Goal: Task Accomplishment & Management: Manage account settings

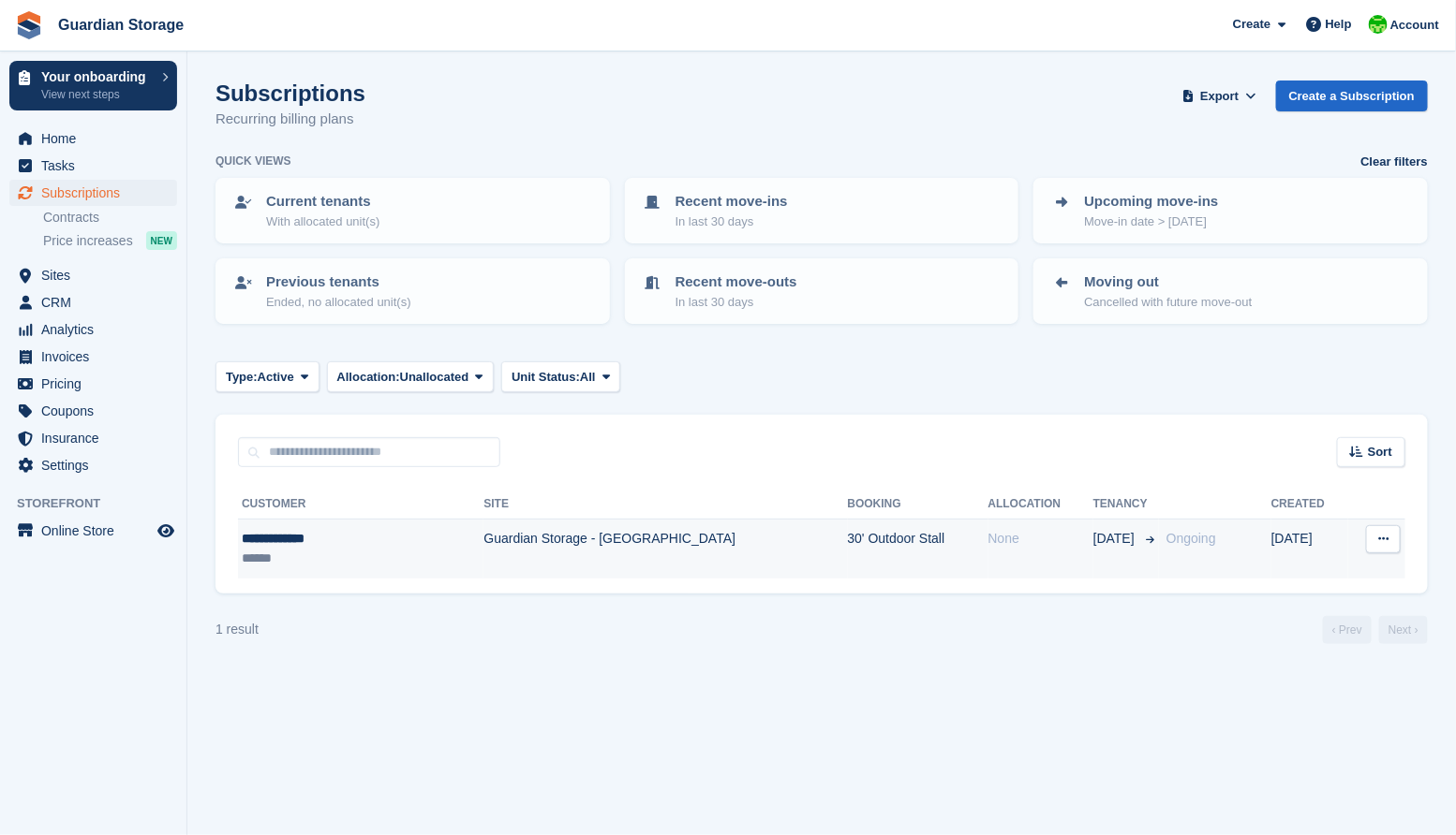
click at [509, 544] on td "Guardian Storage - [GEOGRAPHIC_DATA]" at bounding box center [665, 549] width 364 height 59
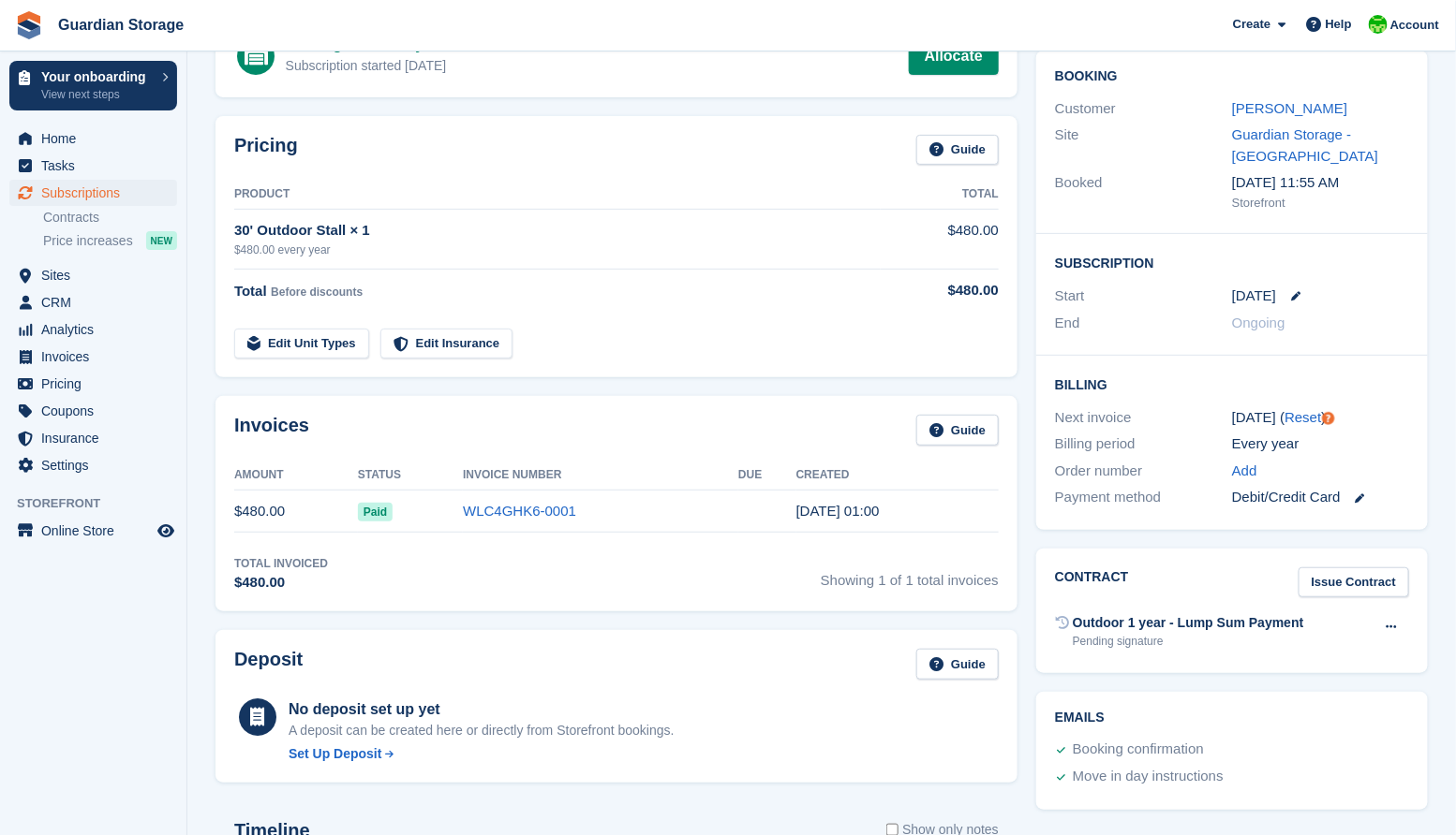
scroll to position [159, 0]
click at [1293, 109] on link "Chris Quinney" at bounding box center [1289, 109] width 115 height 15
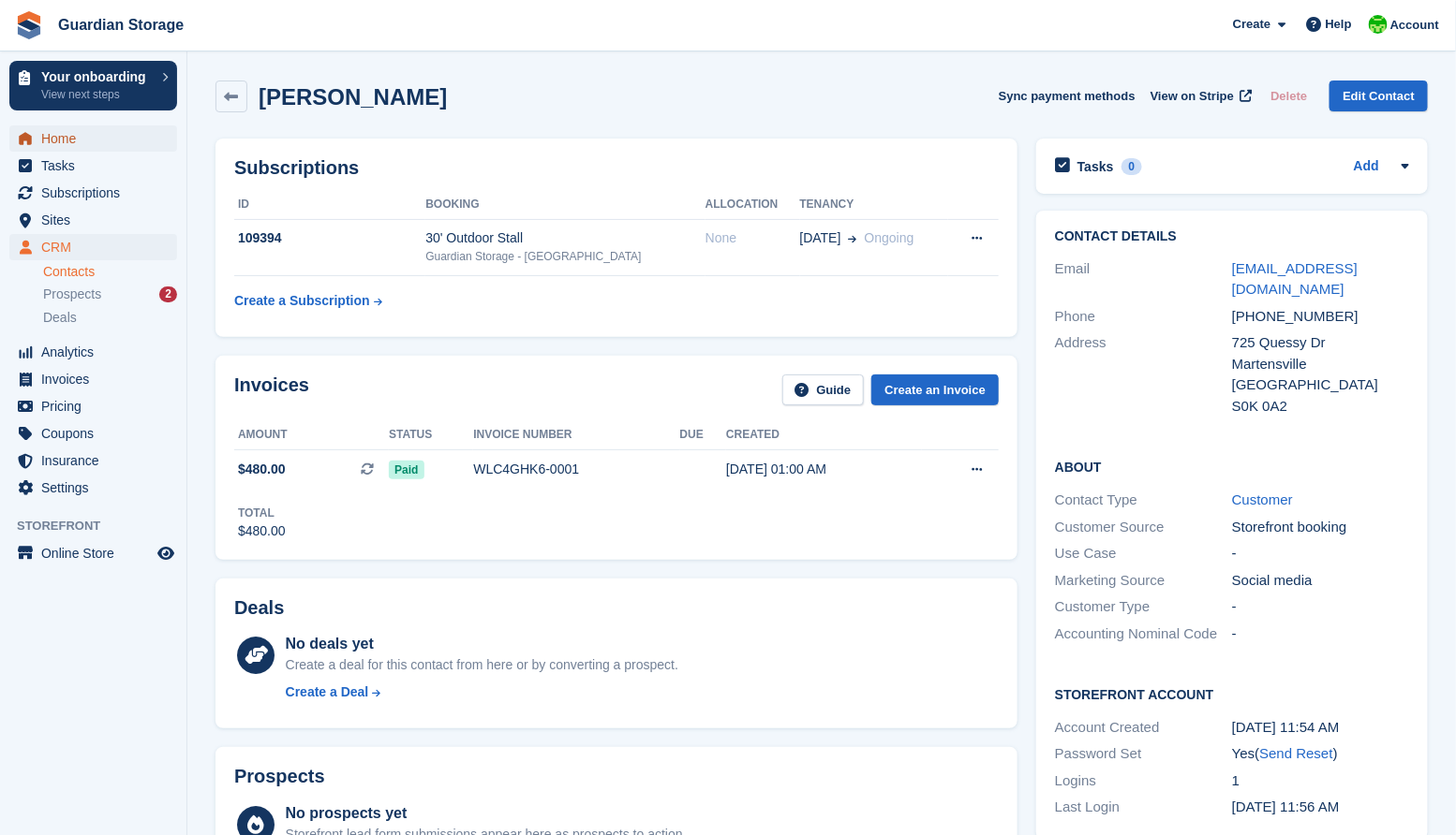
click at [56, 148] on span "Home" at bounding box center [98, 138] width 112 height 26
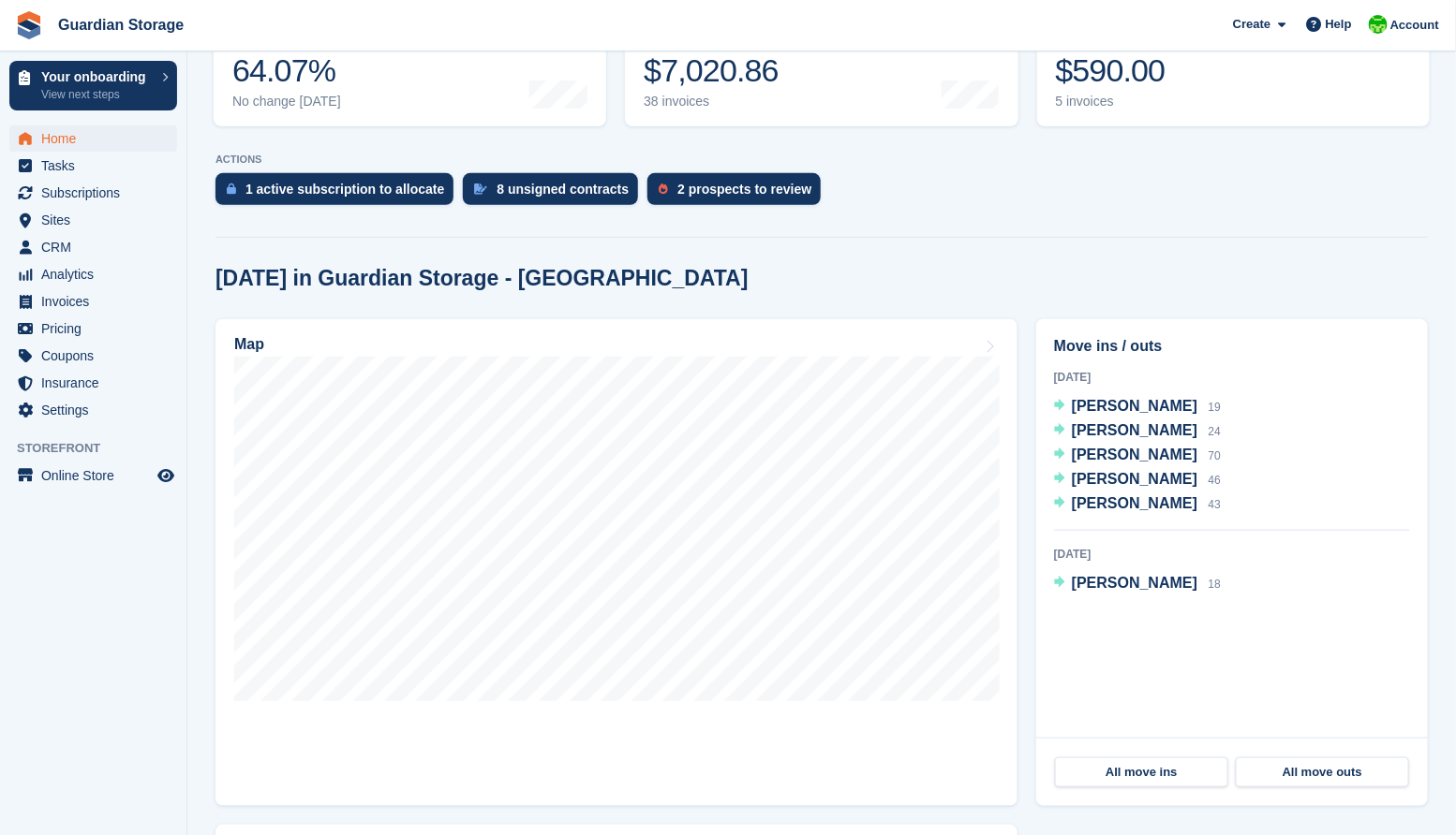
scroll to position [368, 0]
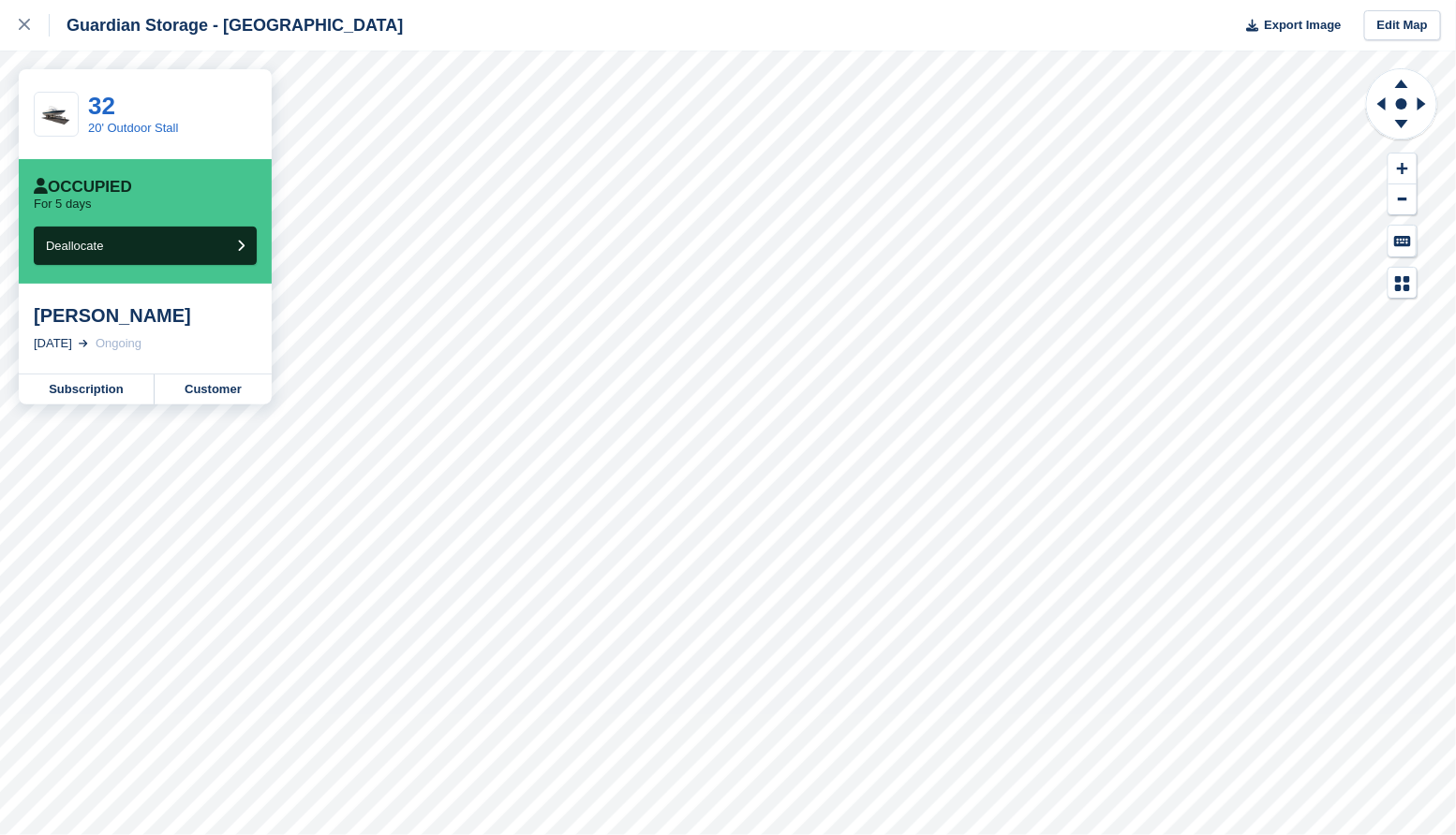
click at [191, 331] on div "Eric Morrison 1 Oct, 2025 Ongoing" at bounding box center [145, 329] width 253 height 90
click at [216, 394] on link "Customer" at bounding box center [213, 389] width 117 height 30
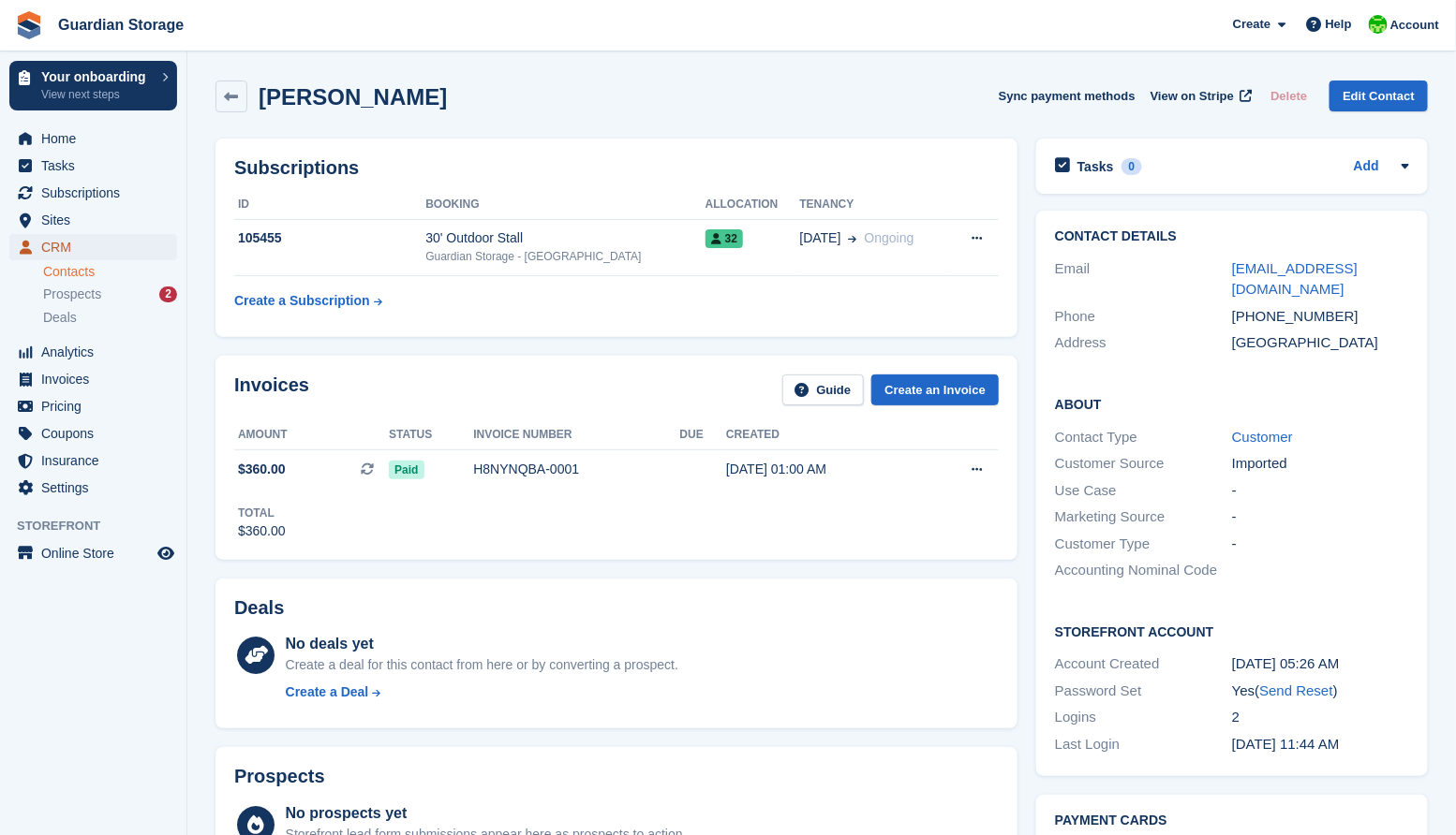
click at [59, 249] on span "CRM" at bounding box center [98, 246] width 112 height 26
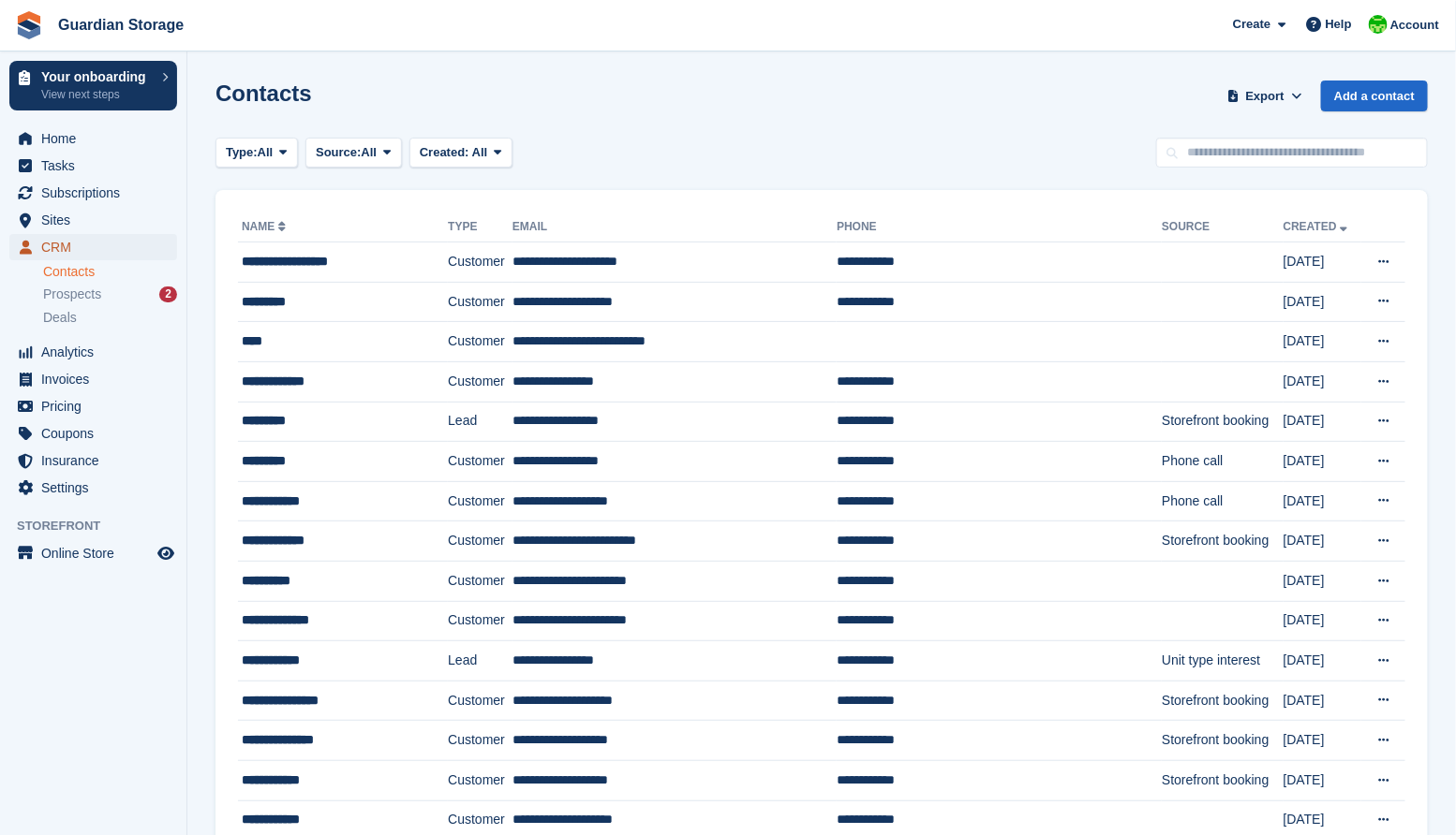
click at [57, 239] on span "CRM" at bounding box center [98, 246] width 112 height 26
click at [73, 380] on span "Invoices" at bounding box center [98, 379] width 112 height 26
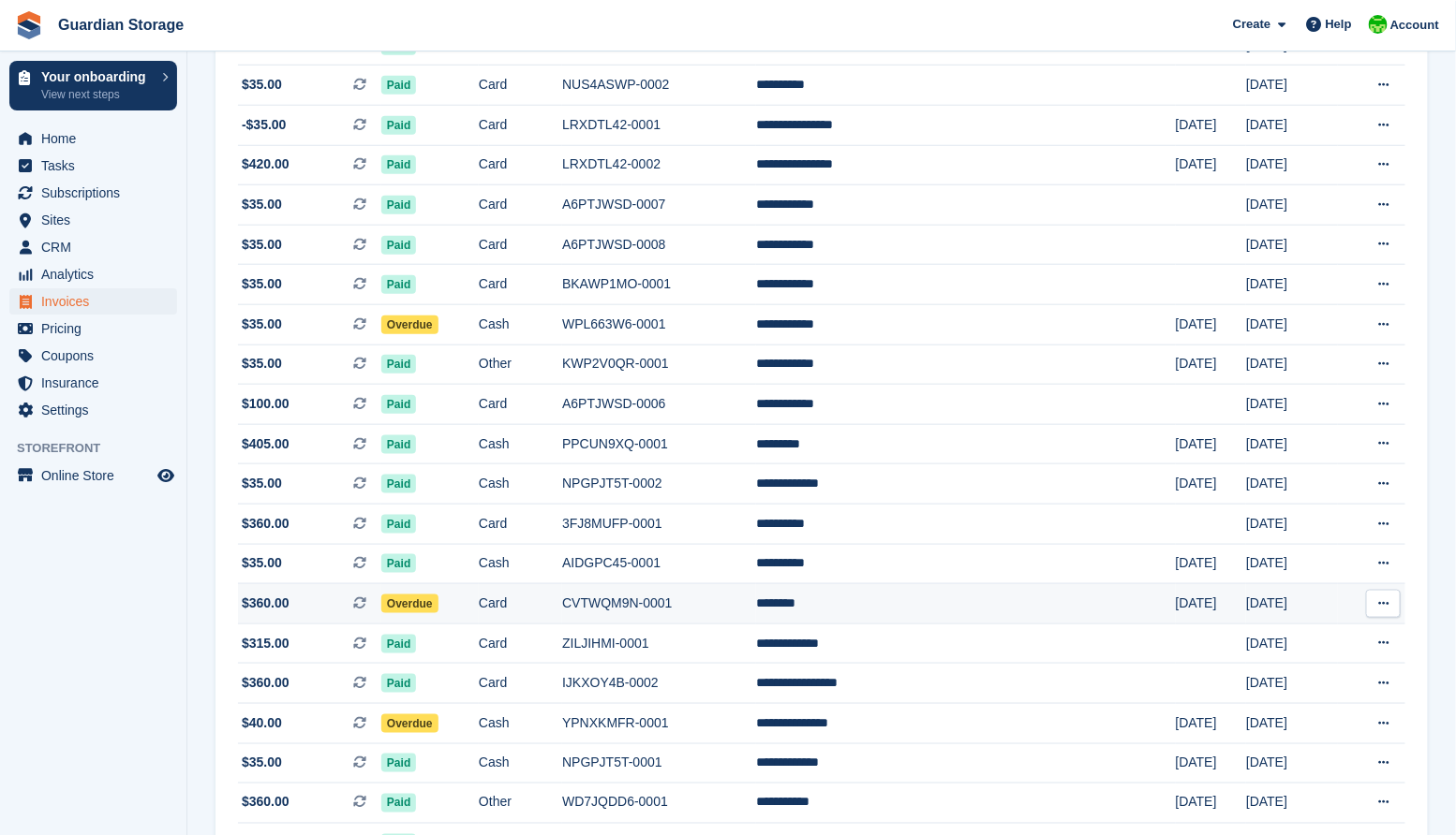
scroll to position [574, 0]
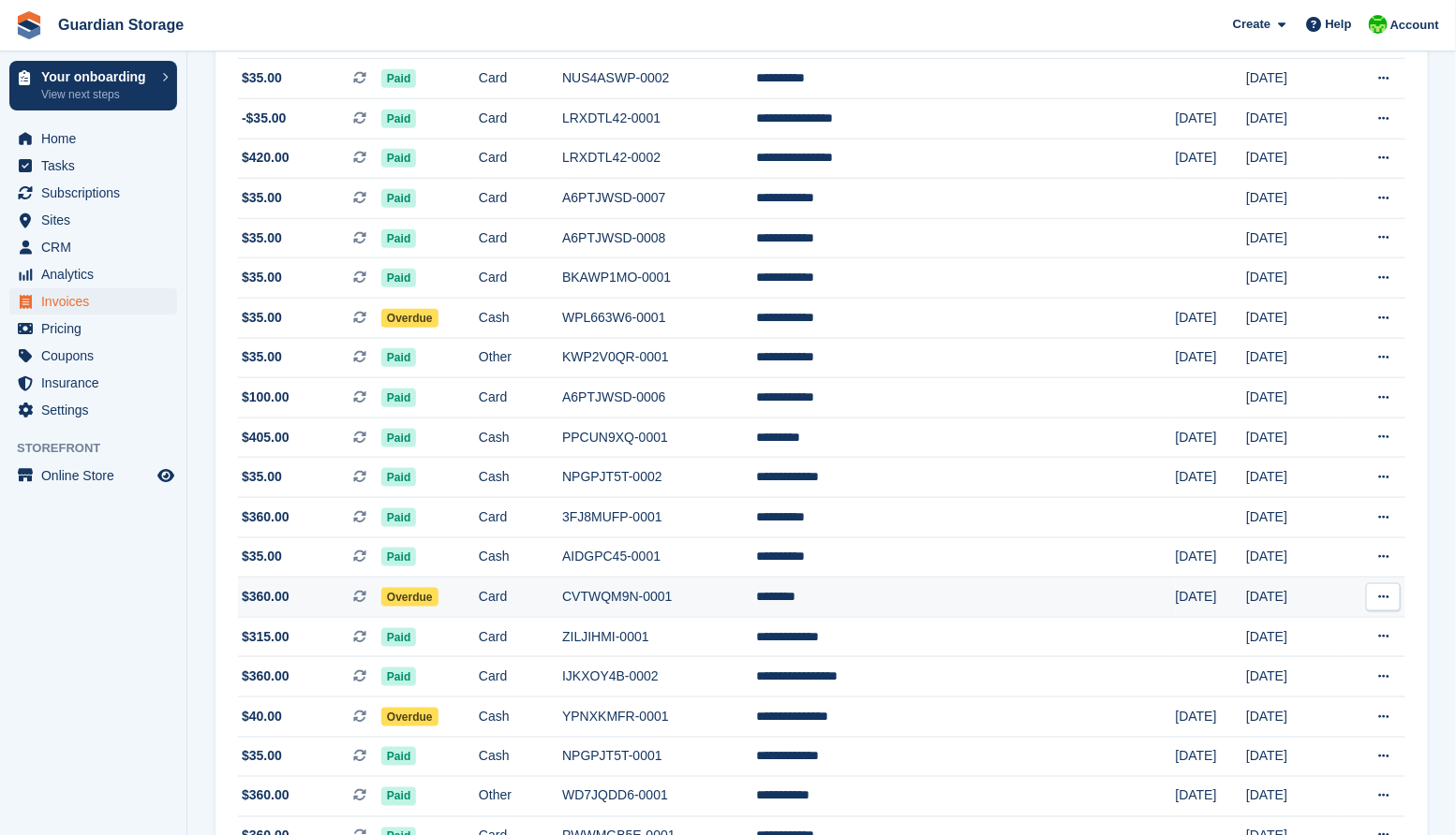
click at [438, 607] on span "Overdue" at bounding box center [409, 596] width 57 height 18
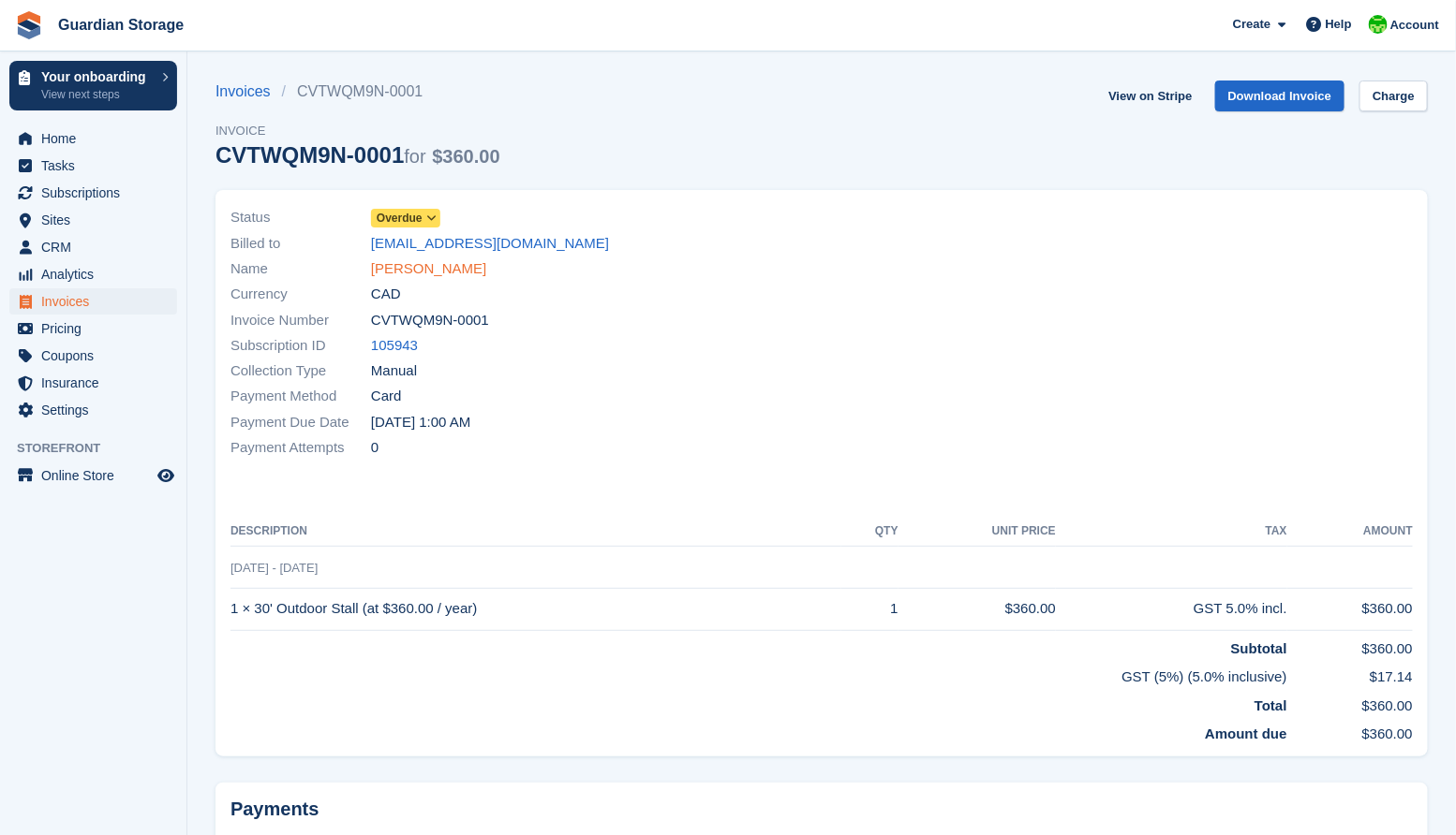
click at [400, 273] on link "[PERSON_NAME]" at bounding box center [428, 269] width 115 height 21
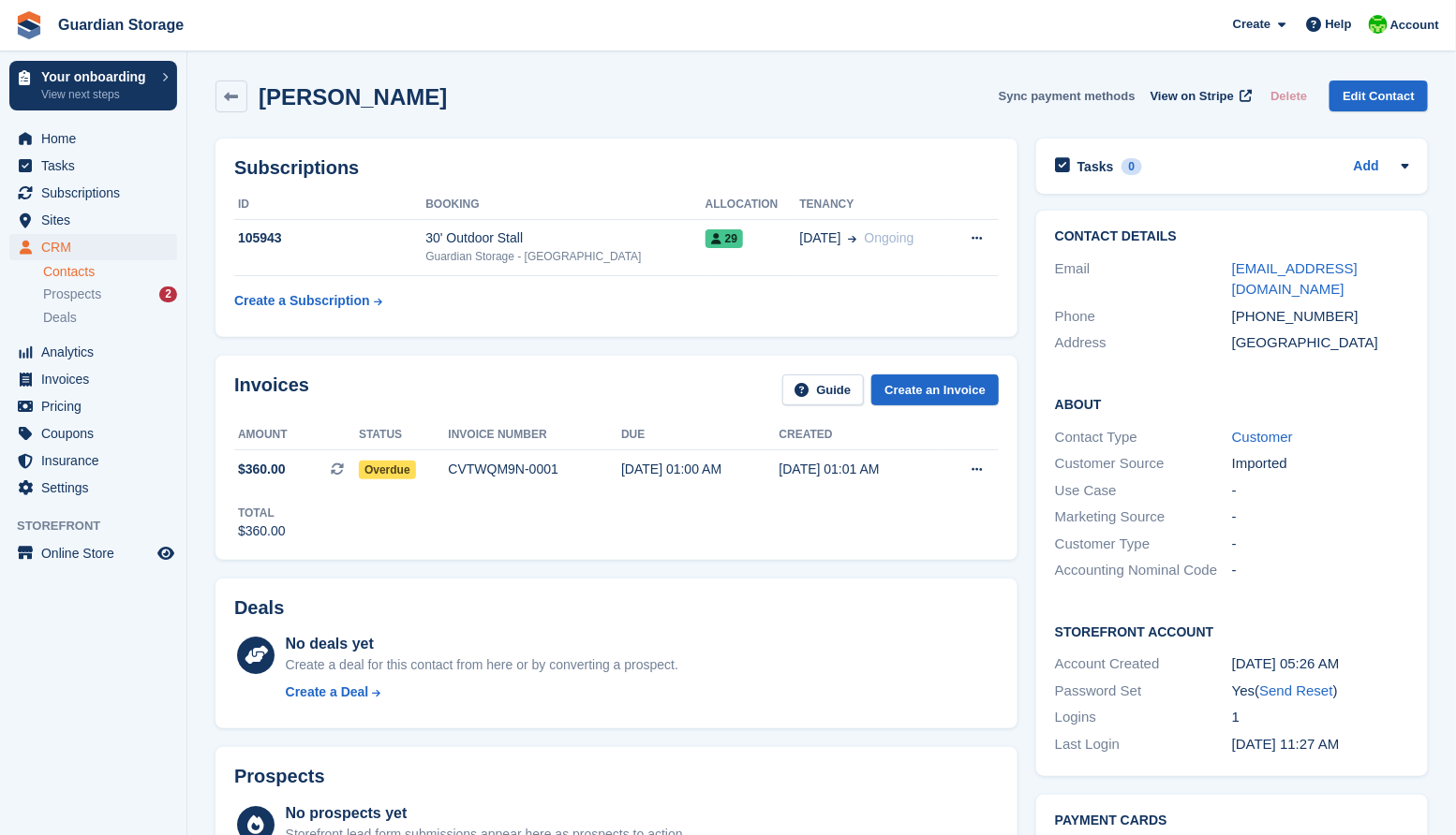
click at [1049, 97] on button "Sync payment methods" at bounding box center [1066, 96] width 136 height 31
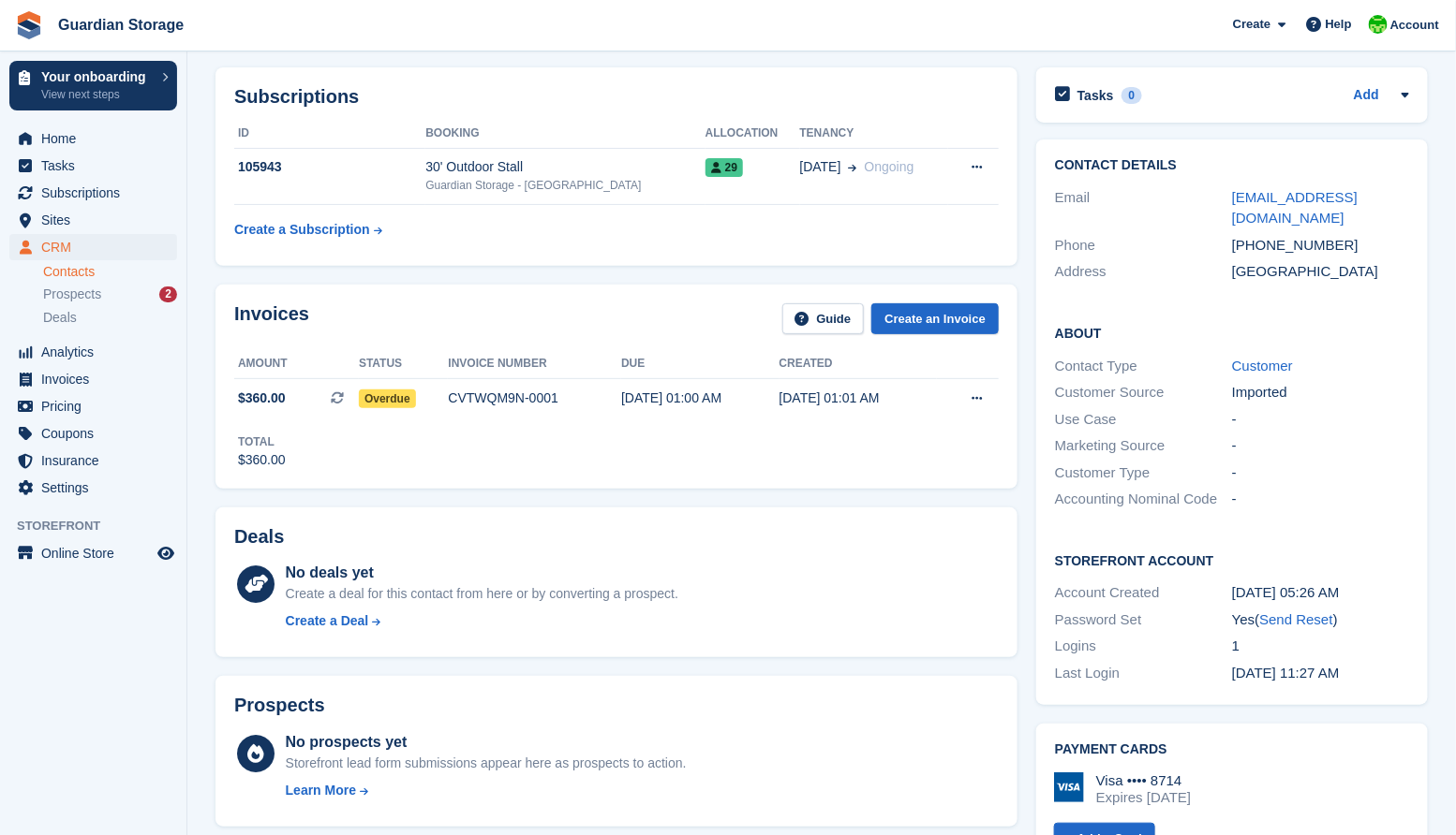
scroll to position [53, 0]
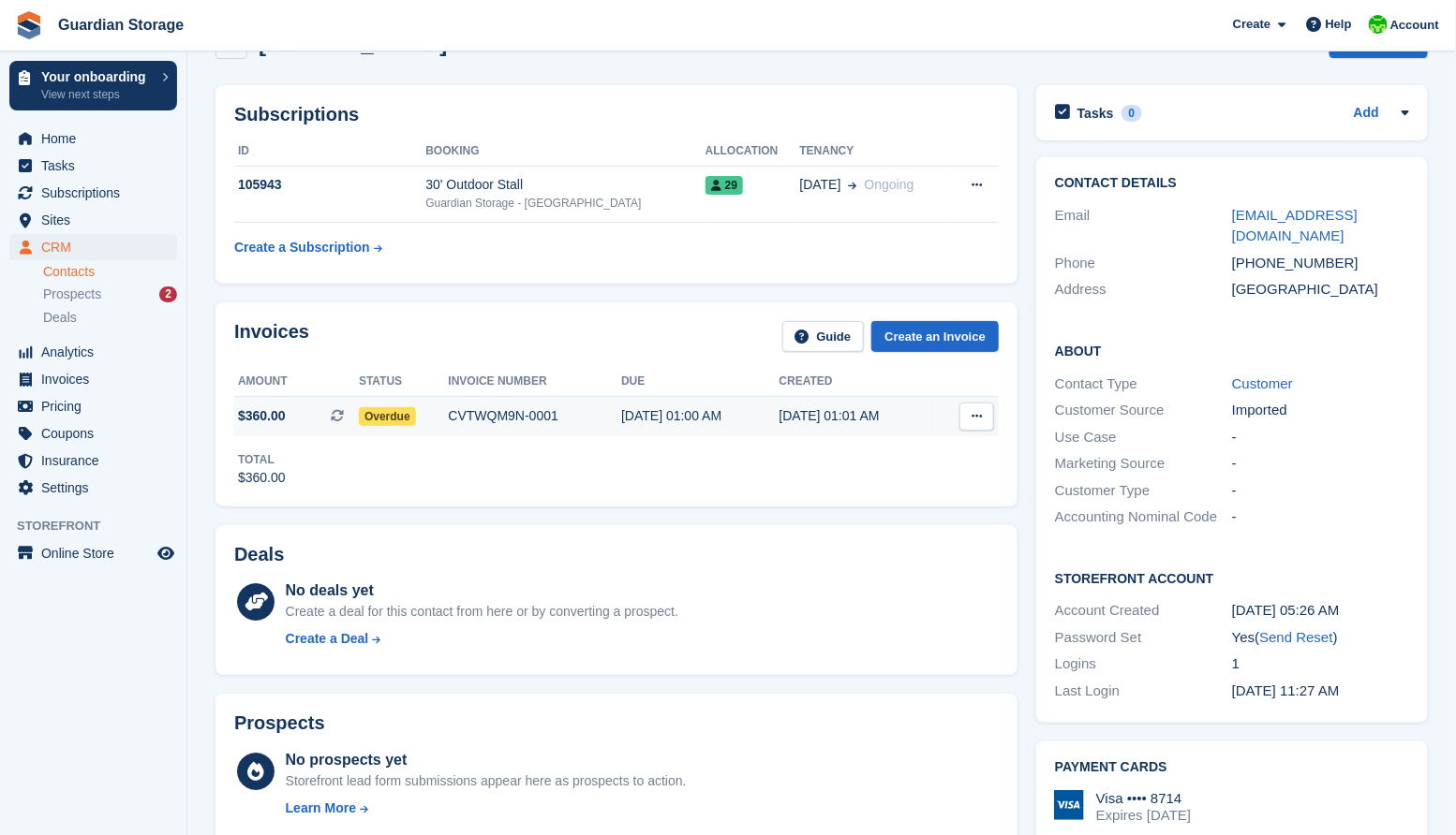
click at [976, 414] on icon at bounding box center [976, 416] width 11 height 13
click at [752, 515] on div "Invoices Guide Create an Invoice Amount Status Invoice number Due Created $360.…" at bounding box center [616, 404] width 821 height 222
click at [793, 414] on div "01 Oct, 01:01 AM" at bounding box center [858, 416] width 158 height 19
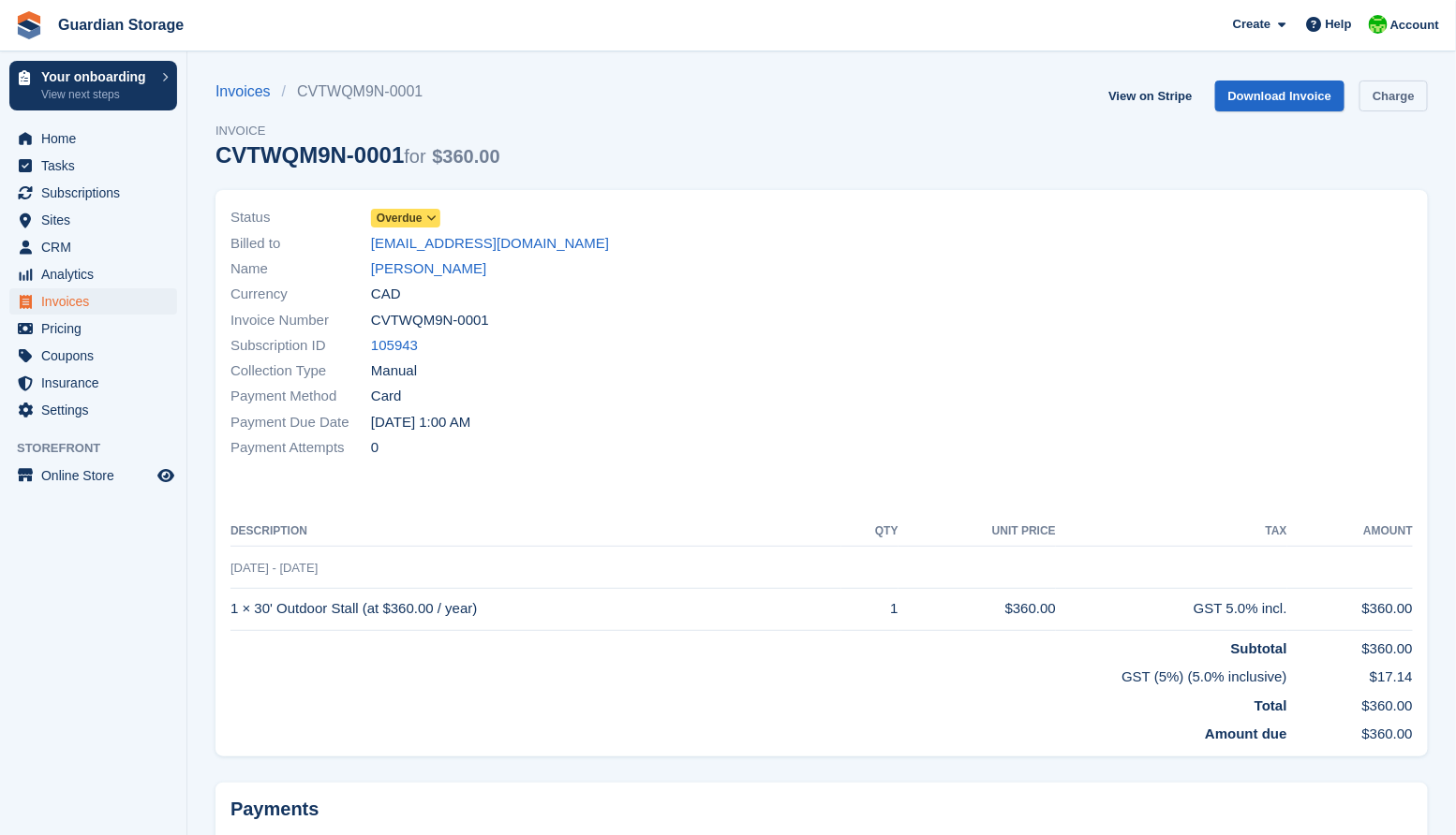
click at [1383, 99] on link "Charge" at bounding box center [1393, 96] width 69 height 31
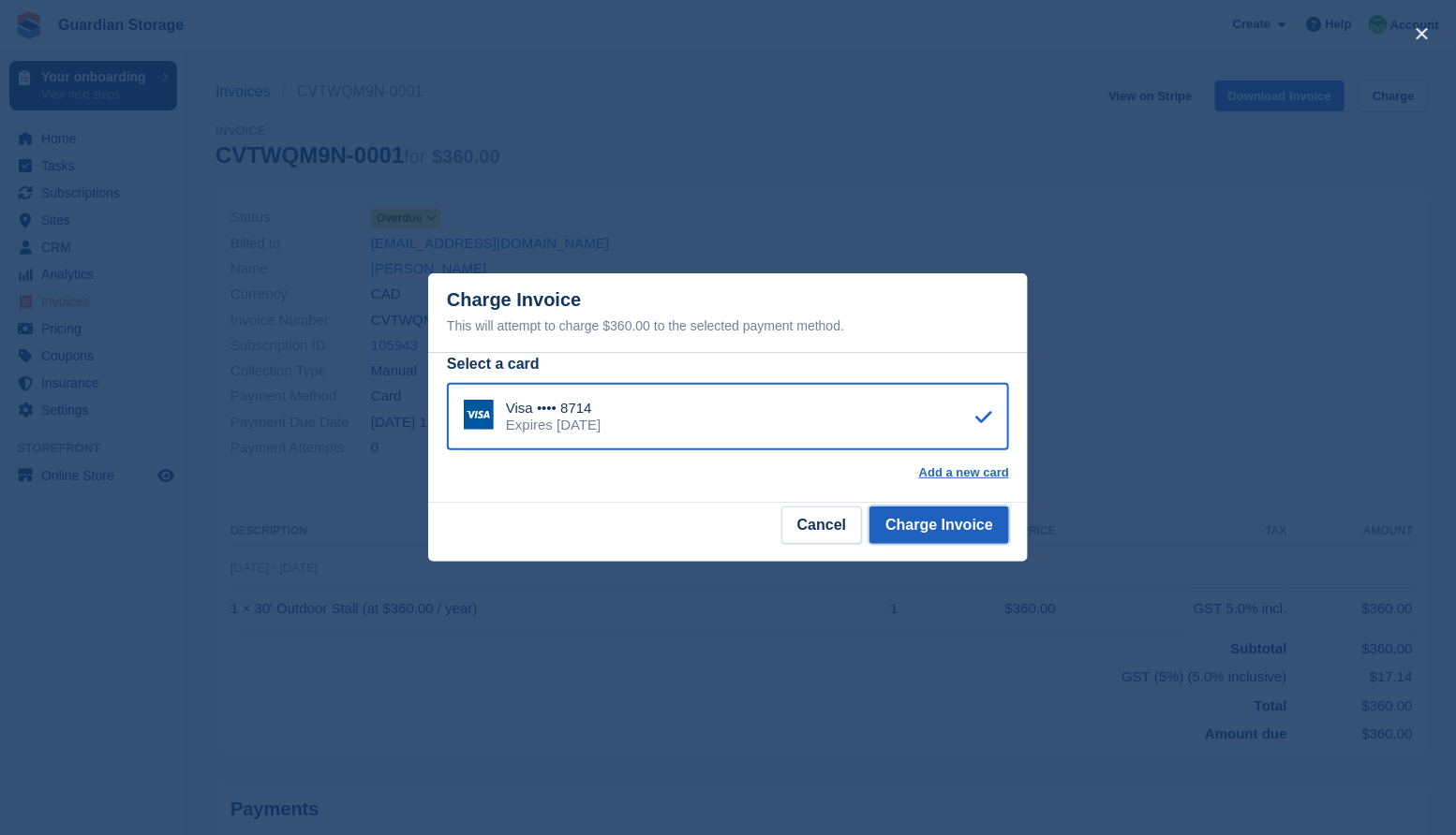
click at [939, 523] on button "Charge Invoice" at bounding box center [939, 525] width 139 height 38
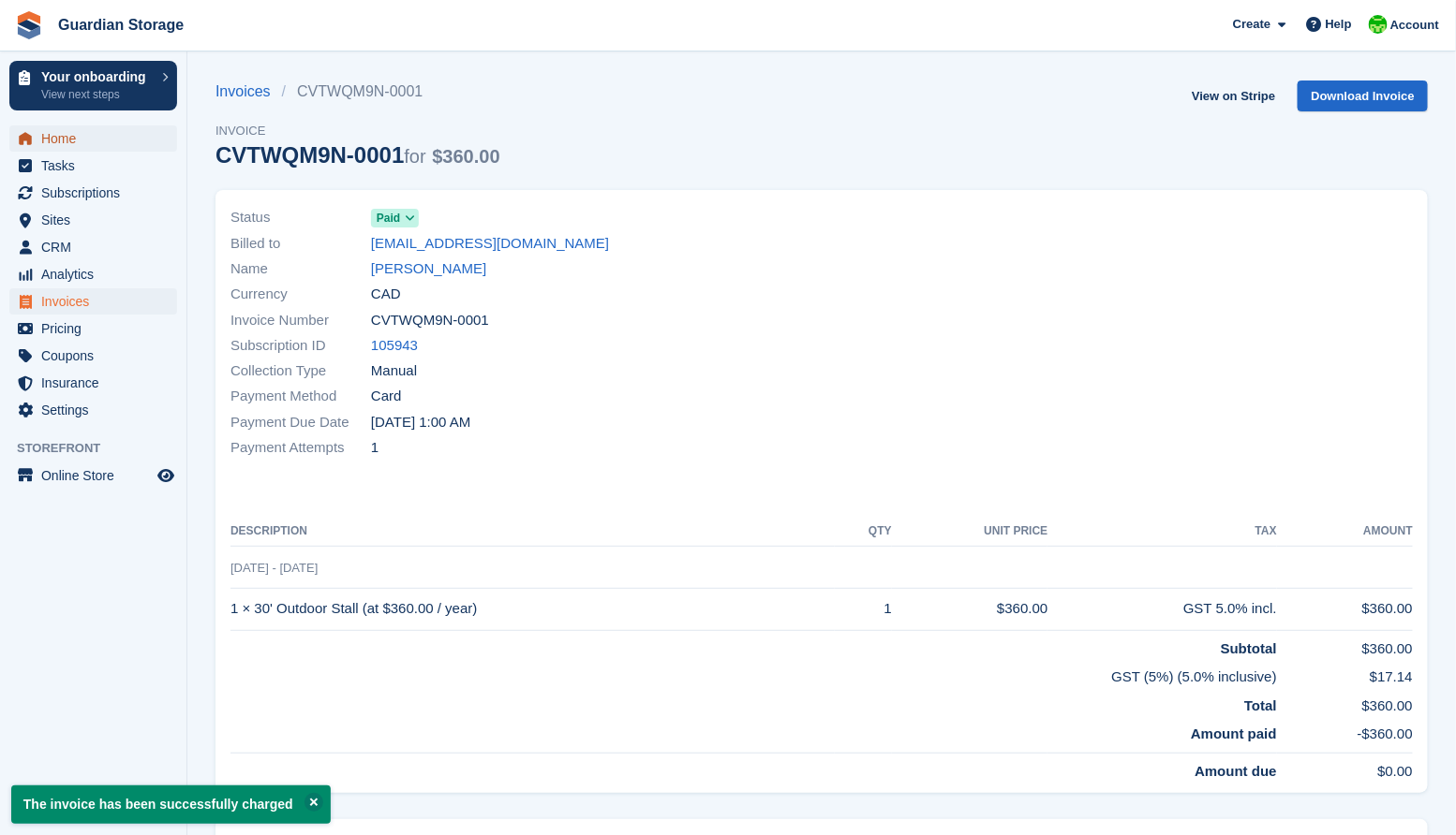
click at [63, 138] on span "Home" at bounding box center [98, 138] width 112 height 26
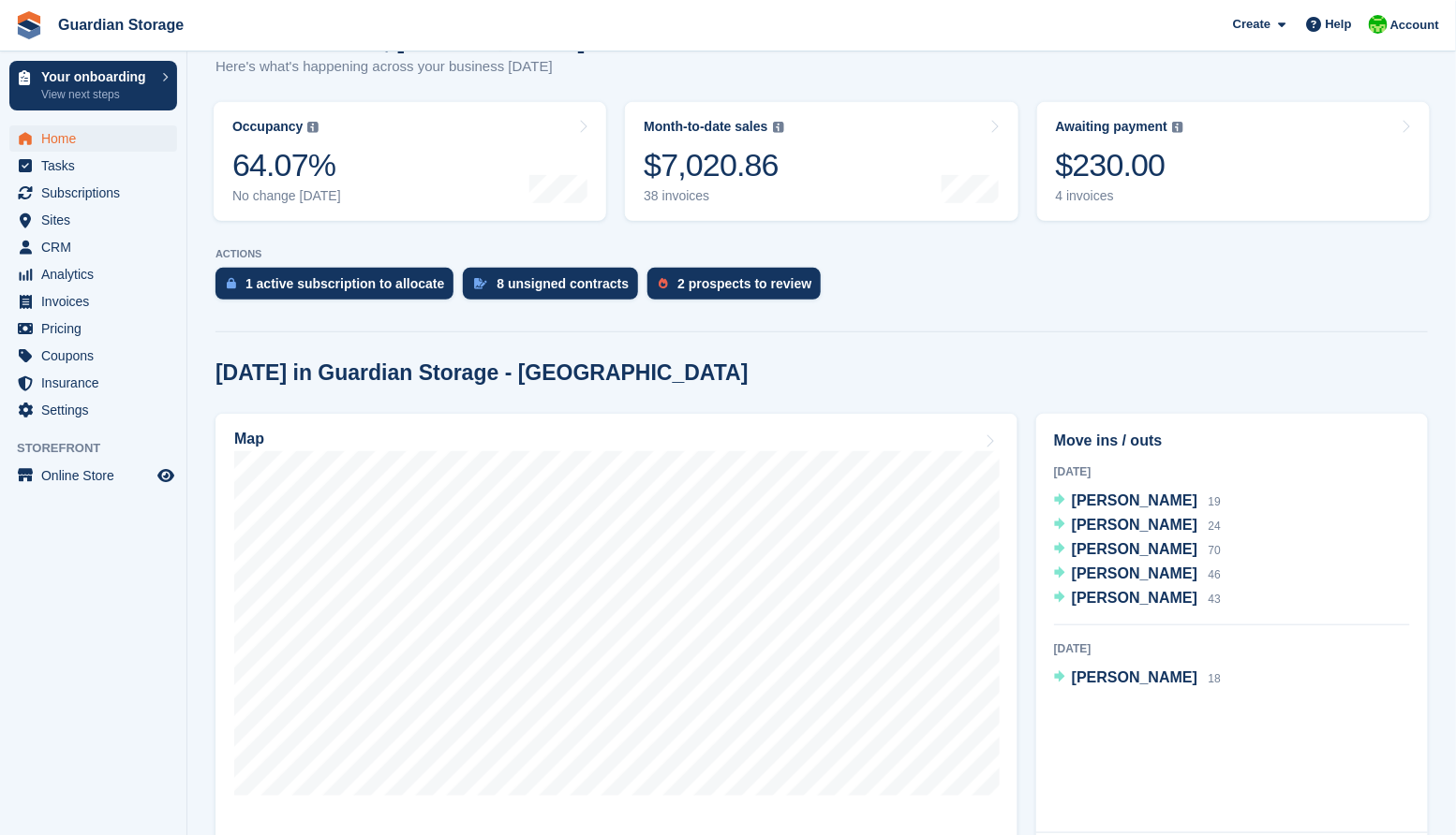
scroll to position [285, 0]
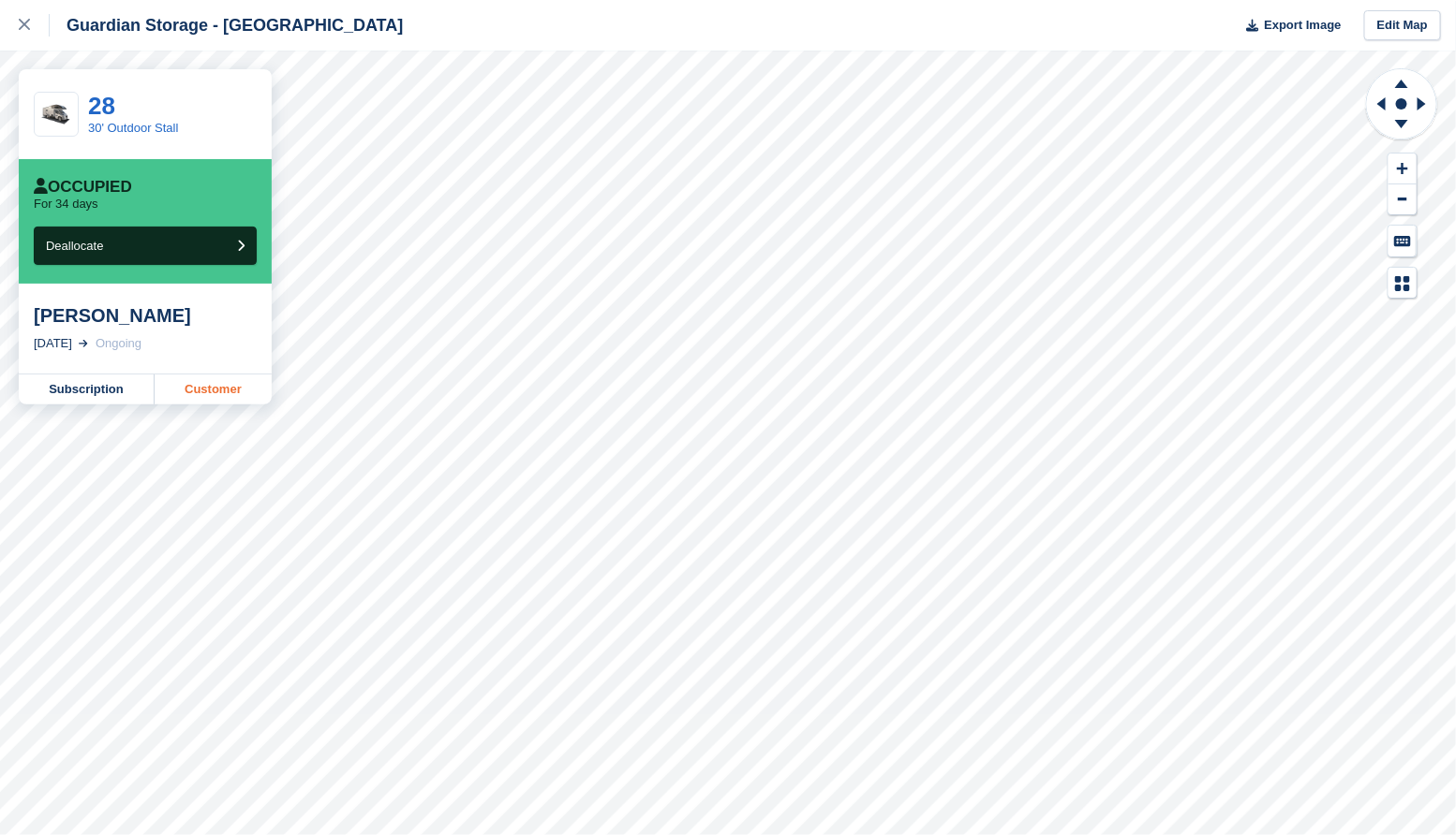
click at [212, 389] on link "Customer" at bounding box center [213, 389] width 117 height 30
click at [15, 11] on link at bounding box center [24, 25] width 49 height 50
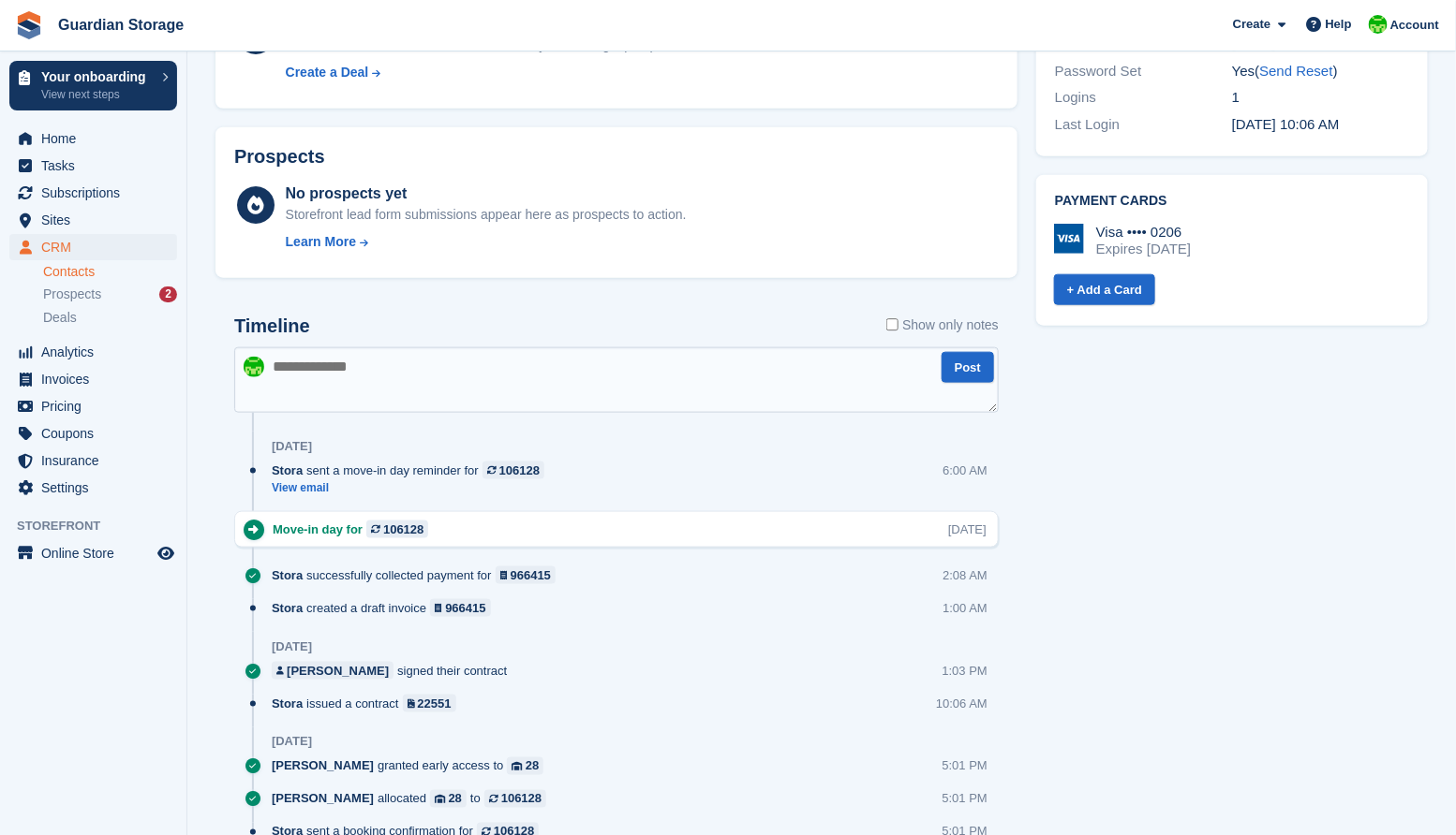
scroll to position [632, 0]
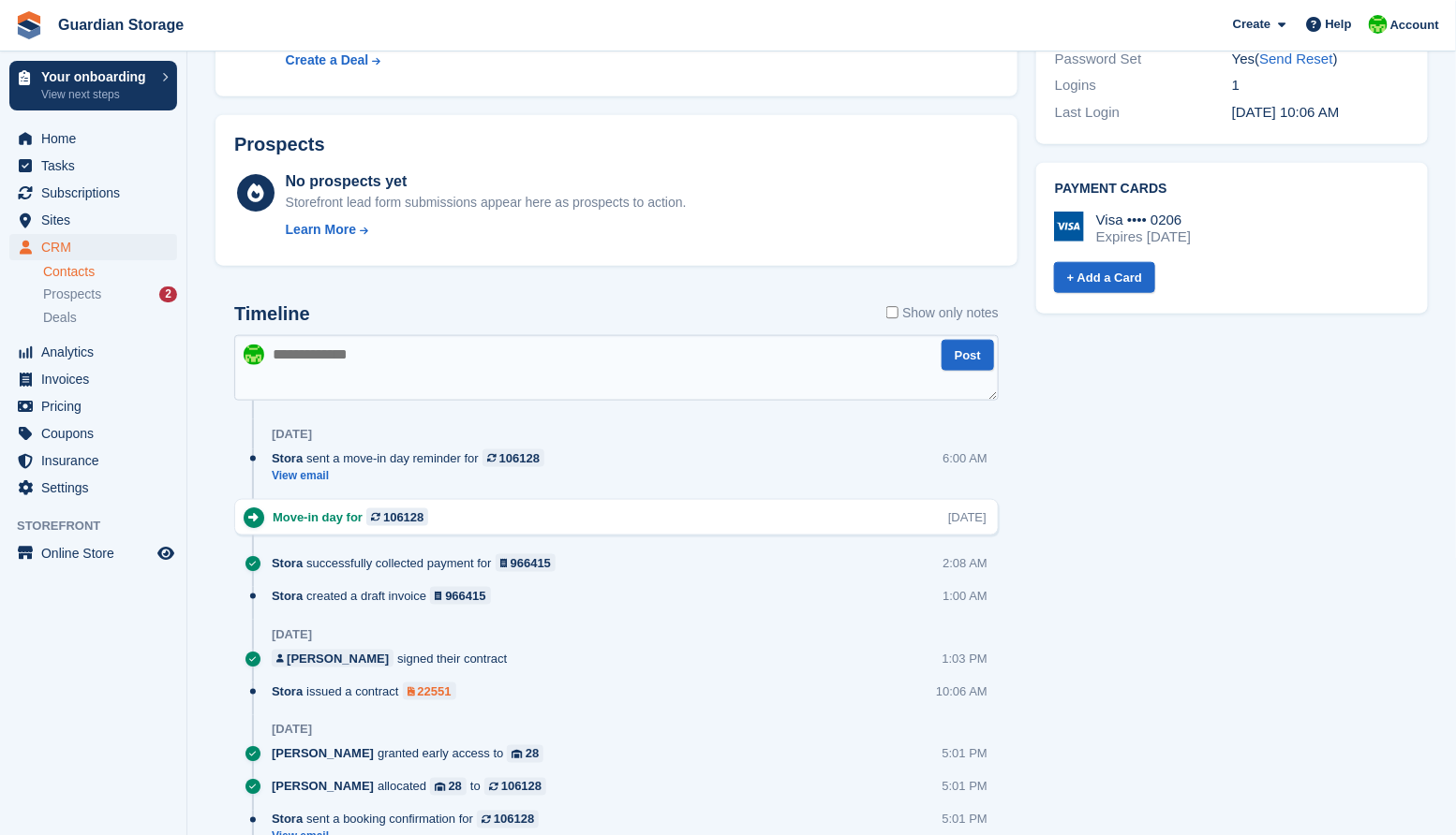
click at [432, 688] on div "22551" at bounding box center [434, 691] width 34 height 17
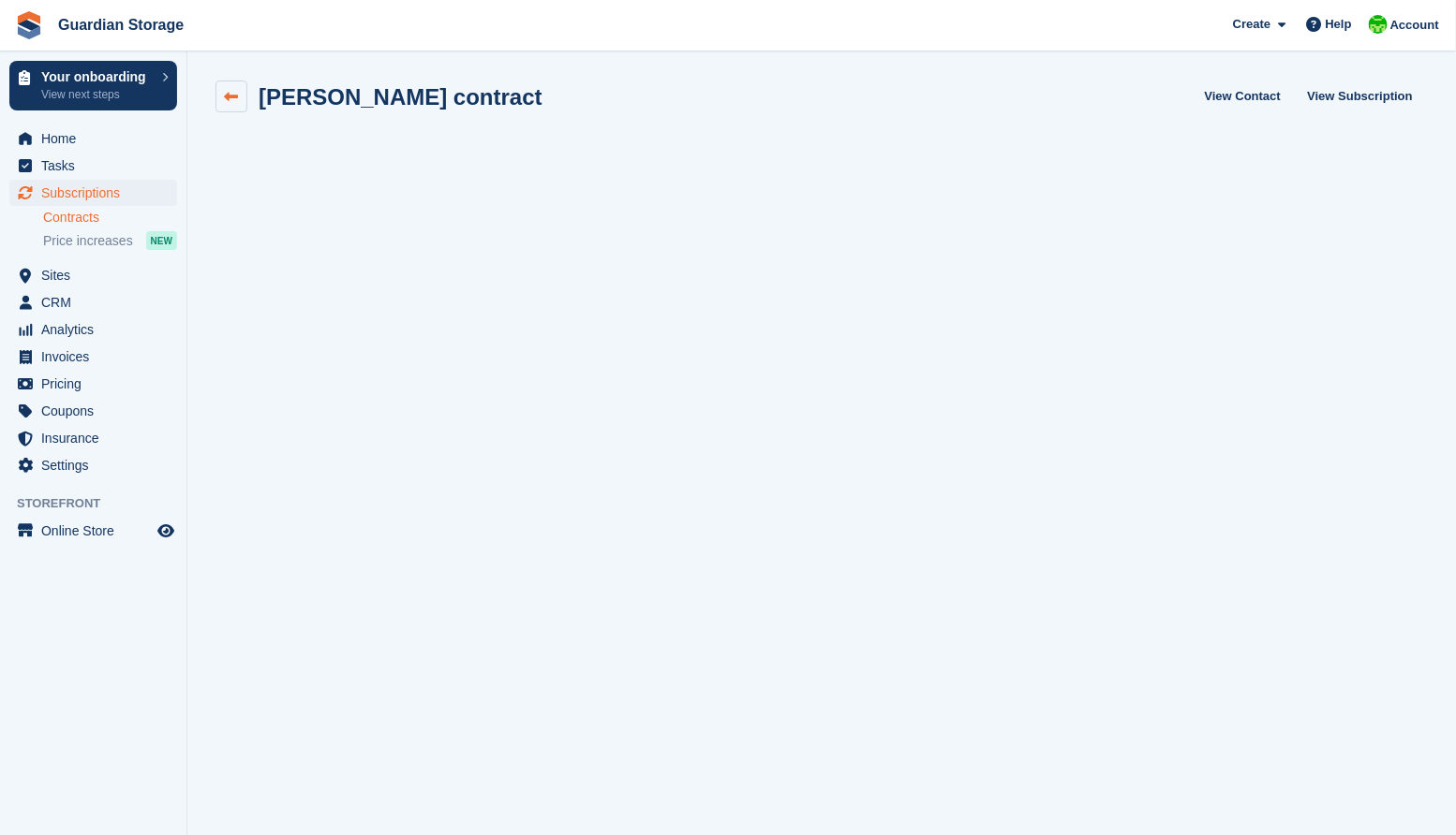
click at [240, 98] on link at bounding box center [231, 96] width 32 height 32
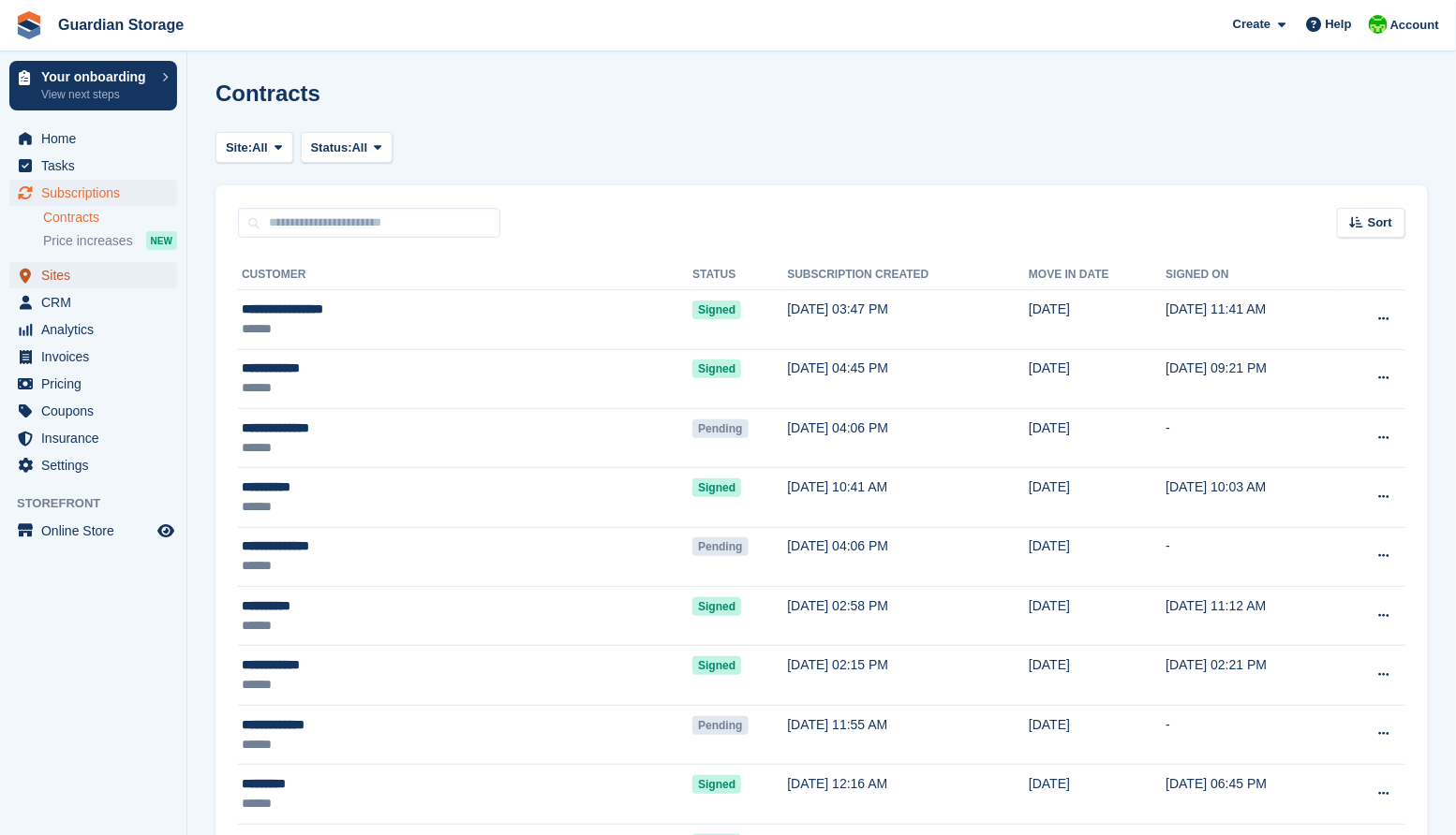
click at [57, 275] on span "Sites" at bounding box center [98, 274] width 112 height 26
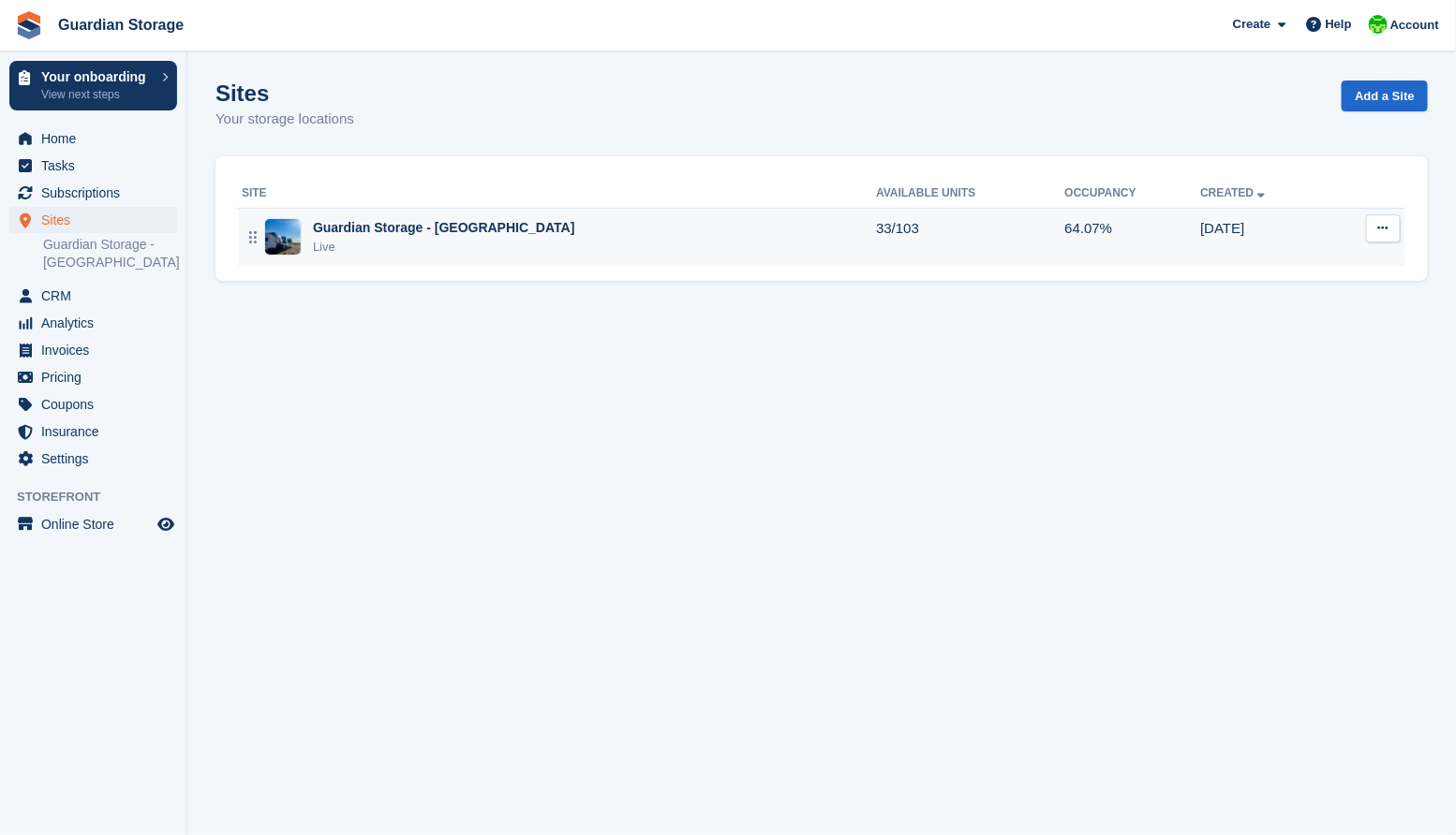
click at [407, 221] on div "Guardian Storage - [GEOGRAPHIC_DATA]" at bounding box center [444, 228] width 262 height 19
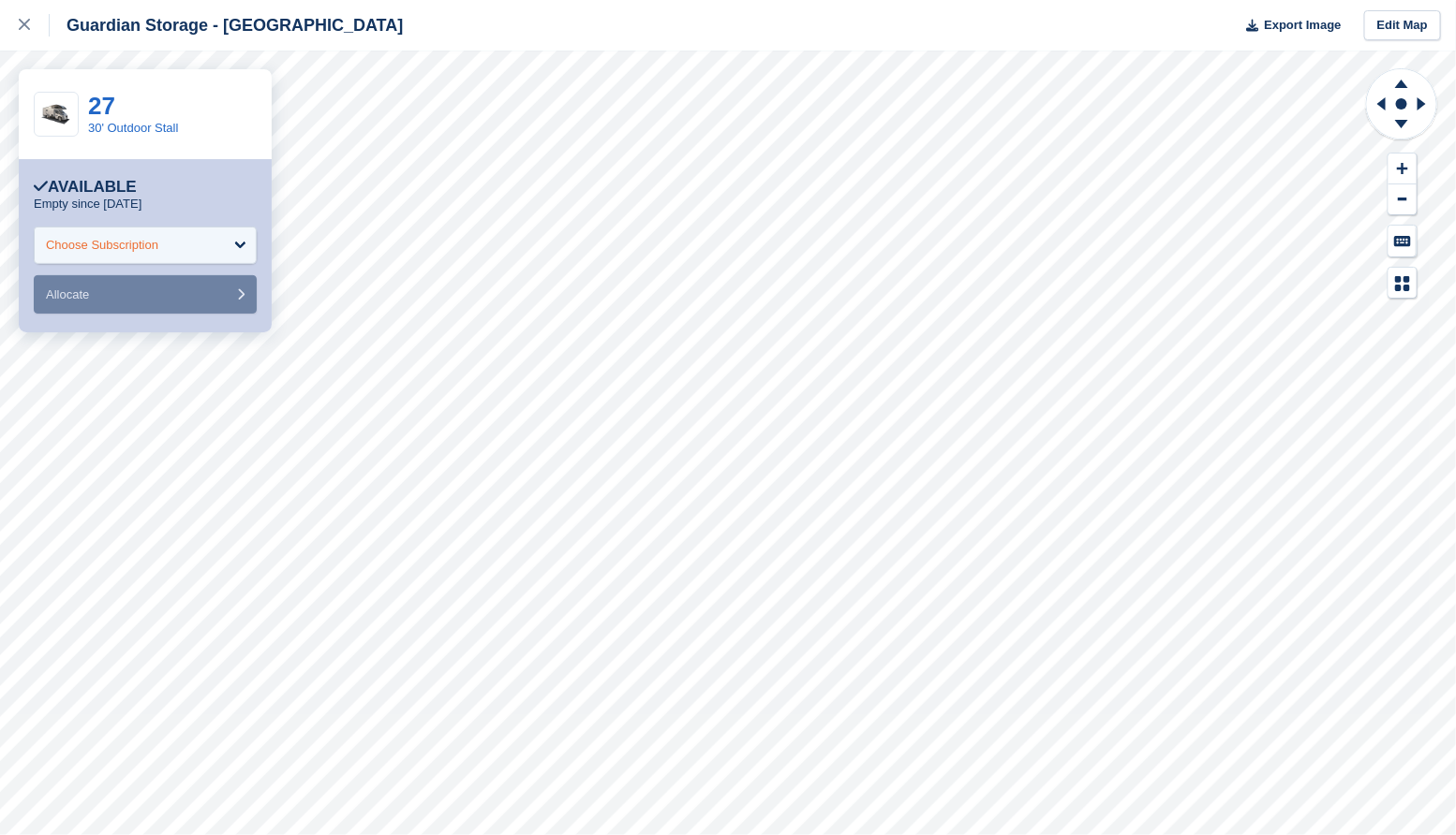
click at [169, 252] on div "Choose Subscription" at bounding box center [145, 245] width 223 height 38
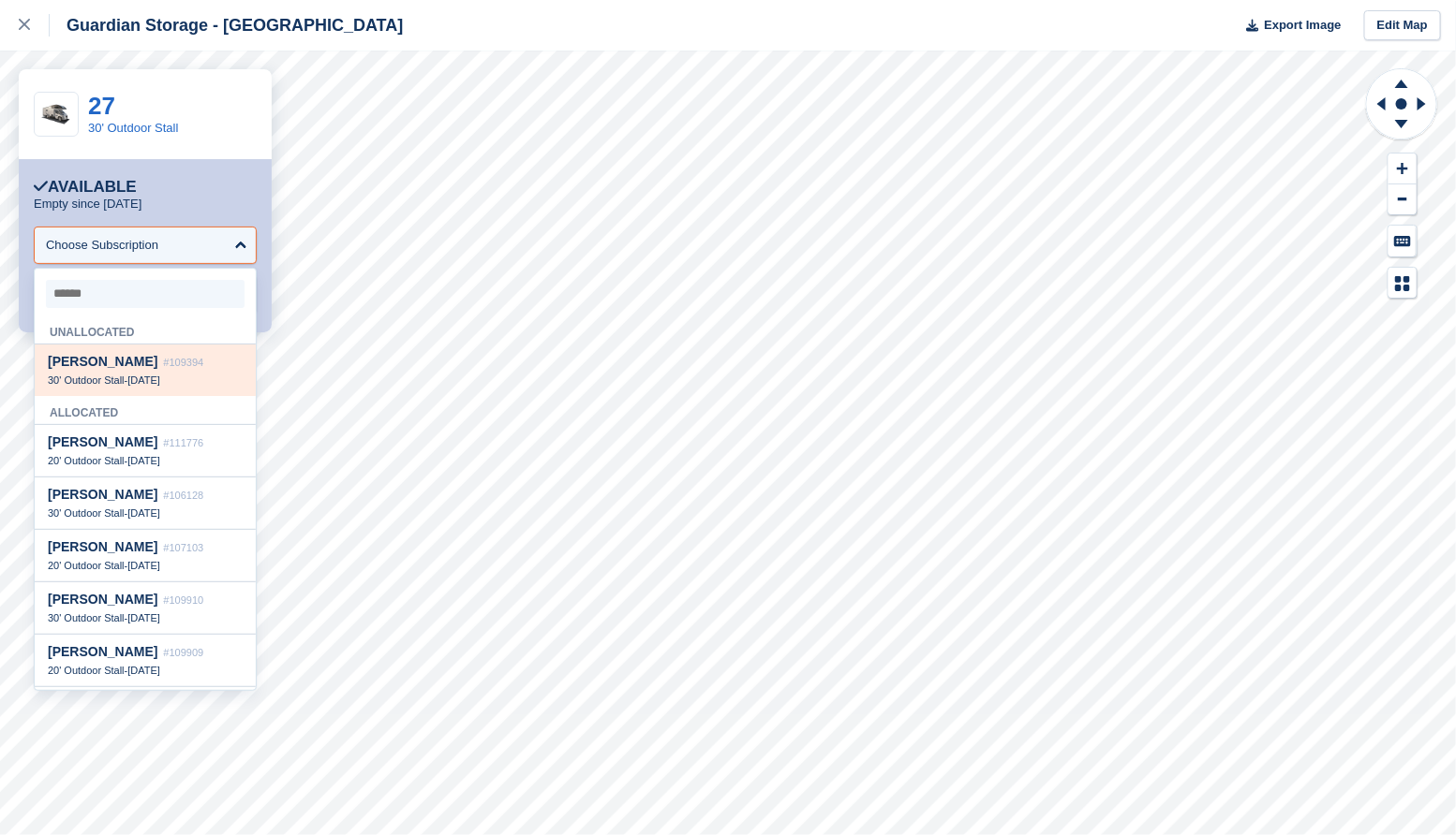
click at [114, 368] on span "Chris Quinney" at bounding box center [102, 361] width 109 height 15
select select "******"
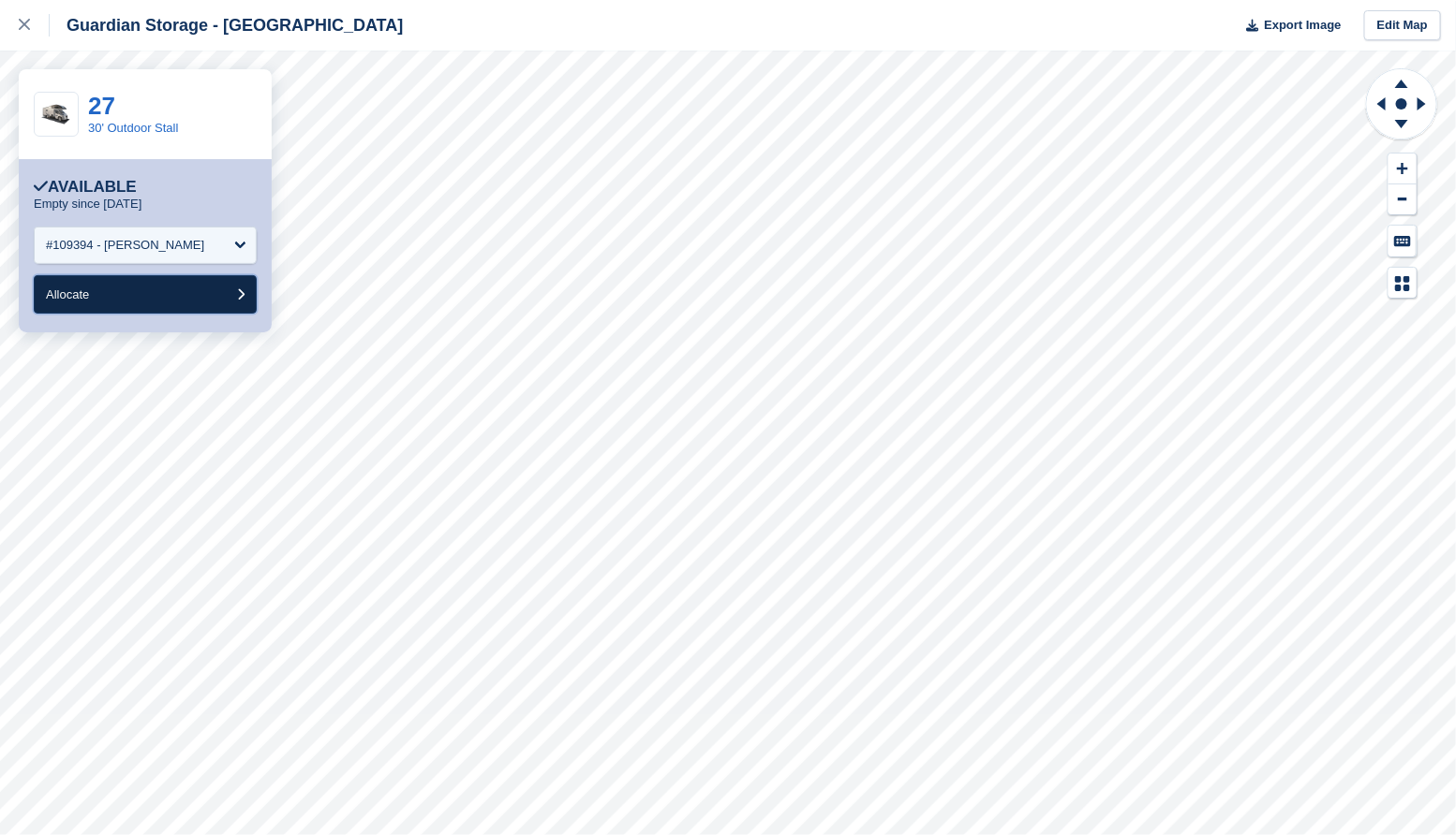
click at [103, 303] on button "Allocate" at bounding box center [145, 295] width 223 height 39
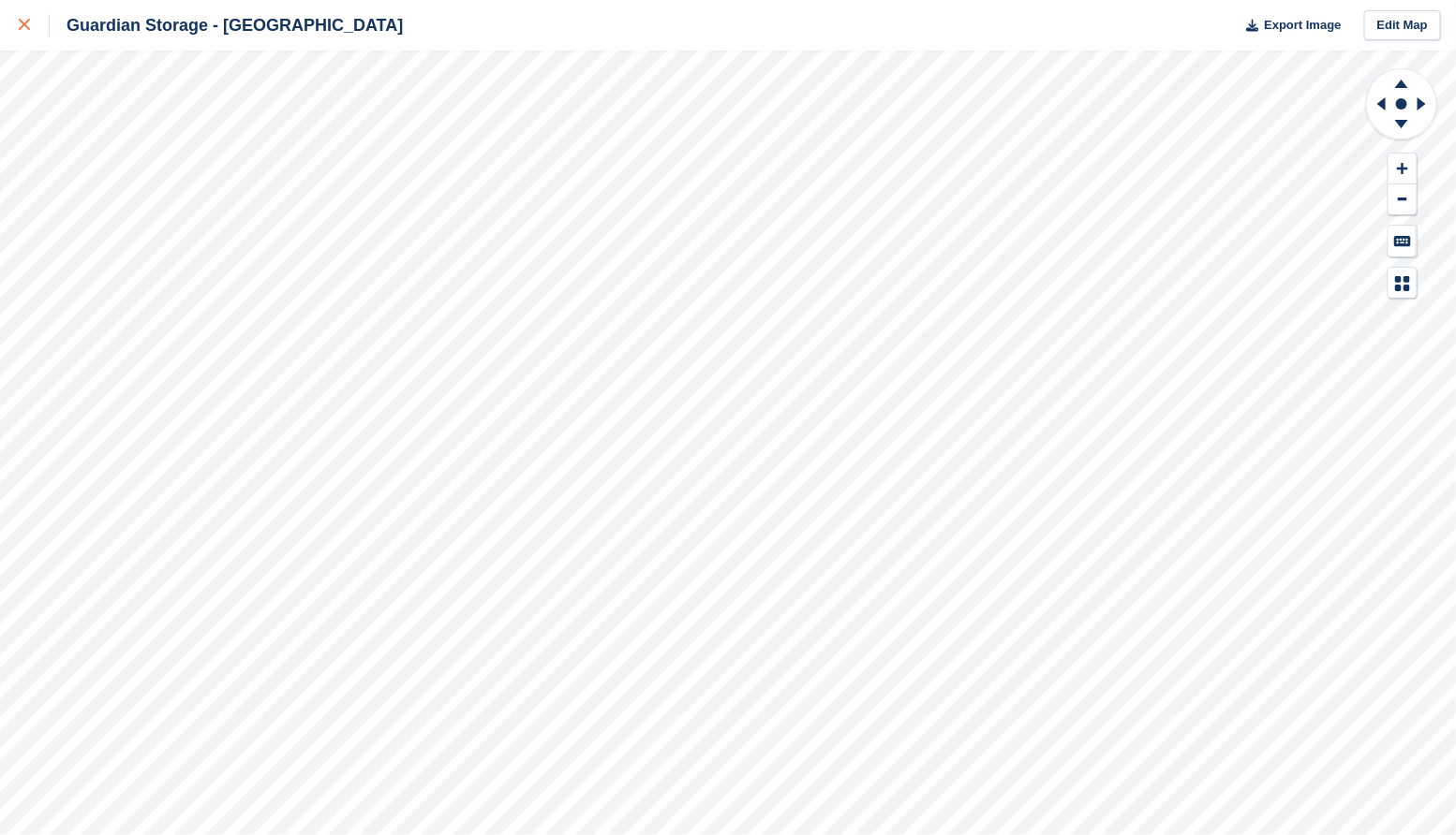
click at [19, 22] on icon at bounding box center [24, 24] width 12 height 12
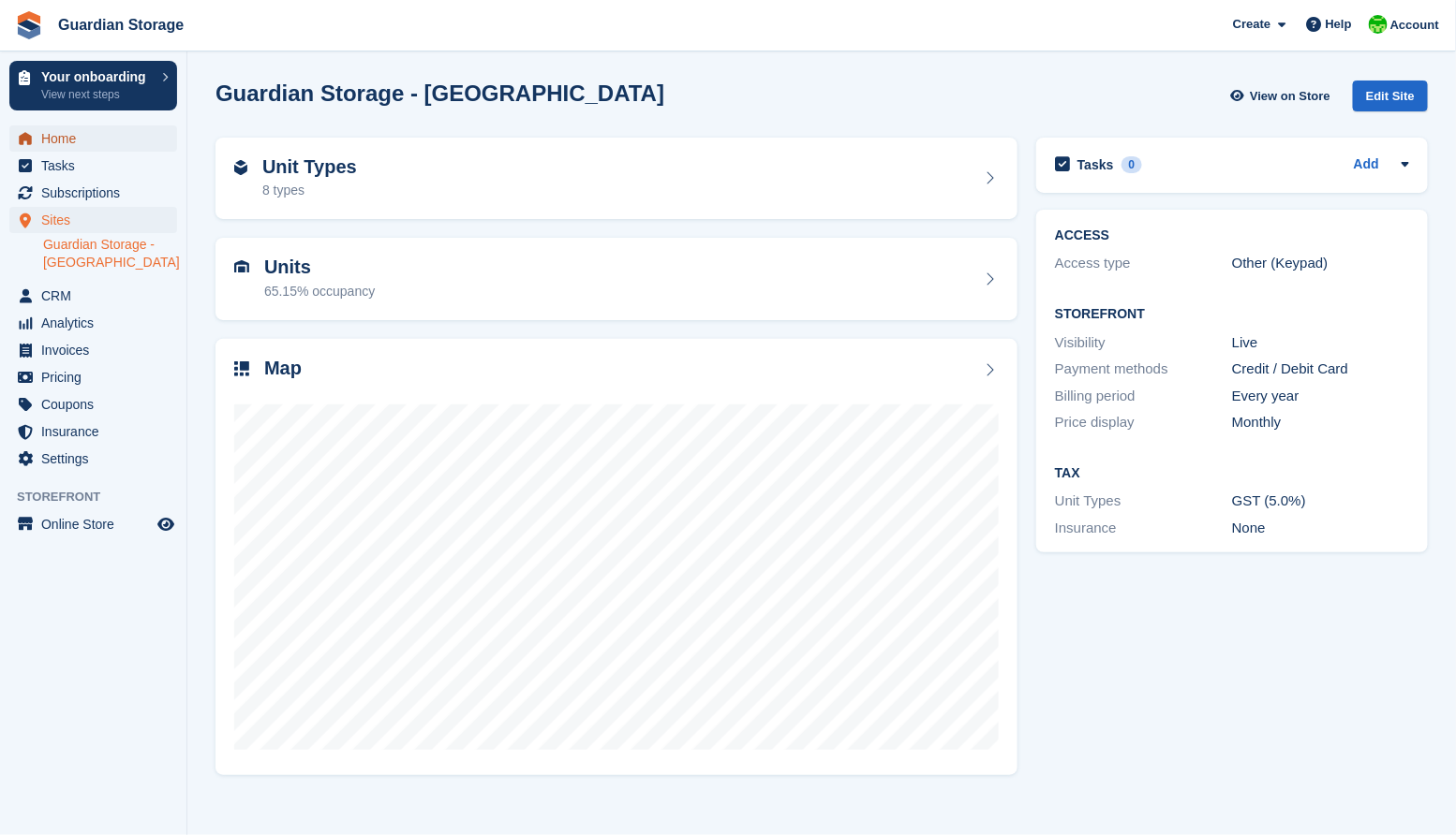
click at [75, 138] on span "Home" at bounding box center [98, 138] width 112 height 26
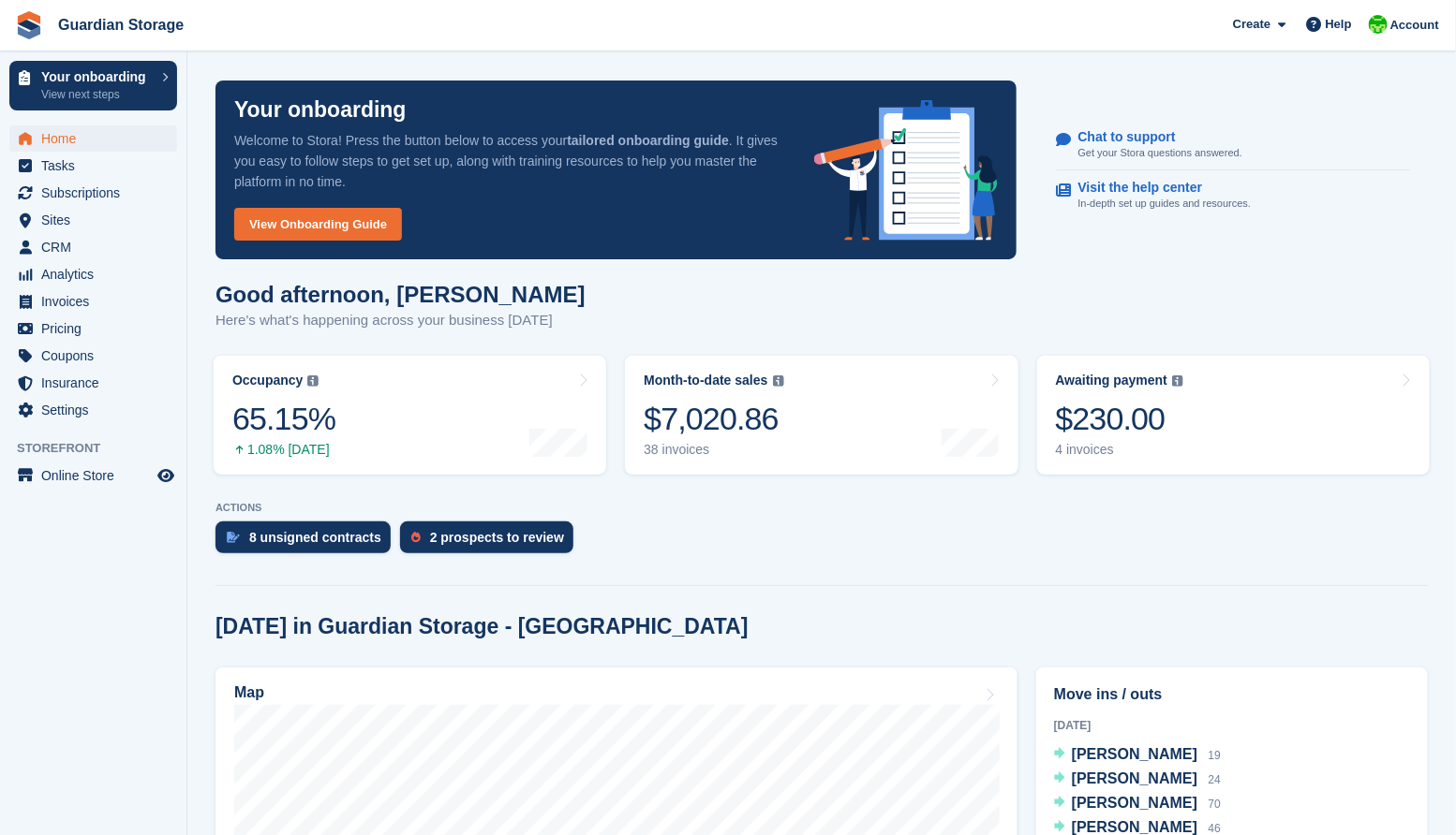
click at [614, 297] on div "Good afternoon, Andrew Here's what's happening across your business today" at bounding box center [822, 318] width 1212 height 72
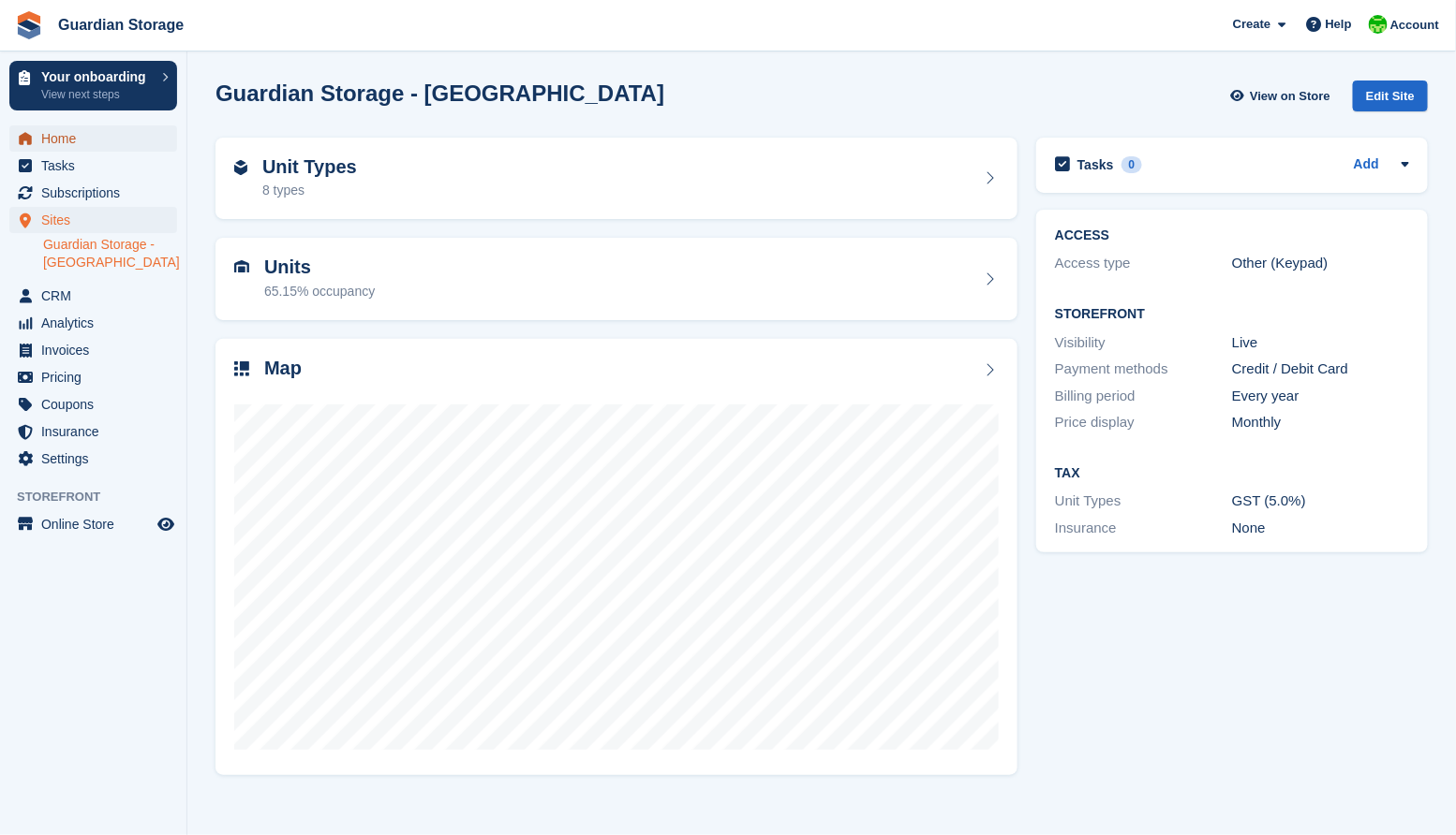
click at [76, 145] on span "Home" at bounding box center [98, 138] width 112 height 26
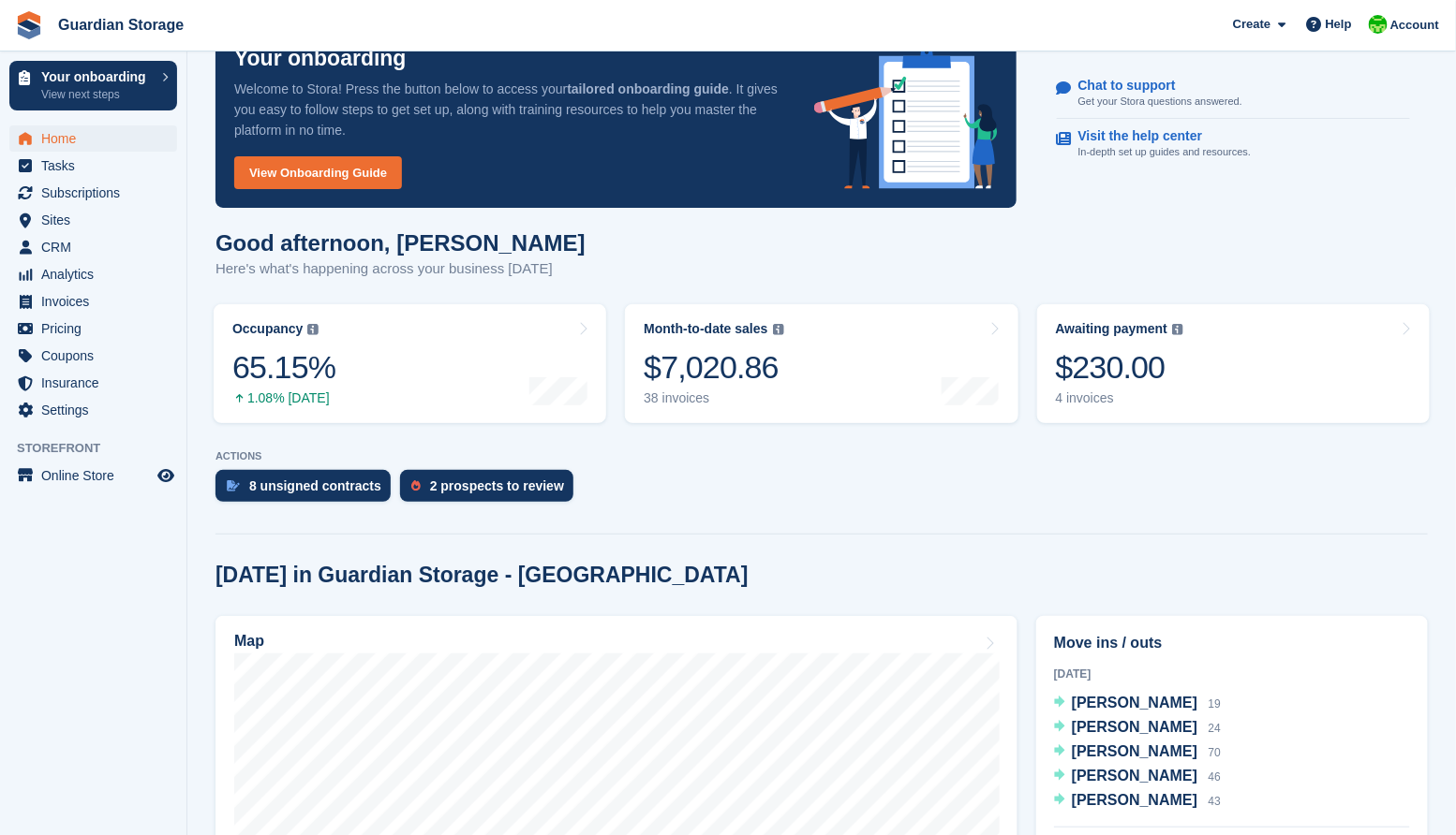
scroll to position [69, 0]
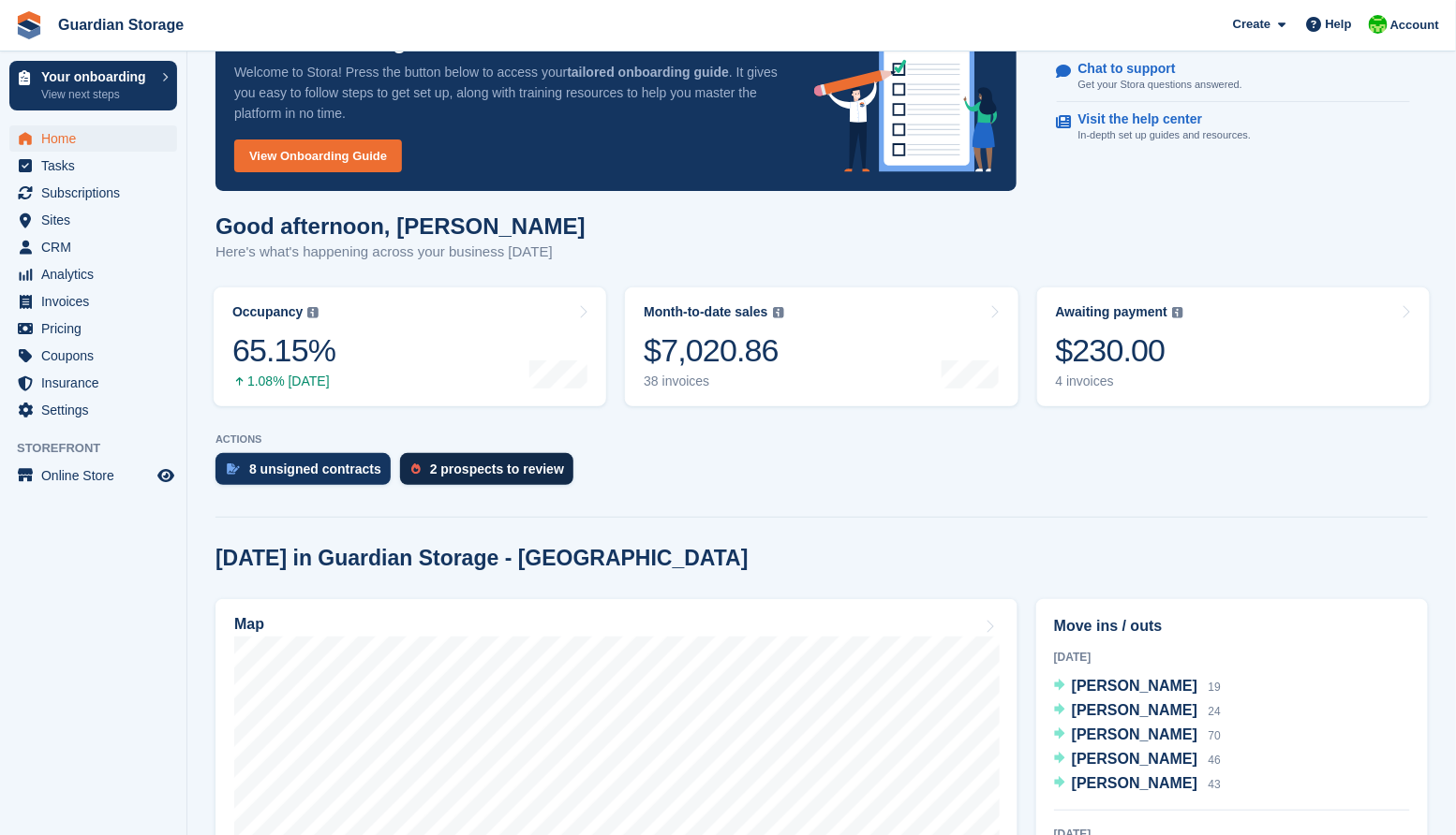
click at [484, 465] on div "2 prospects to review" at bounding box center [497, 470] width 134 height 15
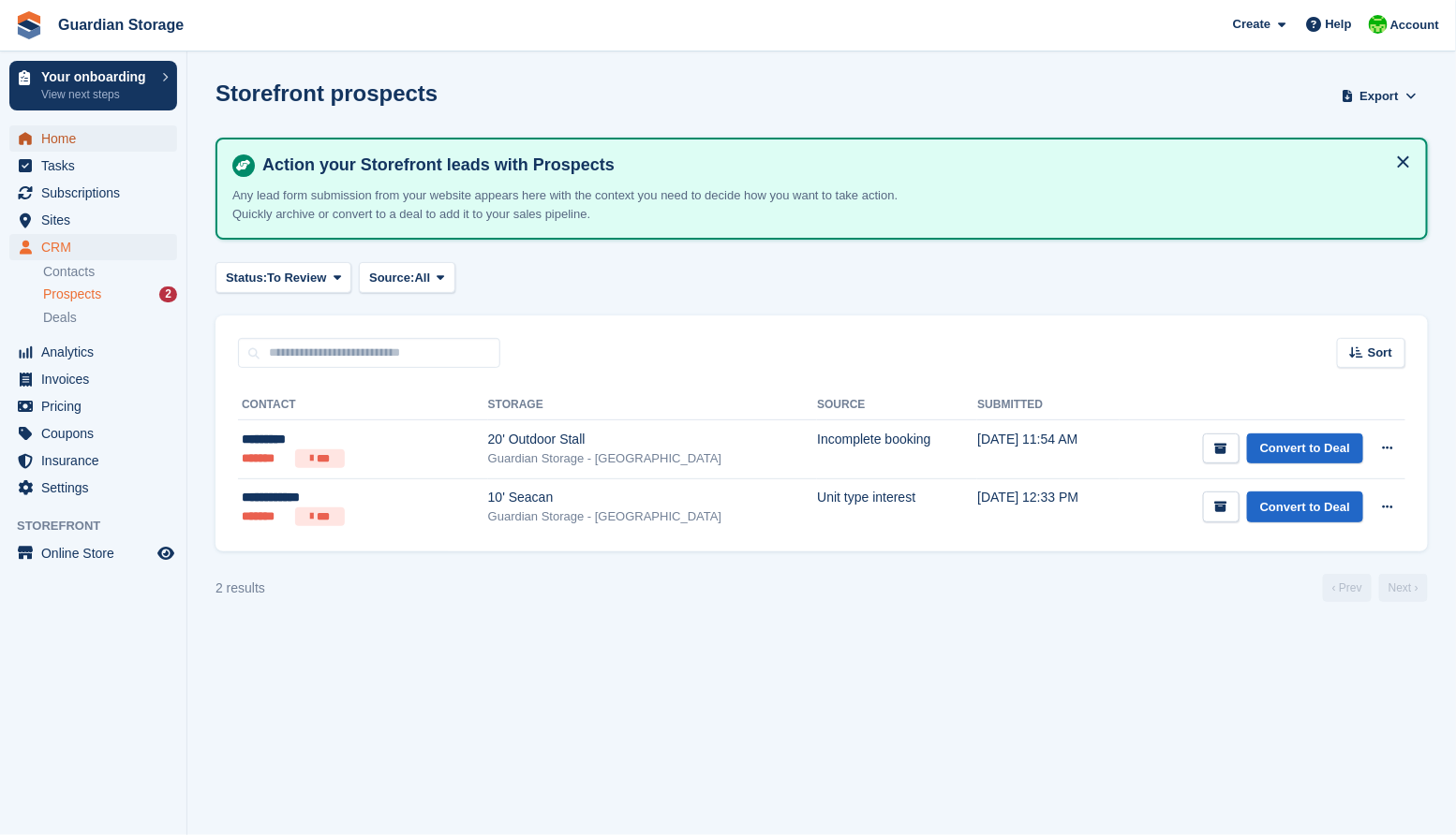
click at [79, 138] on span "Home" at bounding box center [98, 138] width 112 height 26
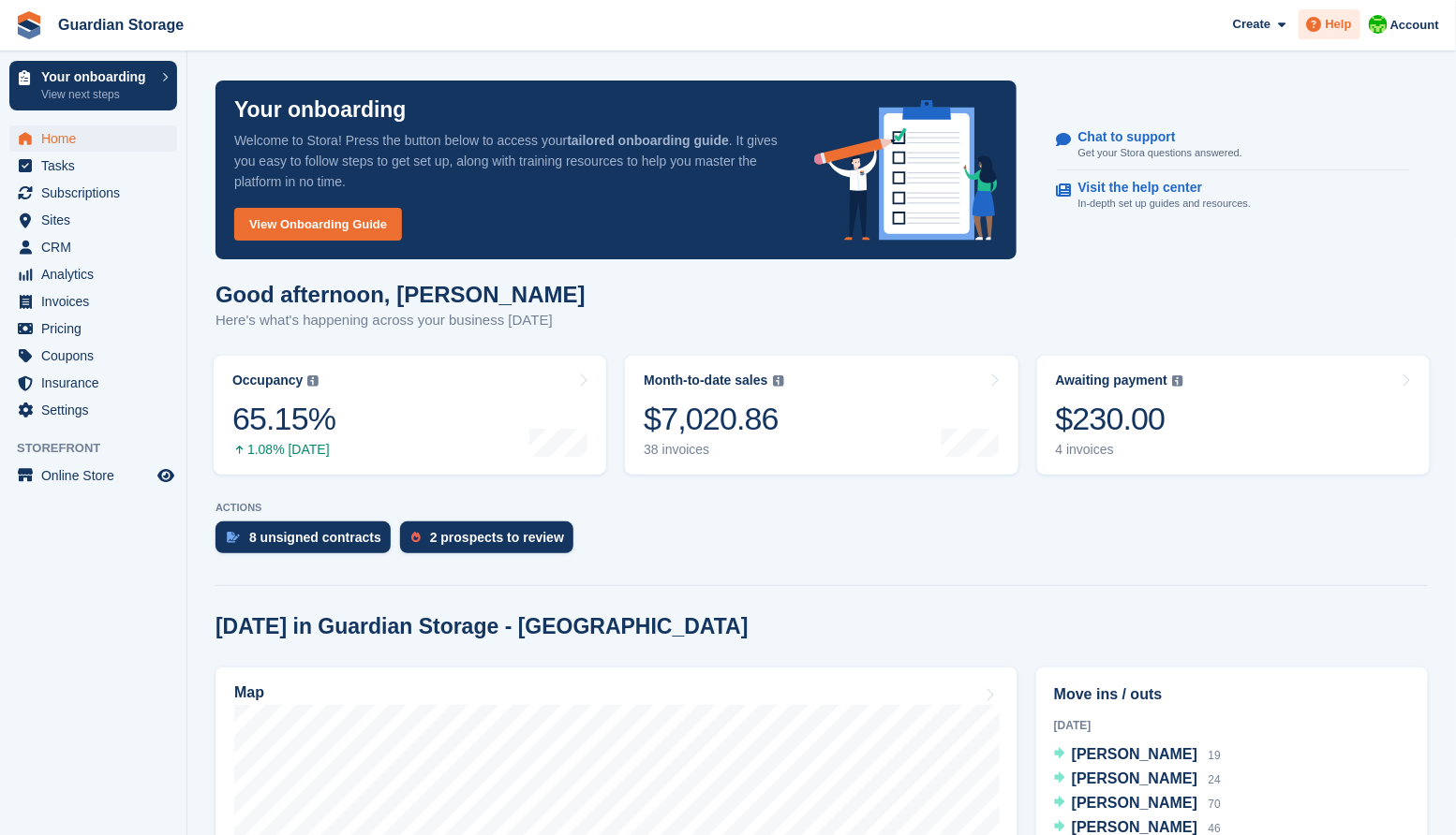
click at [1330, 25] on span "Help" at bounding box center [1338, 24] width 26 height 18
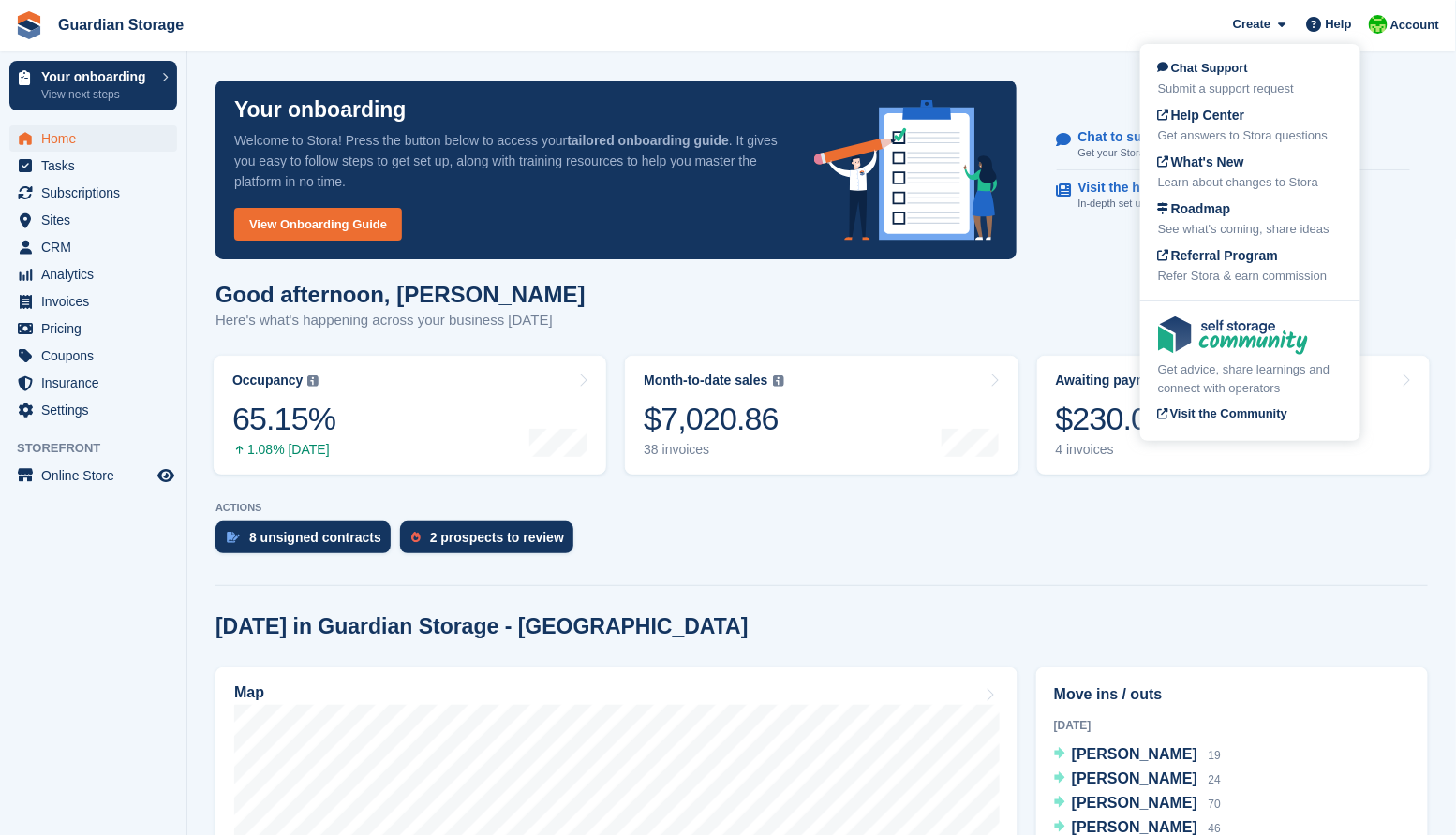
click at [1203, 513] on div "ACTIONS 8 unsigned contracts 2 prospects to review" at bounding box center [822, 532] width 1212 height 61
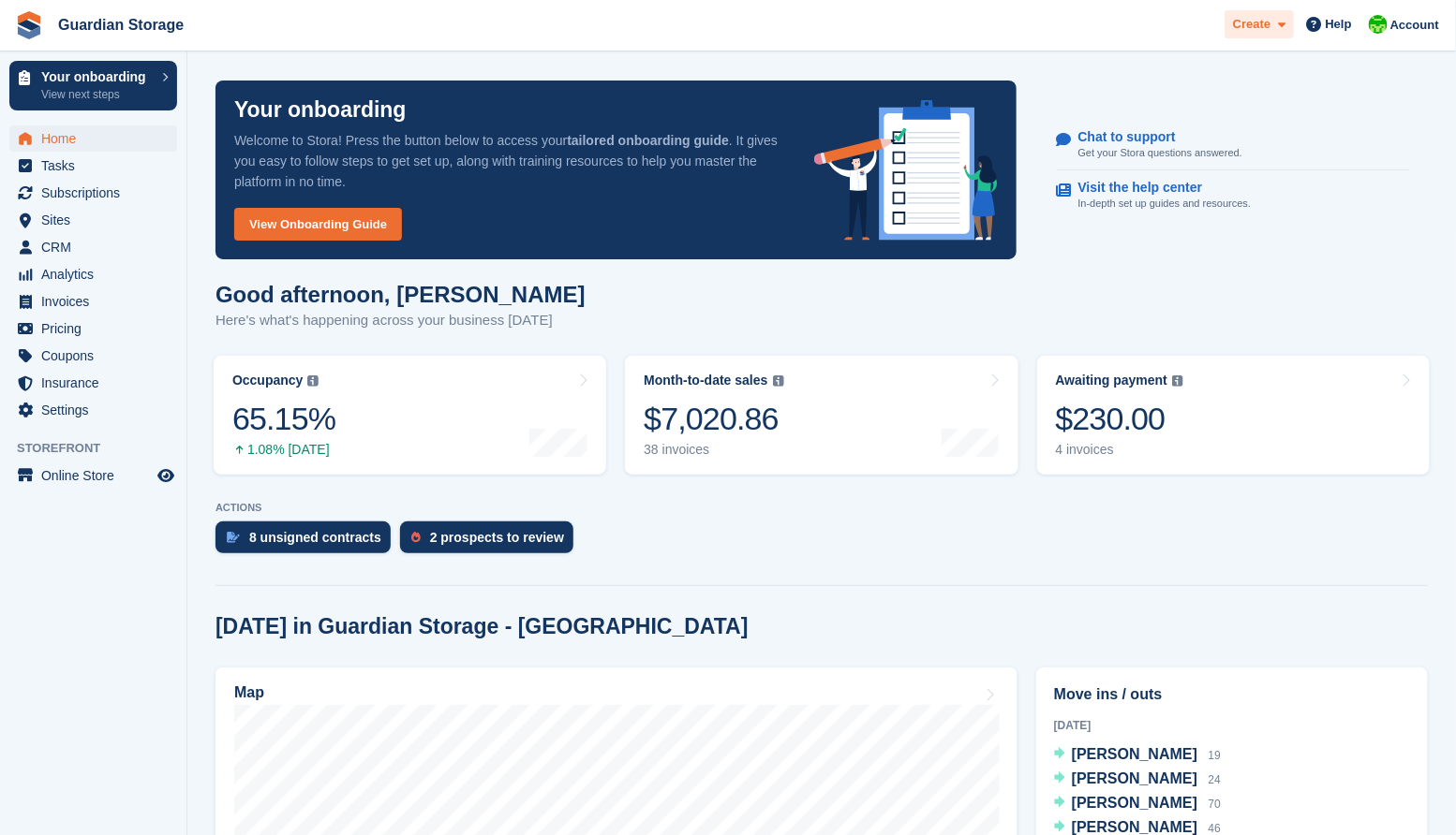
click at [1276, 29] on span at bounding box center [1278, 25] width 15 height 21
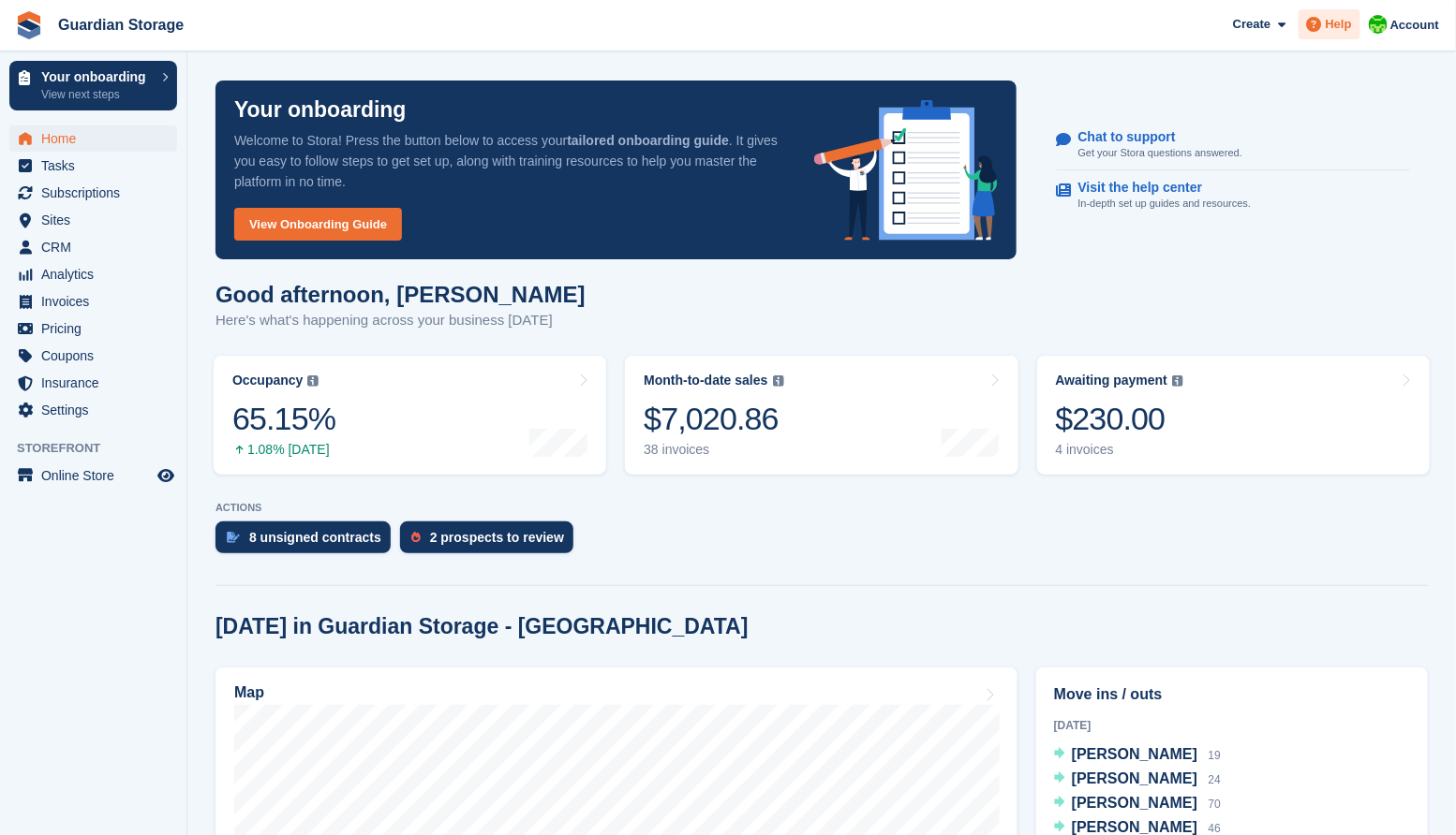
click at [1341, 22] on span "Help" at bounding box center [1338, 24] width 26 height 18
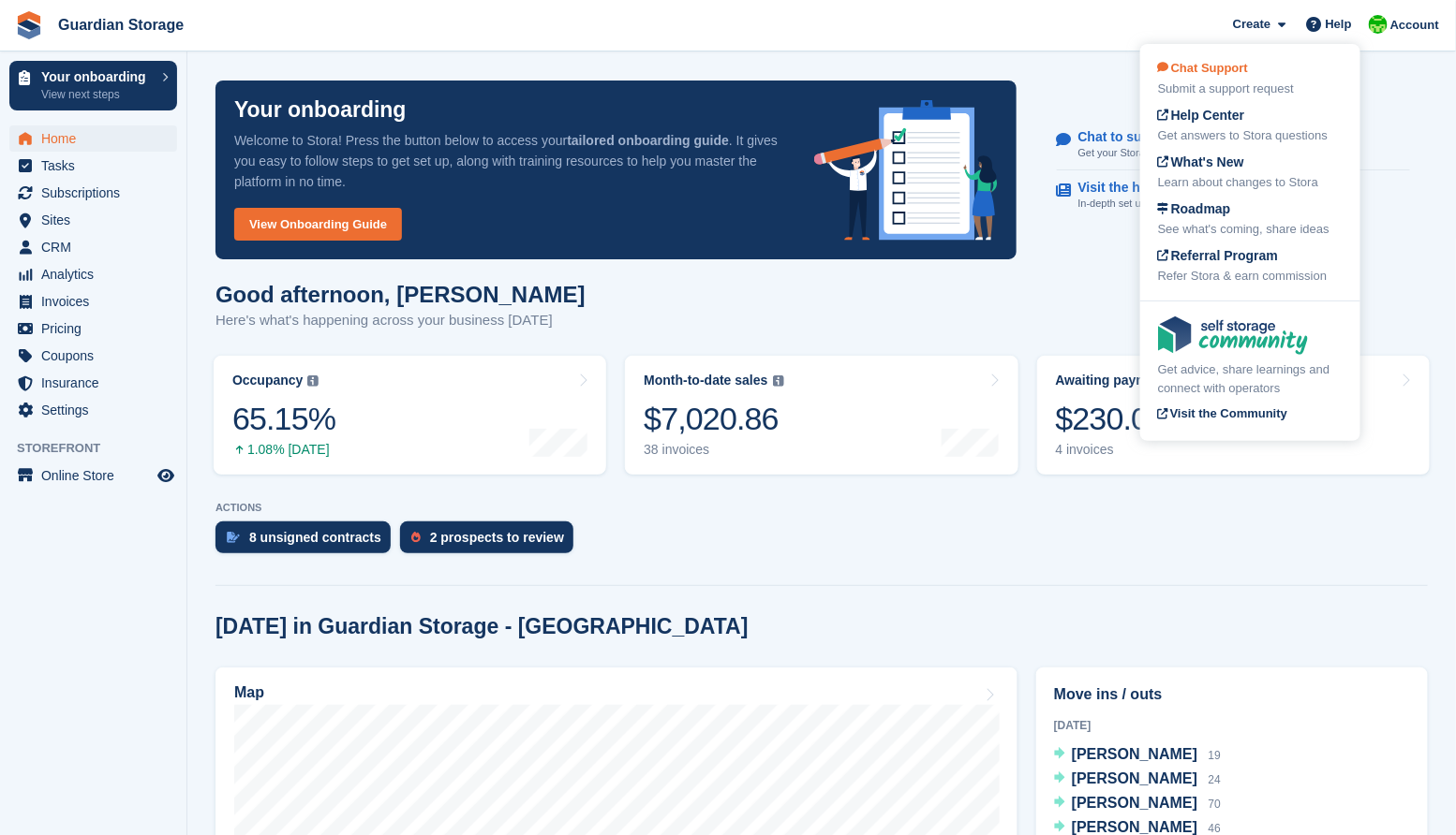
click at [1226, 68] on span "Chat Support" at bounding box center [1202, 68] width 90 height 14
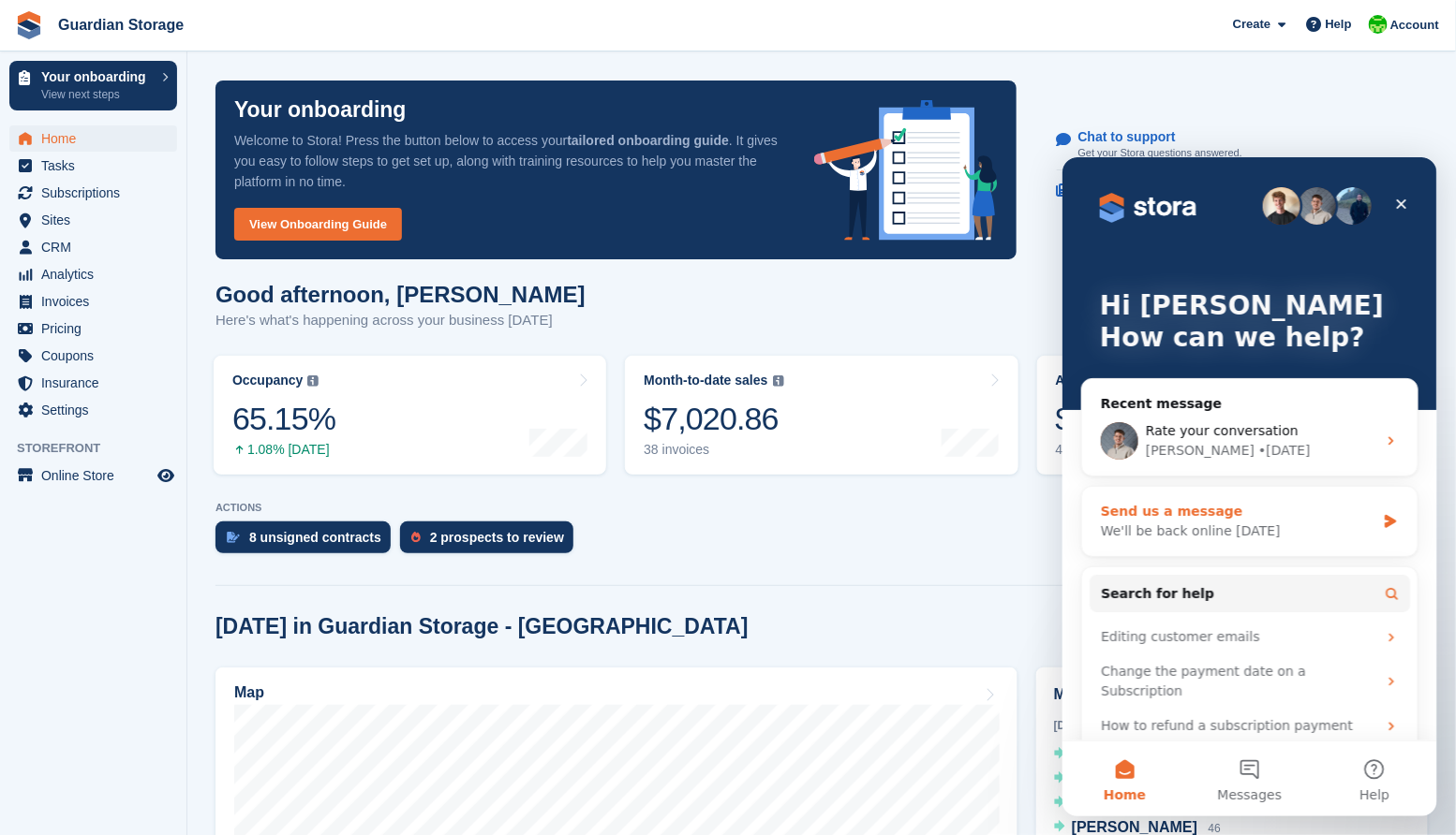
click at [1186, 525] on div "We'll be back online tomorrow" at bounding box center [1237, 531] width 275 height 19
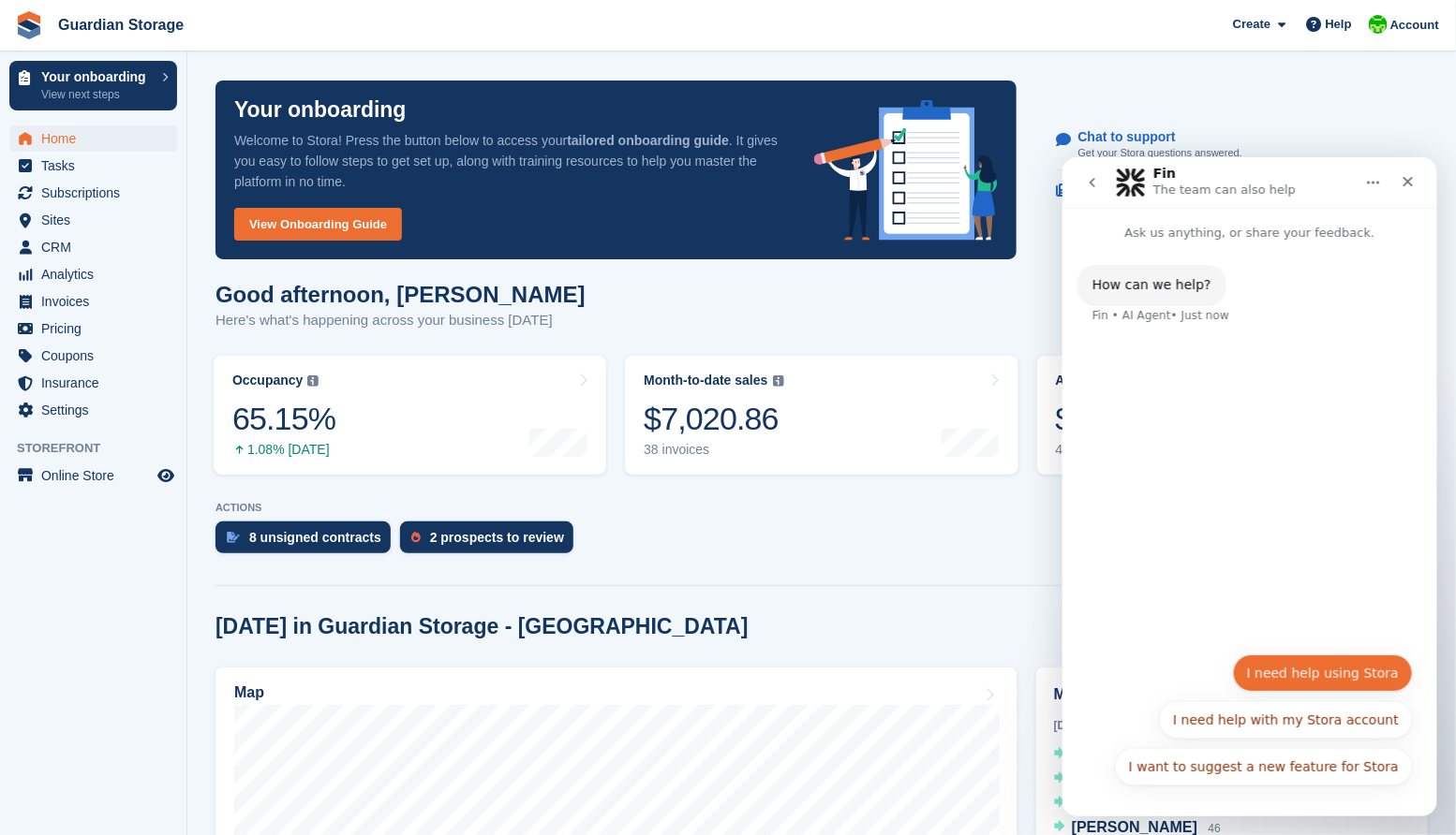
click at [1307, 668] on button "I need help using Stora" at bounding box center [1322, 672] width 180 height 38
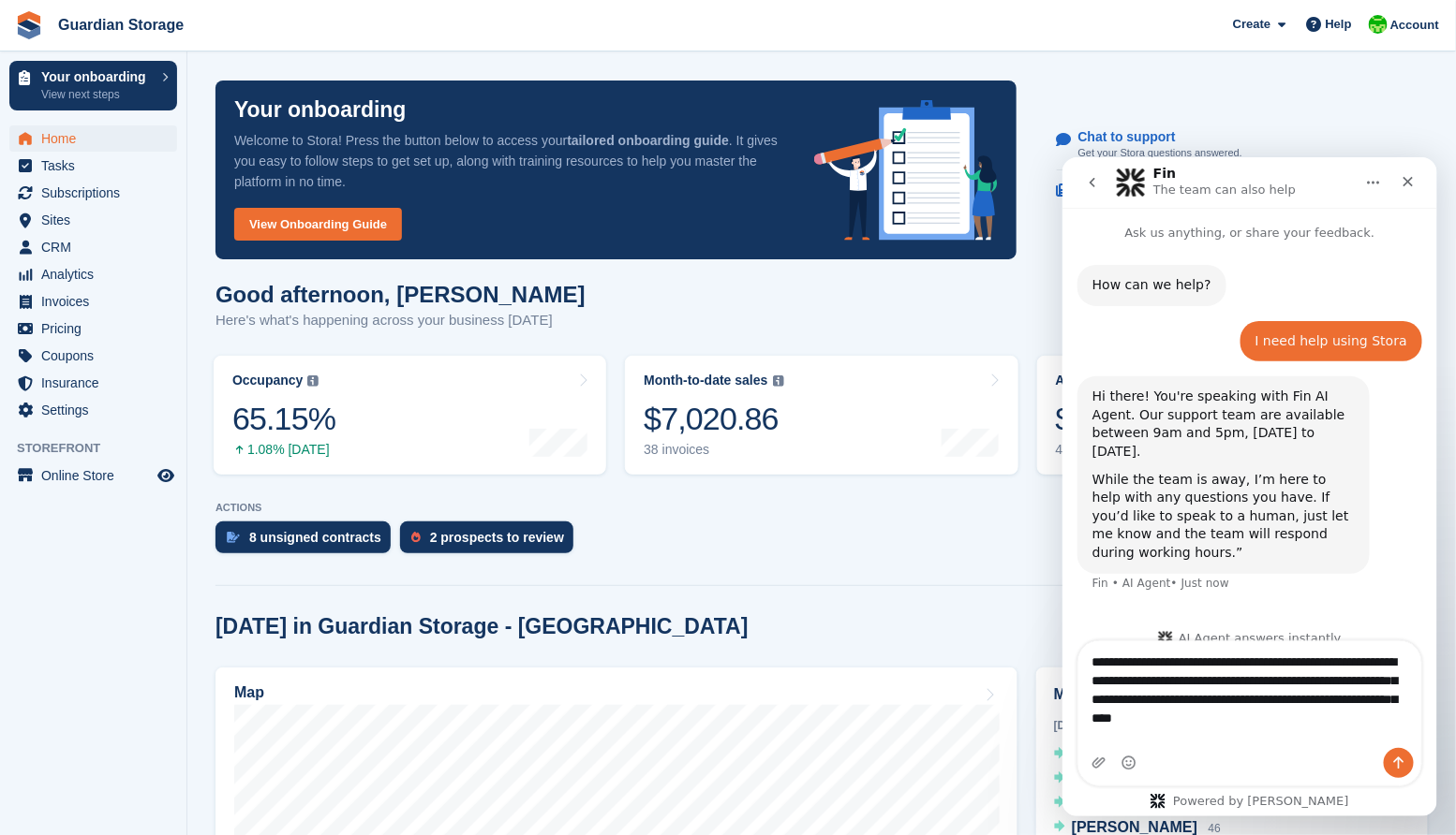
type textarea "**********"
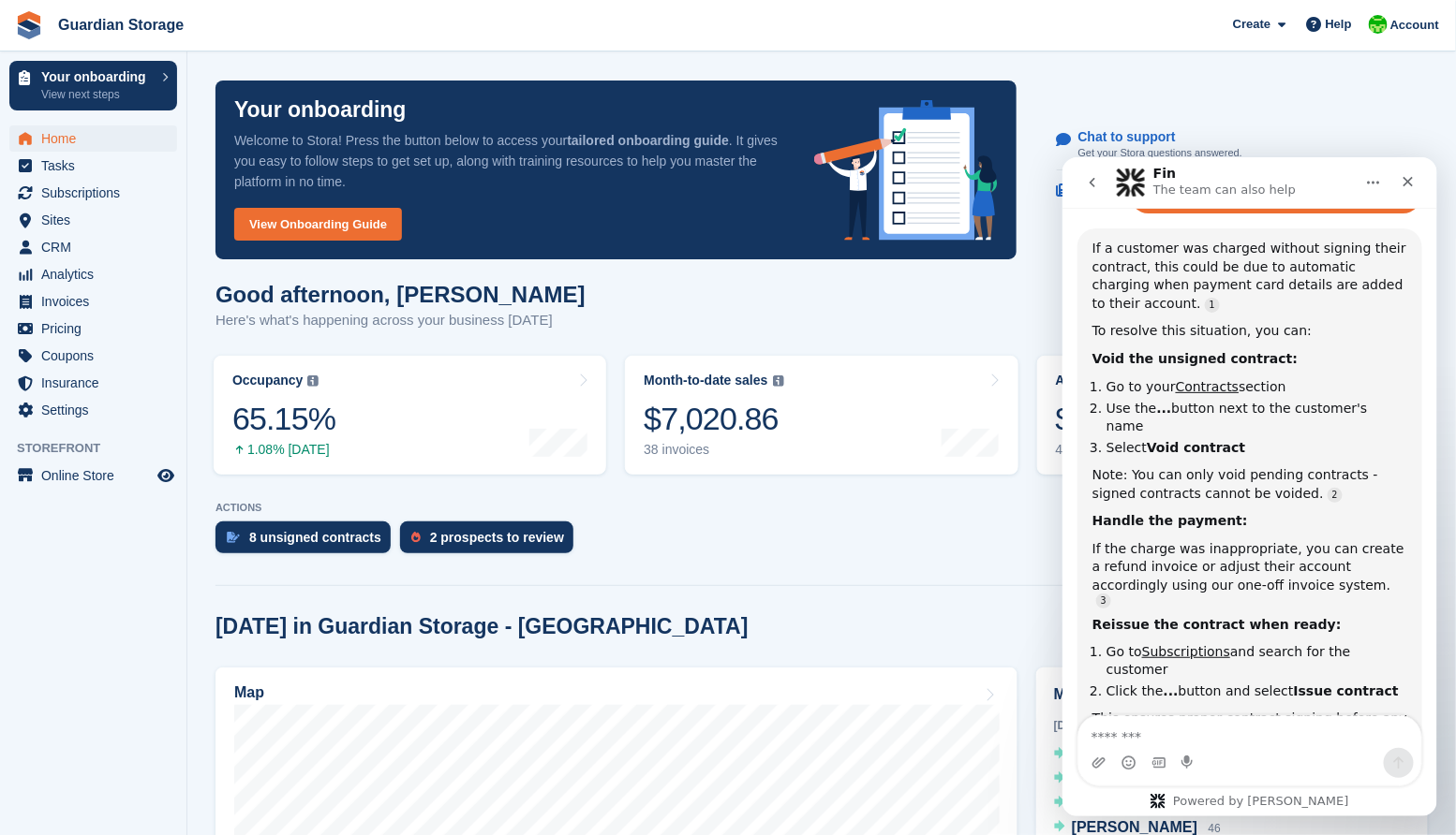
scroll to position [529, 0]
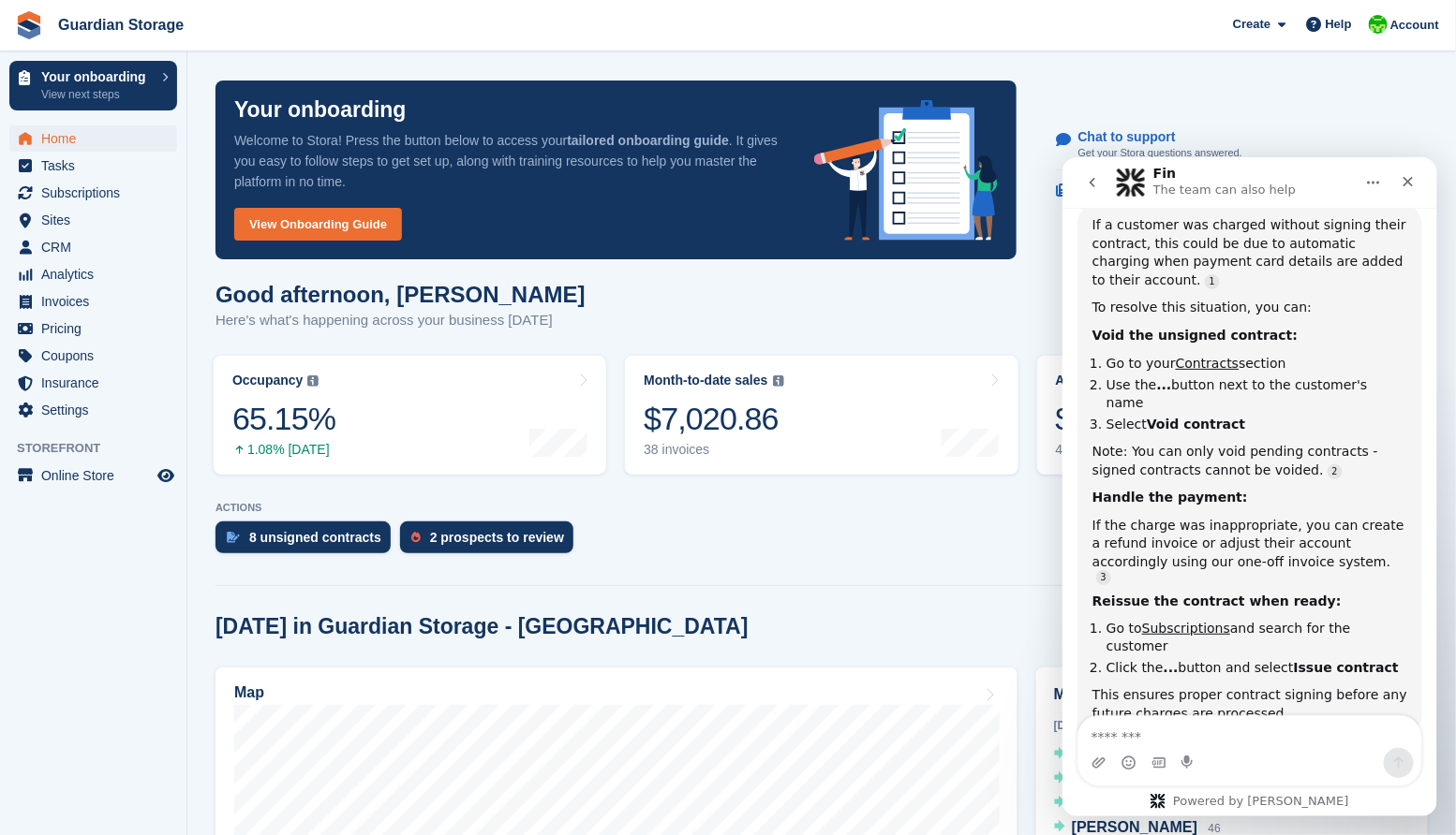
click at [727, 524] on div "8 unsigned contracts 2 prospects to review" at bounding box center [822, 542] width 1212 height 42
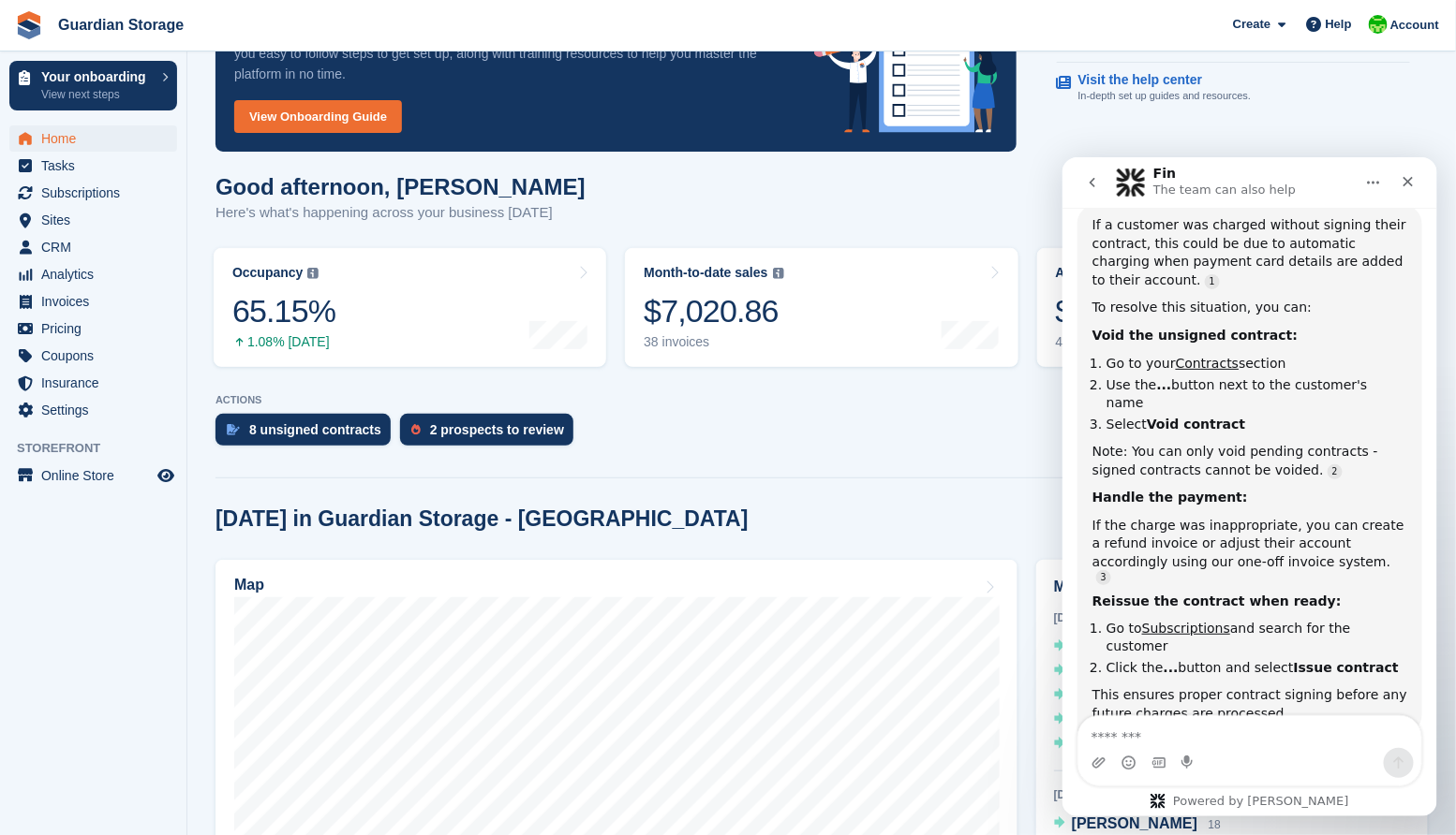
scroll to position [0, 0]
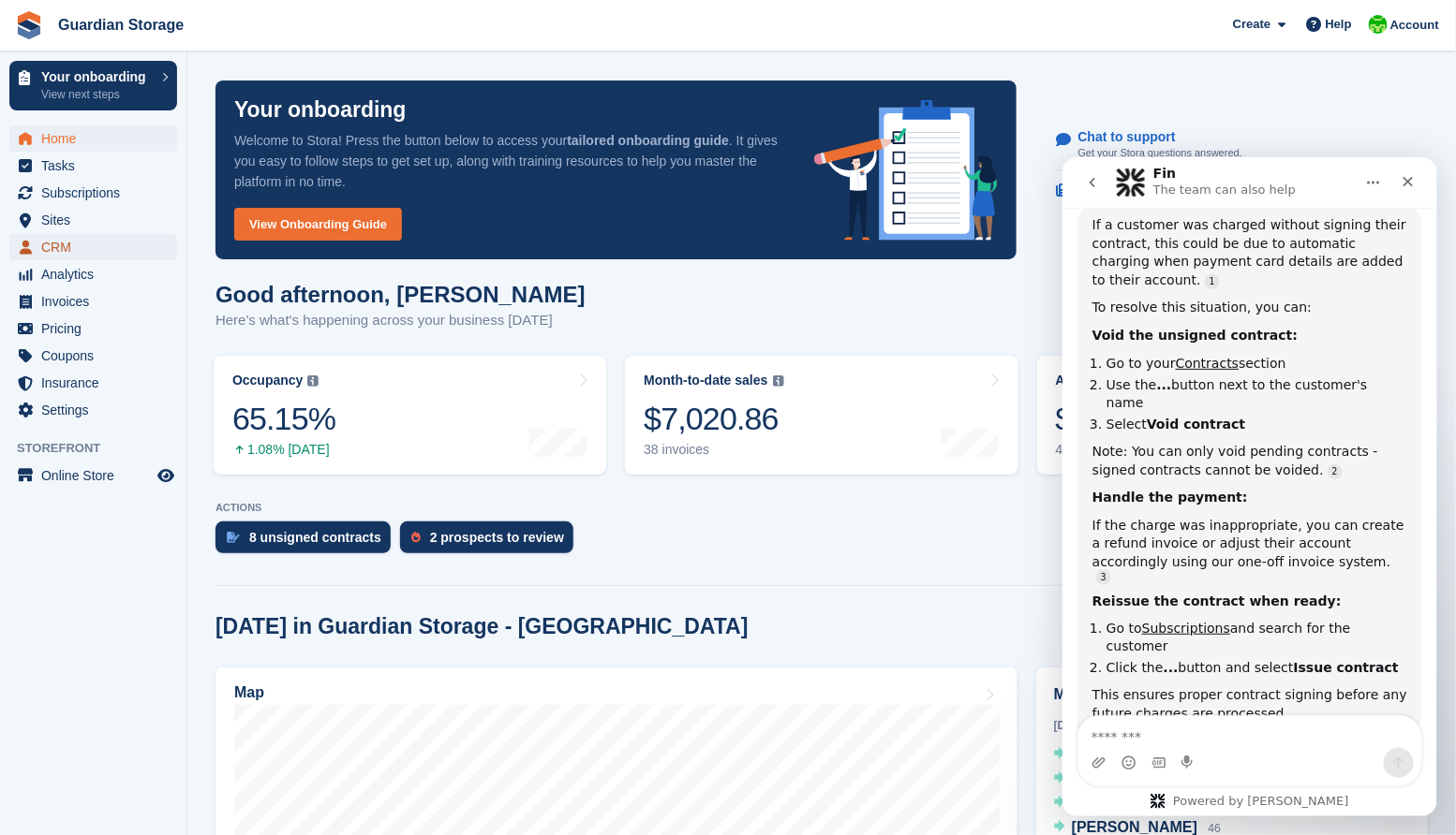
click at [70, 249] on span "CRM" at bounding box center [98, 246] width 112 height 26
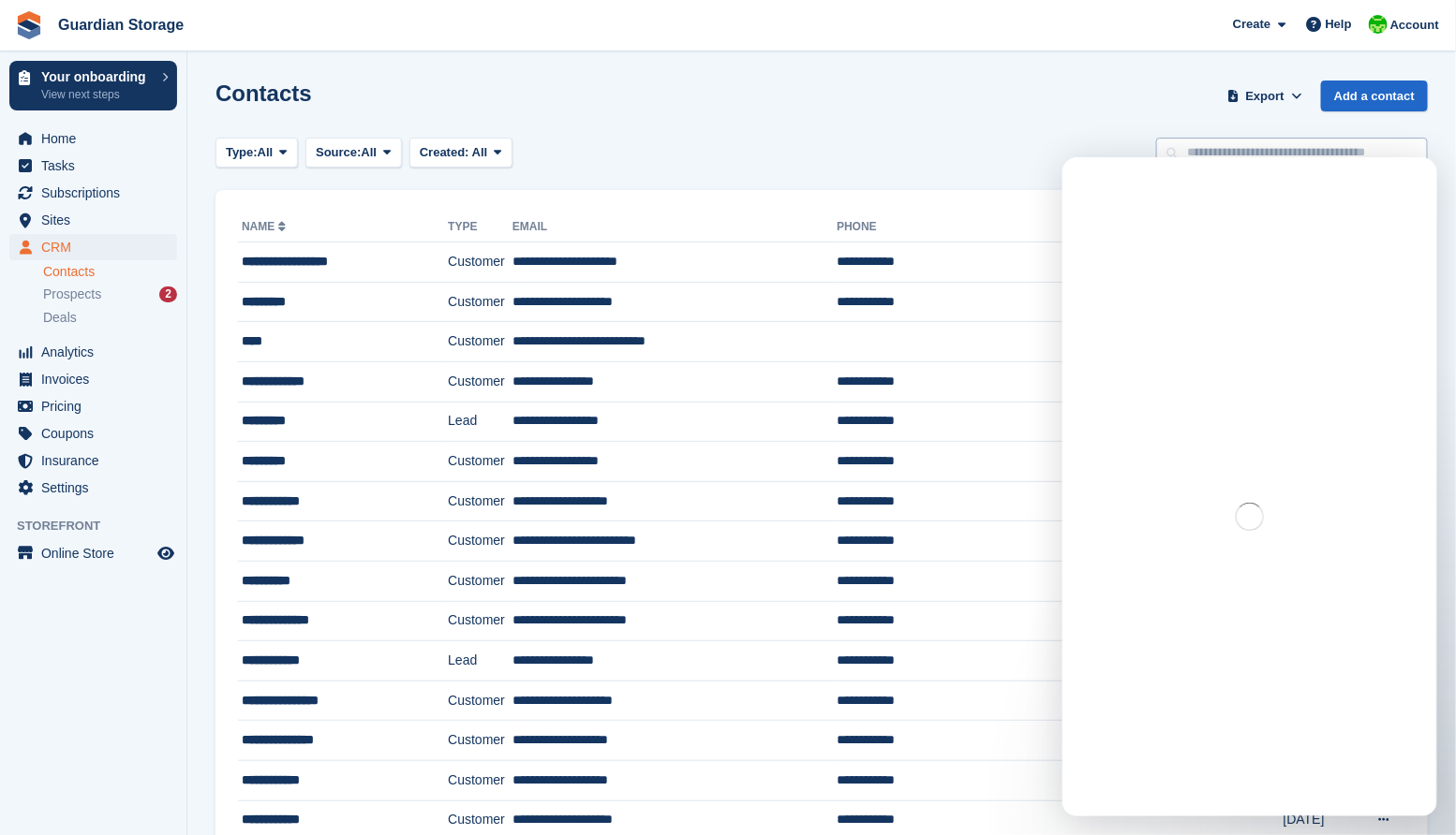
click at [1234, 151] on input "text" at bounding box center [1292, 153] width 272 height 31
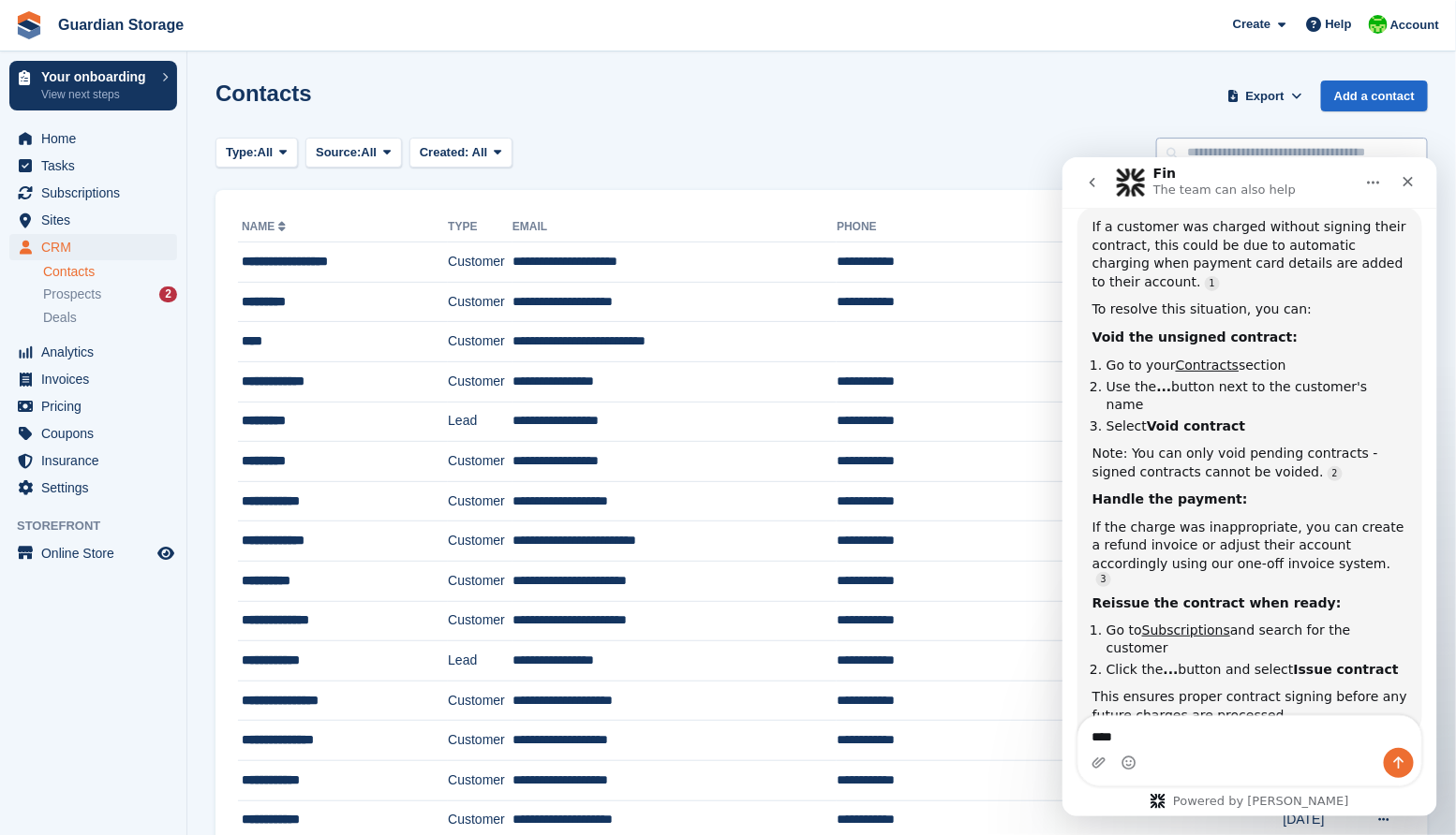
type textarea "*****"
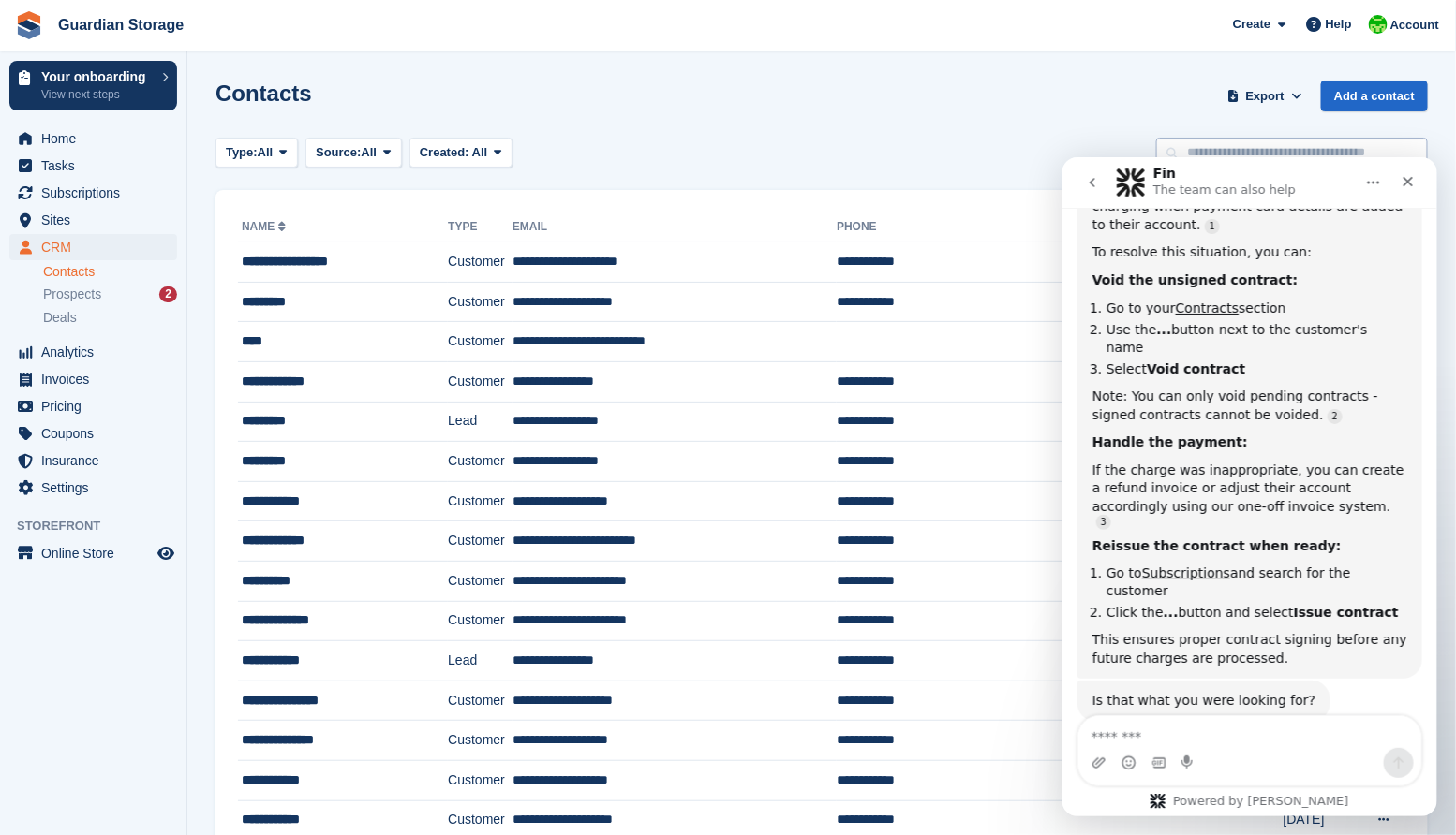
scroll to position [646, 0]
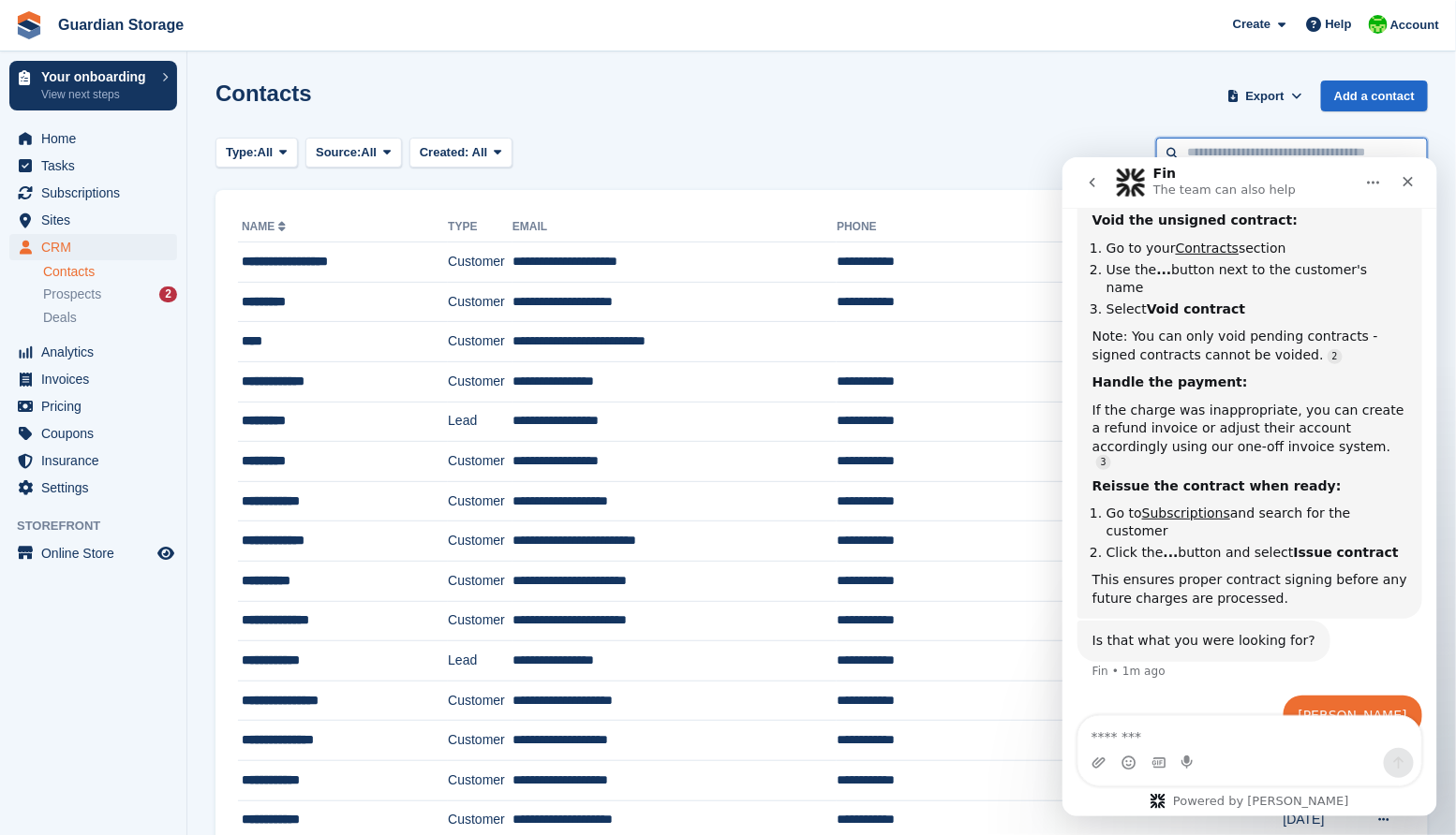
click at [1225, 148] on input "text" at bounding box center [1292, 153] width 272 height 31
type input "*****"
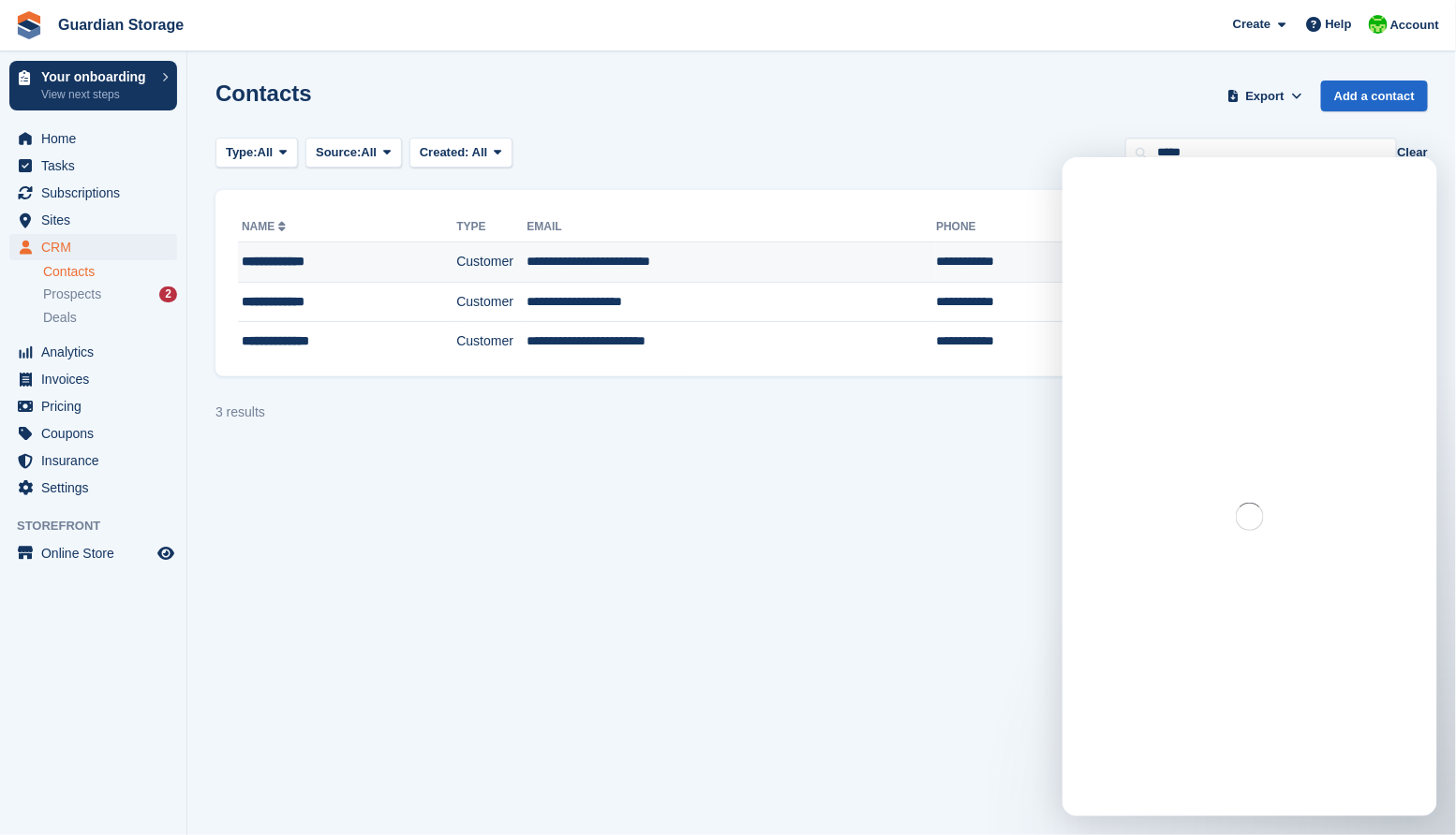
click at [286, 263] on div "**********" at bounding box center [328, 262] width 173 height 19
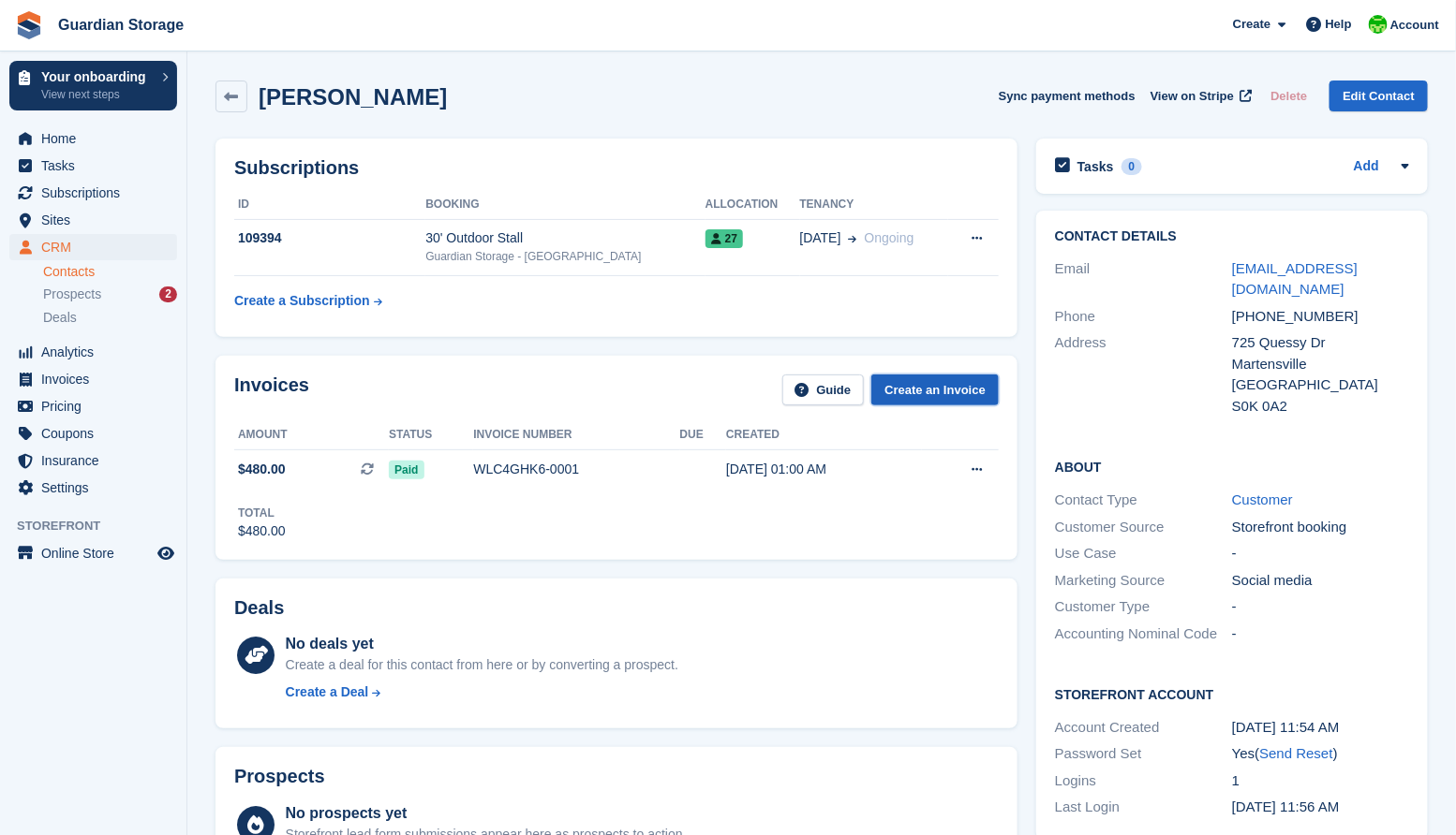
click at [916, 392] on link "Create an Invoice" at bounding box center [935, 390] width 128 height 31
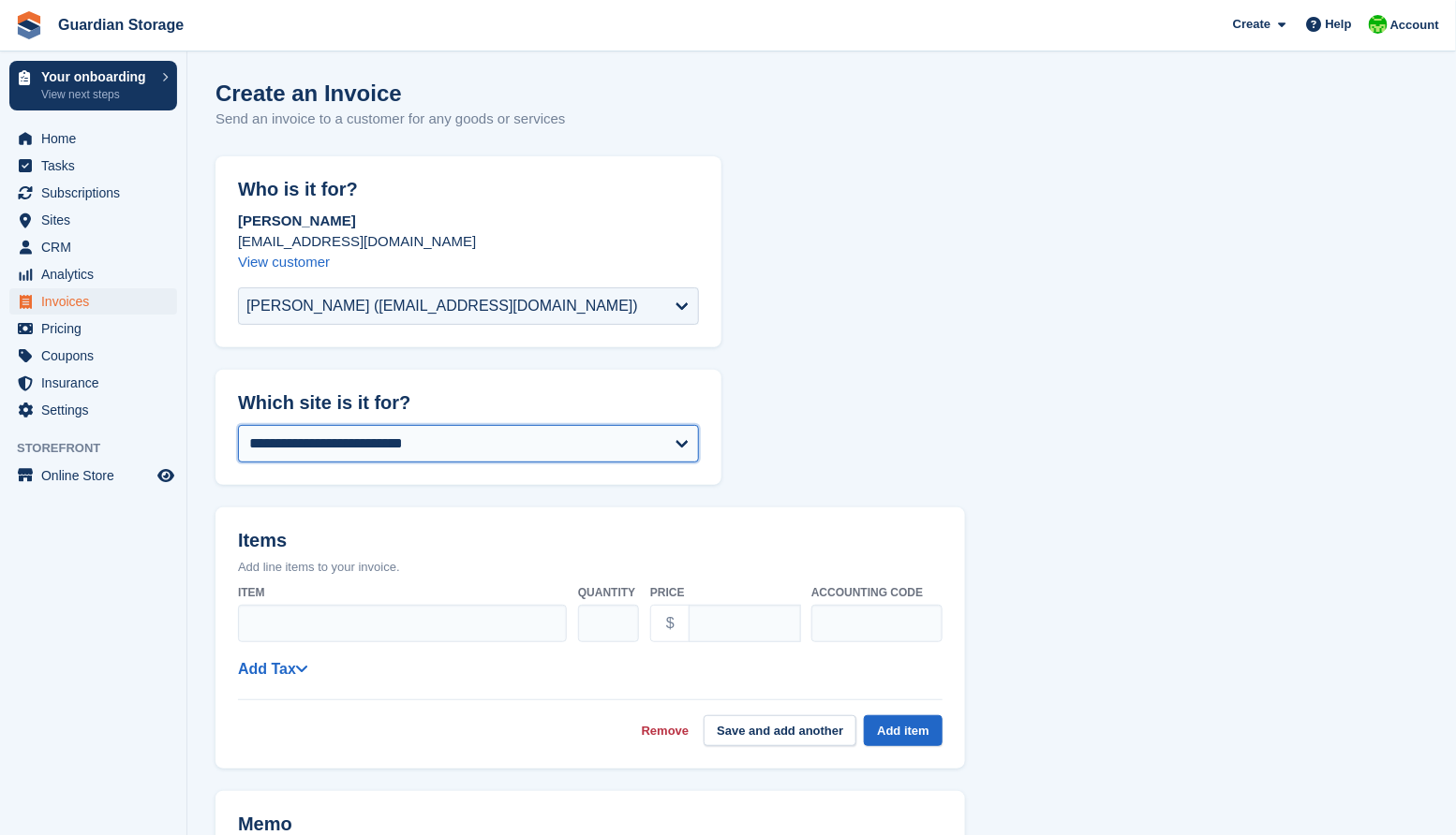
click at [394, 439] on select "**********" at bounding box center [468, 444] width 461 height 38
click at [403, 448] on select "**********" at bounding box center [468, 444] width 461 height 38
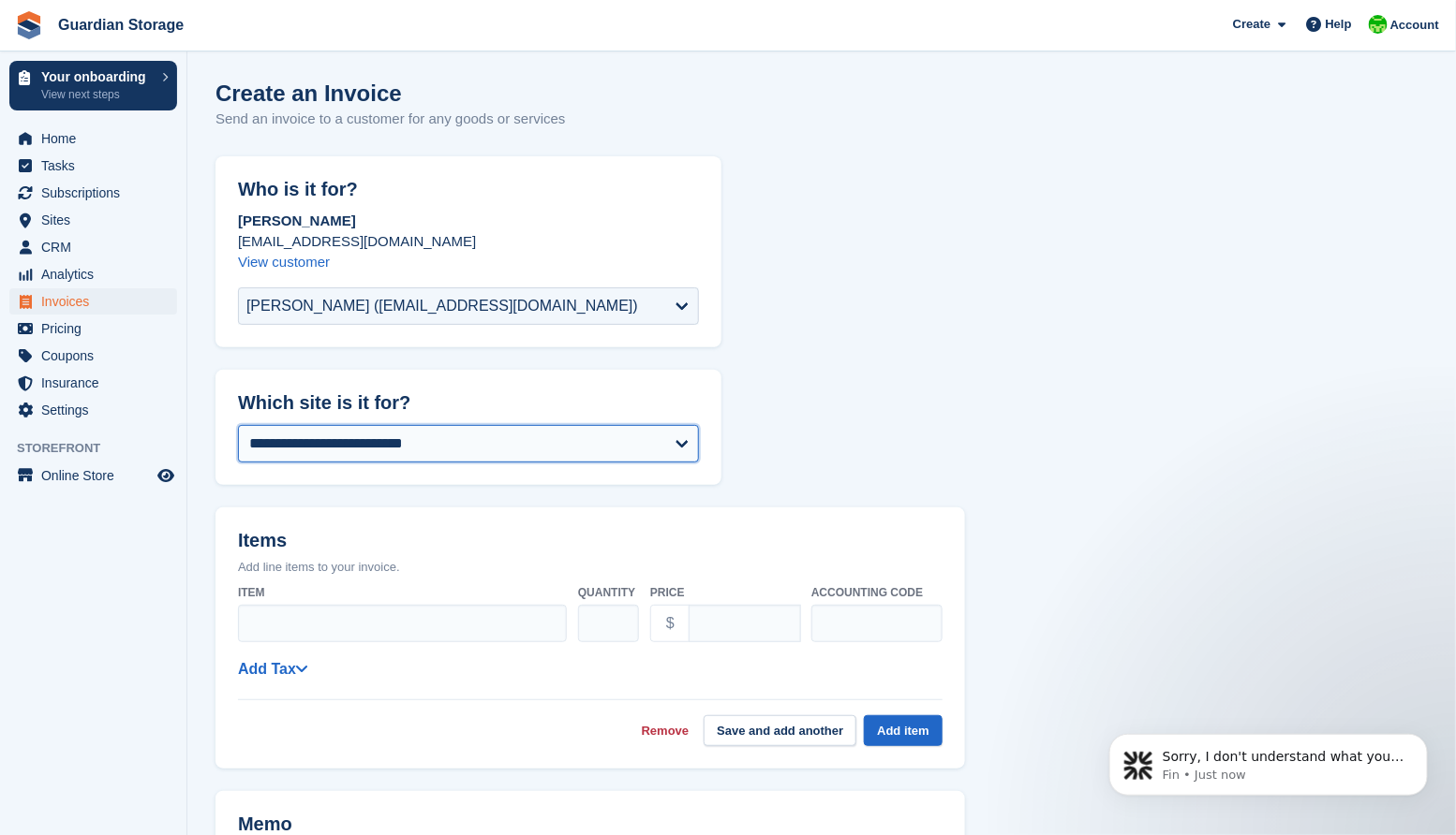
select select "****"
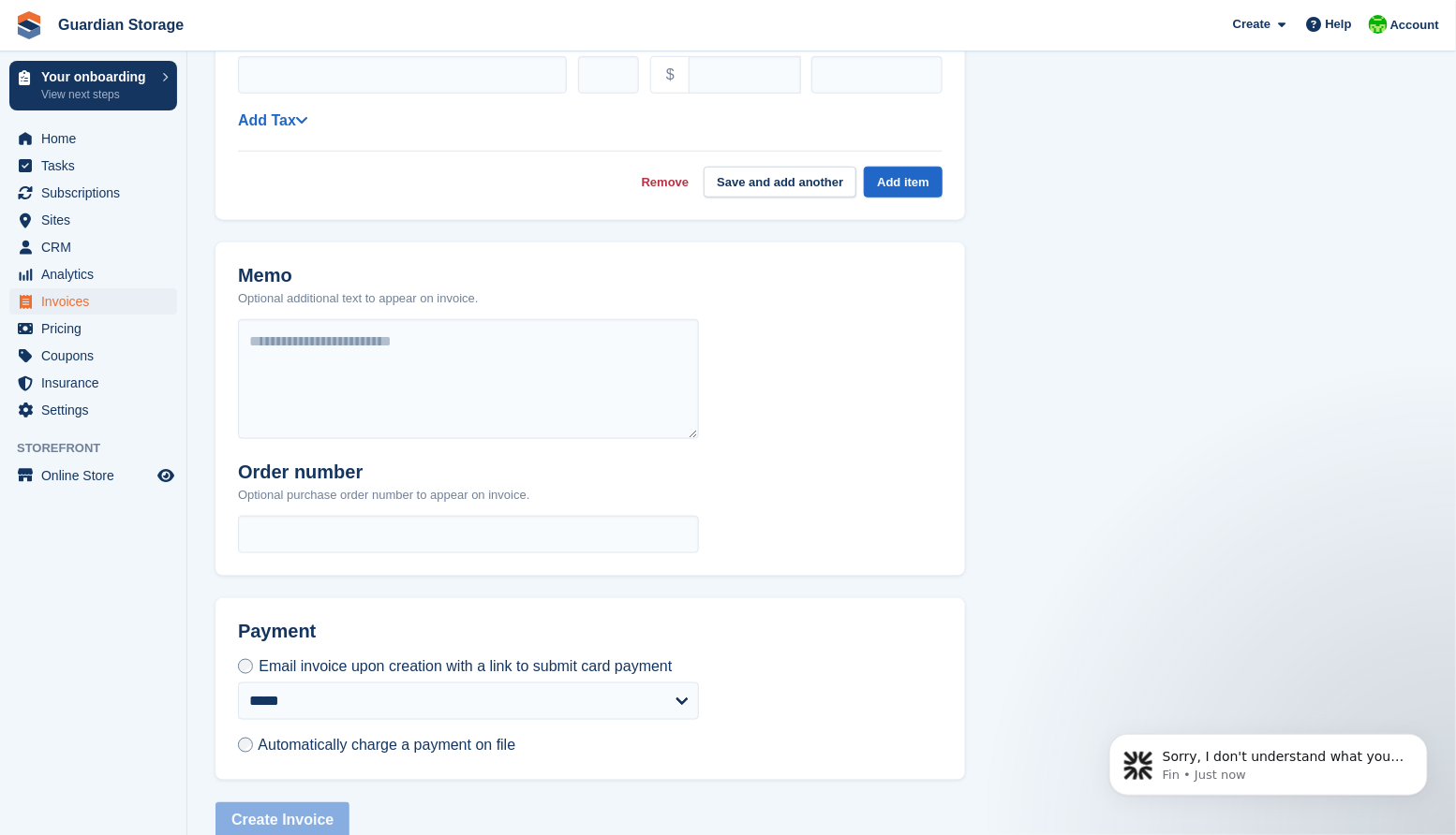
scroll to position [598, 0]
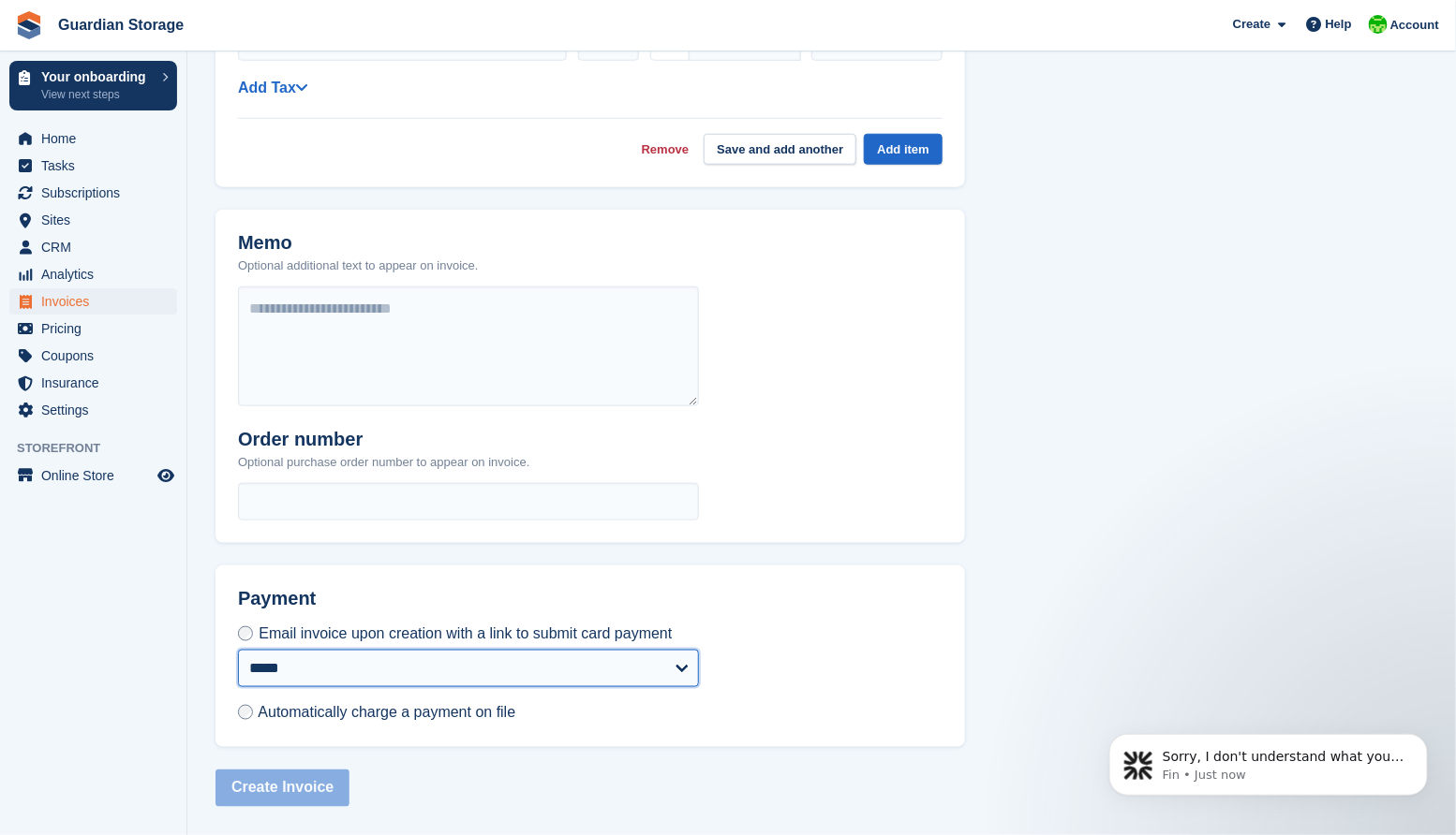
click at [451, 674] on select "**********" at bounding box center [468, 668] width 461 height 38
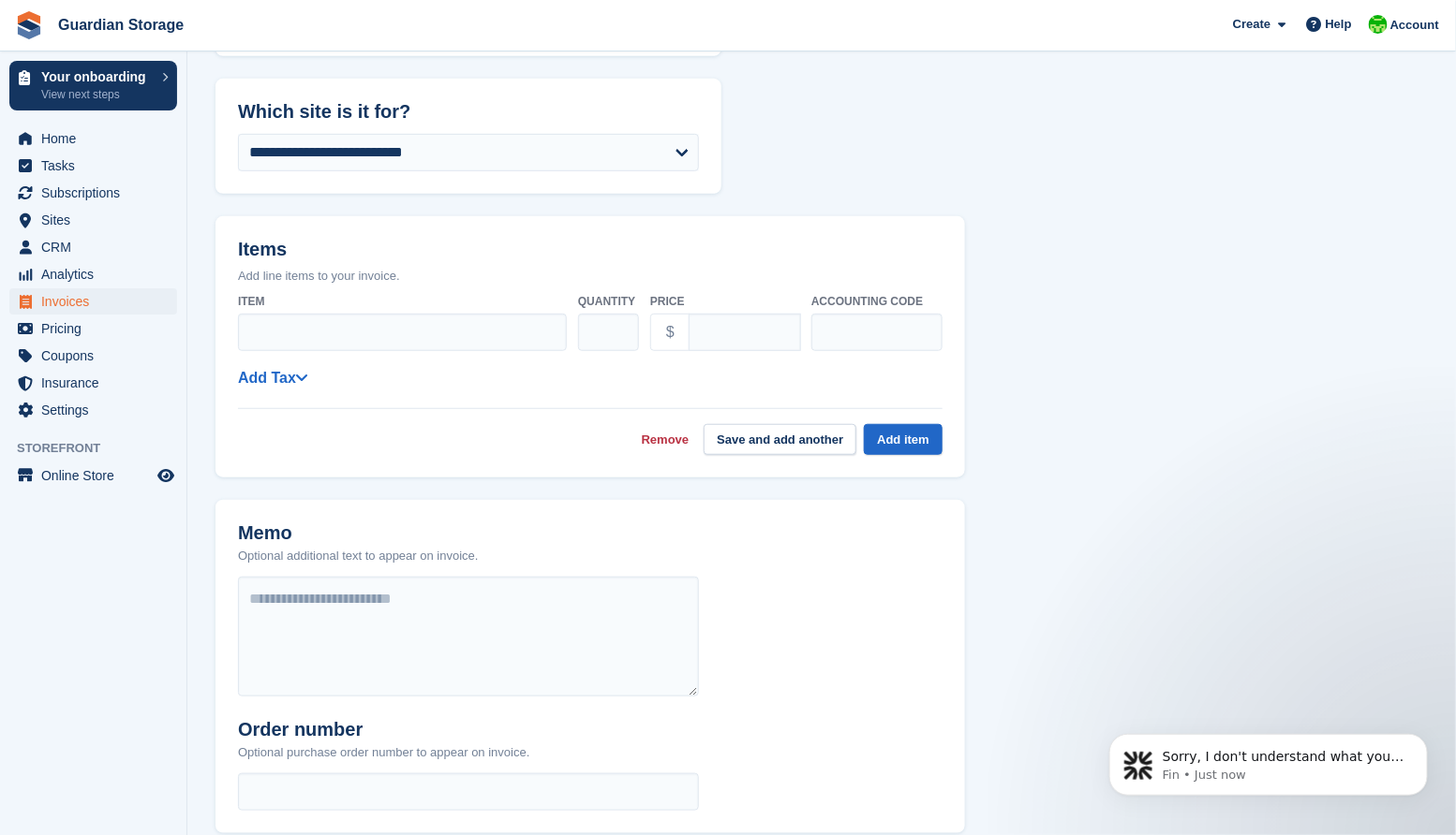
scroll to position [290, 0]
click at [1246, 760] on span "Sorry, I don't understand what you mean by "chris." Could you please provide mo…" at bounding box center [1282, 784] width 242 height 72
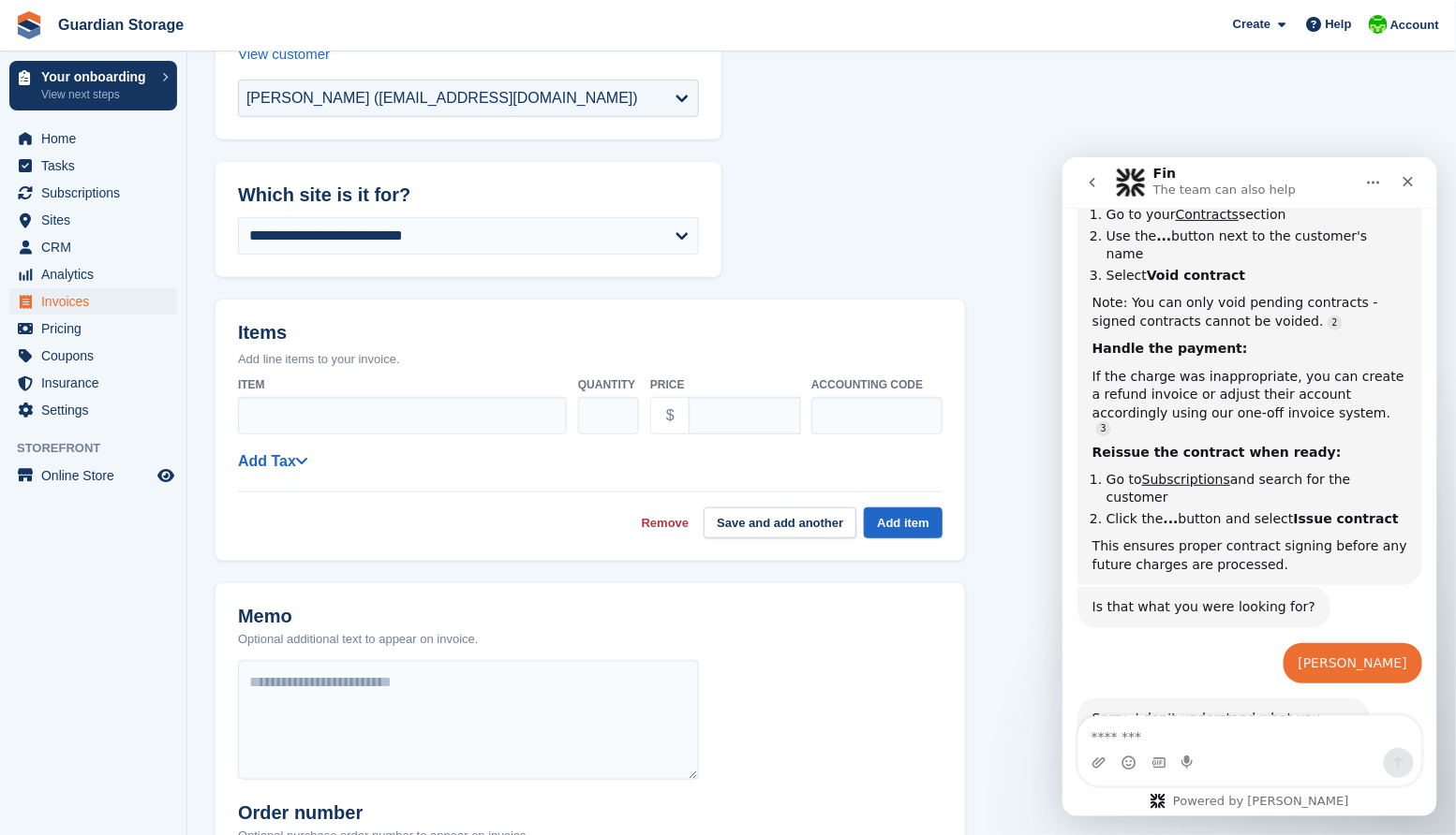
scroll to position [242, 0]
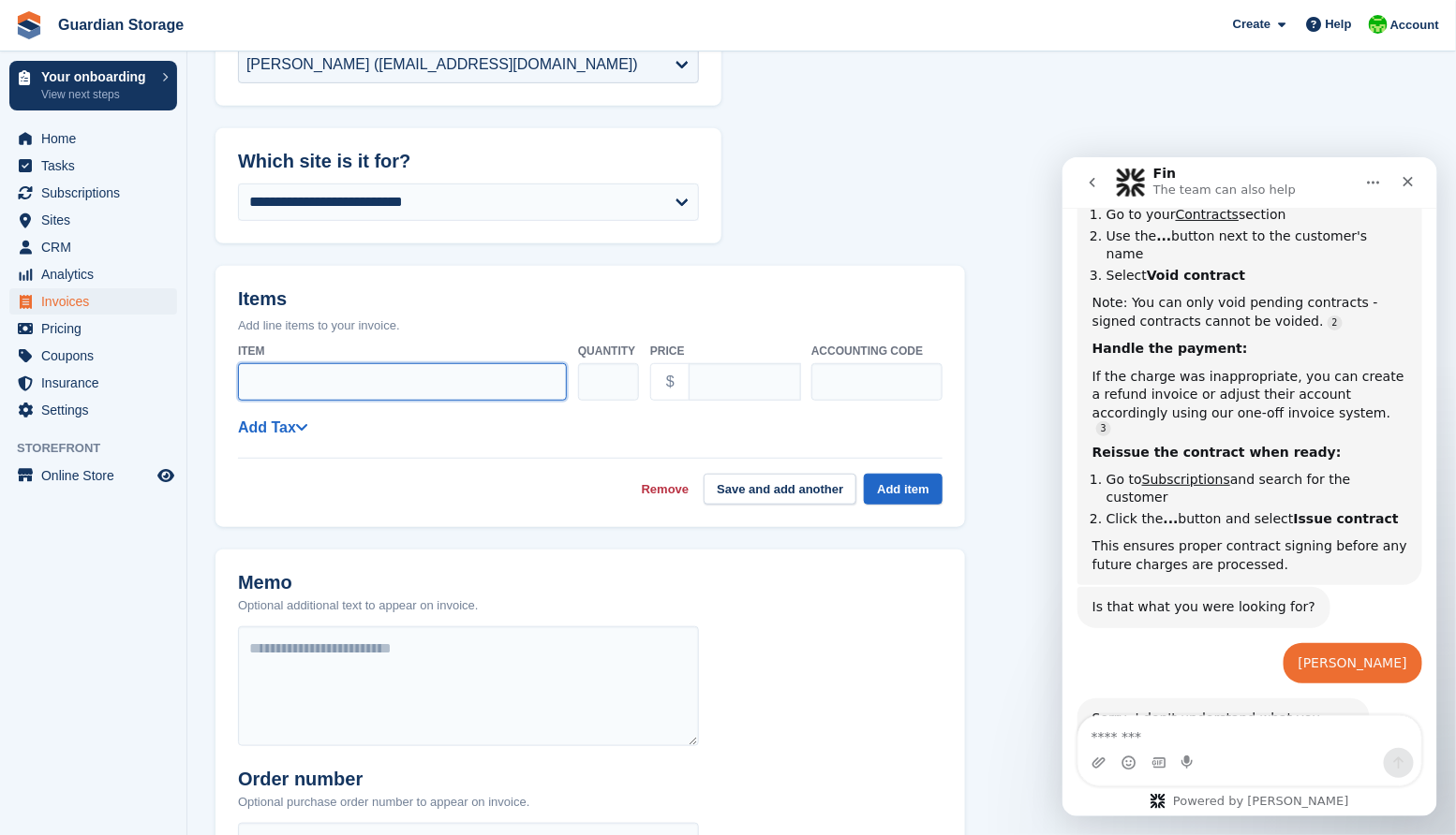
click at [375, 378] on input "Item" at bounding box center [402, 382] width 329 height 38
click at [413, 498] on div "Remove Save and add another Add item" at bounding box center [590, 481] width 705 height 46
click at [304, 420] on icon at bounding box center [302, 427] width 14 height 15
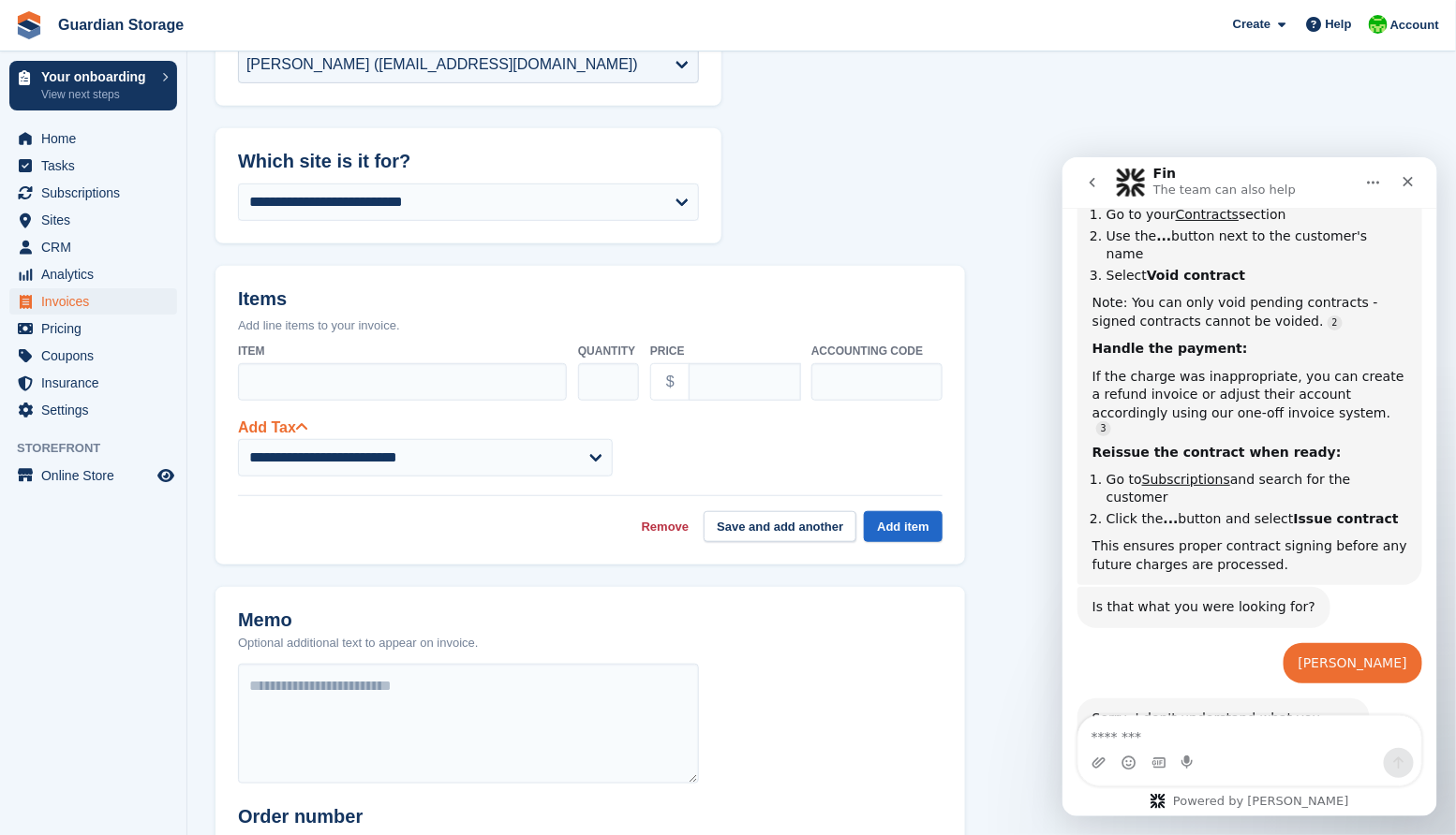
click at [303, 424] on icon at bounding box center [302, 427] width 14 height 15
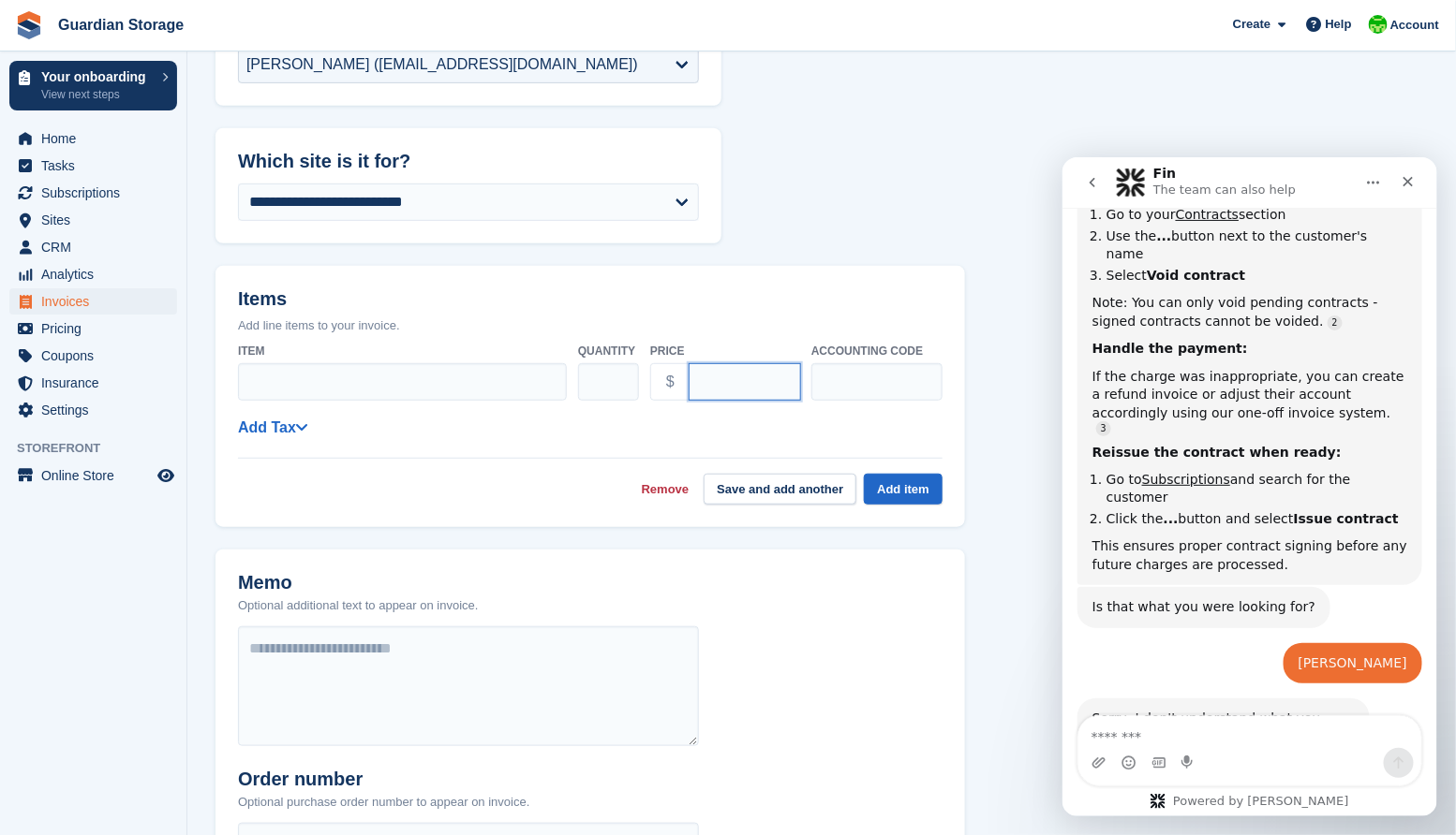
click at [701, 389] on input "****" at bounding box center [744, 382] width 112 height 38
click at [713, 385] on input "*****" at bounding box center [744, 382] width 112 height 38
type input "*******"
click at [630, 556] on header "Memo Optional additional text to appear on invoice." at bounding box center [468, 583] width 506 height 66
click at [354, 391] on input "Item" at bounding box center [402, 382] width 329 height 38
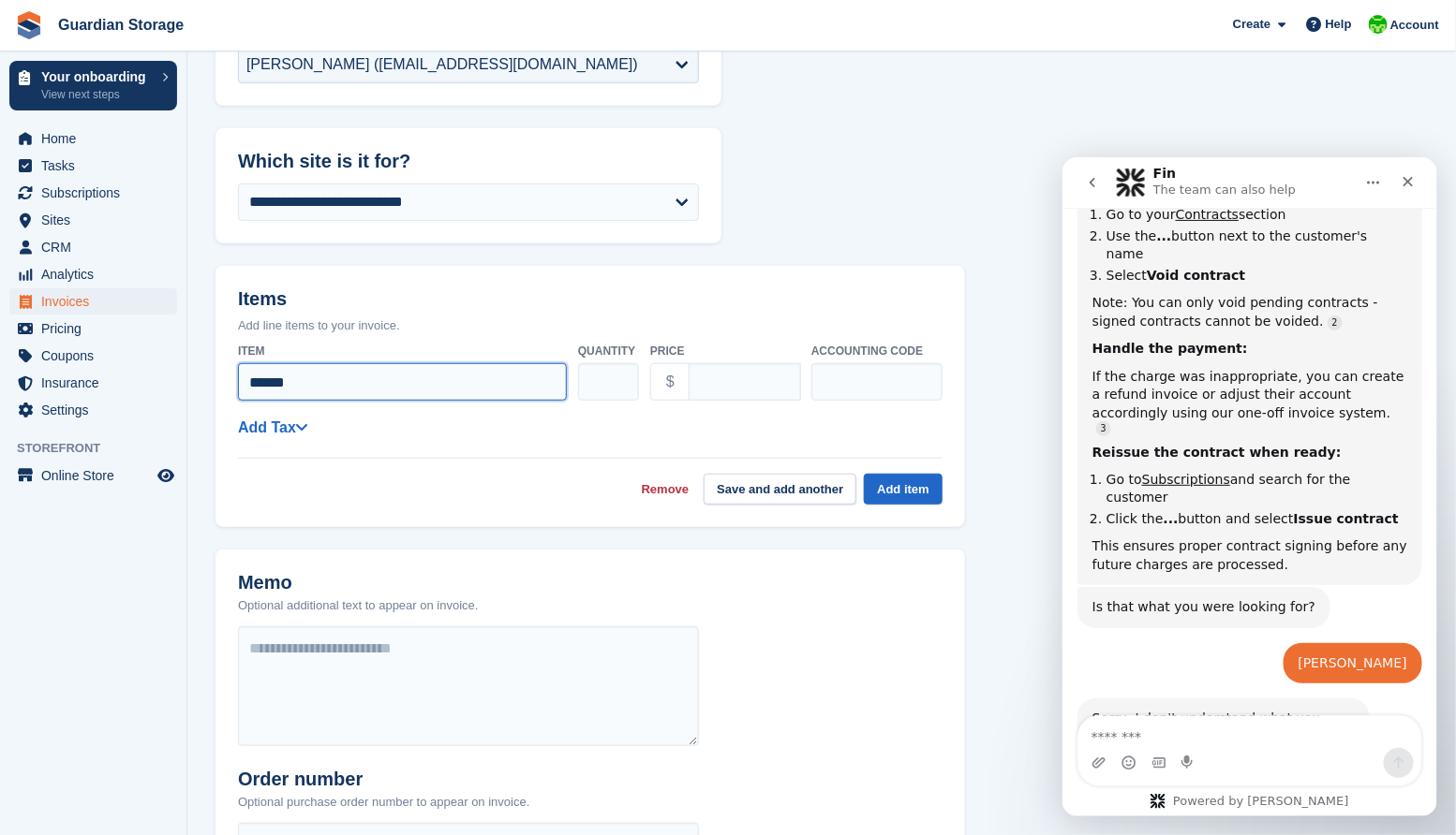
type input "******"
click at [542, 481] on div "Remove Save and add another Add item" at bounding box center [590, 481] width 705 height 46
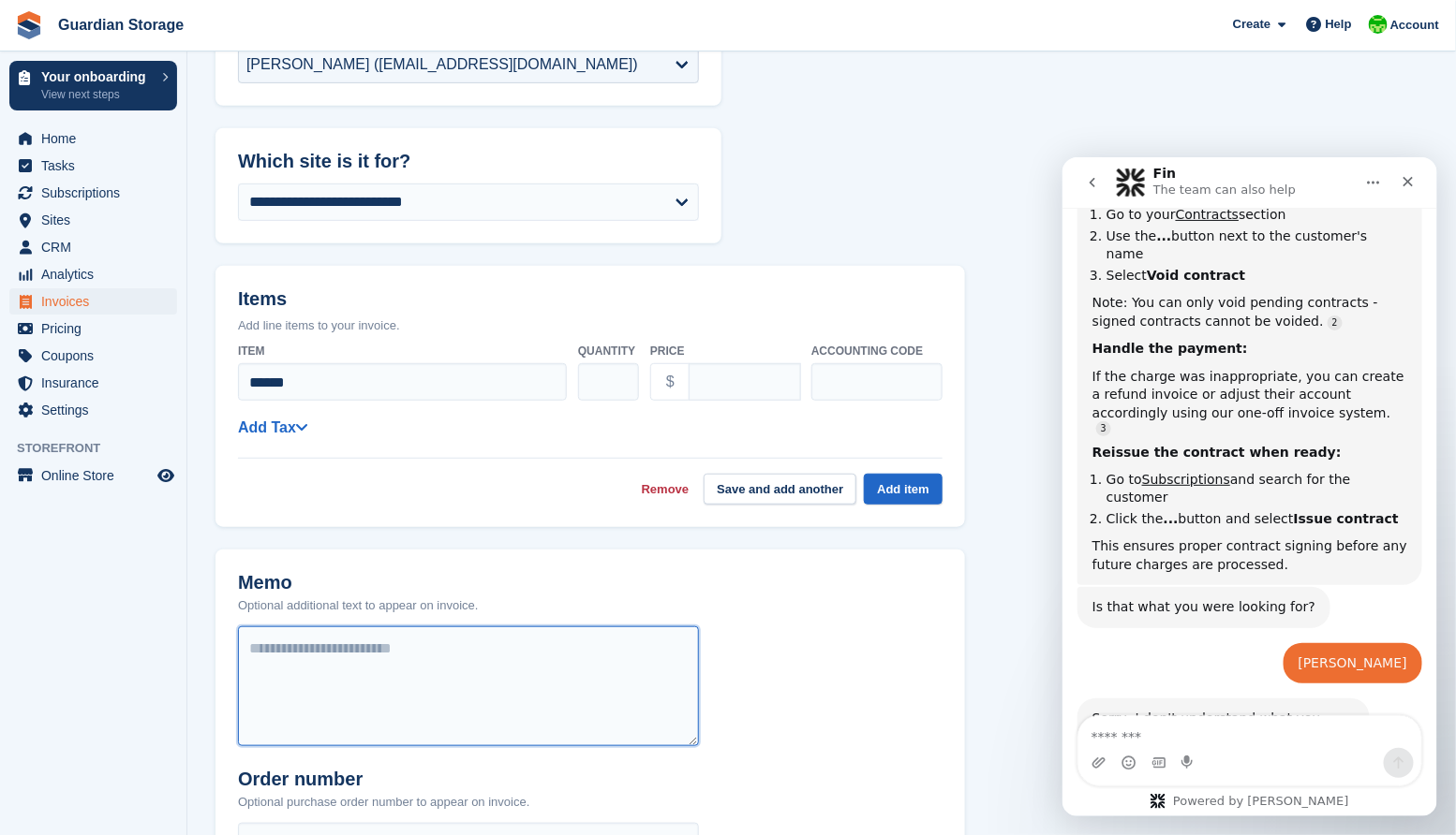
click at [440, 653] on textarea at bounding box center [468, 686] width 461 height 120
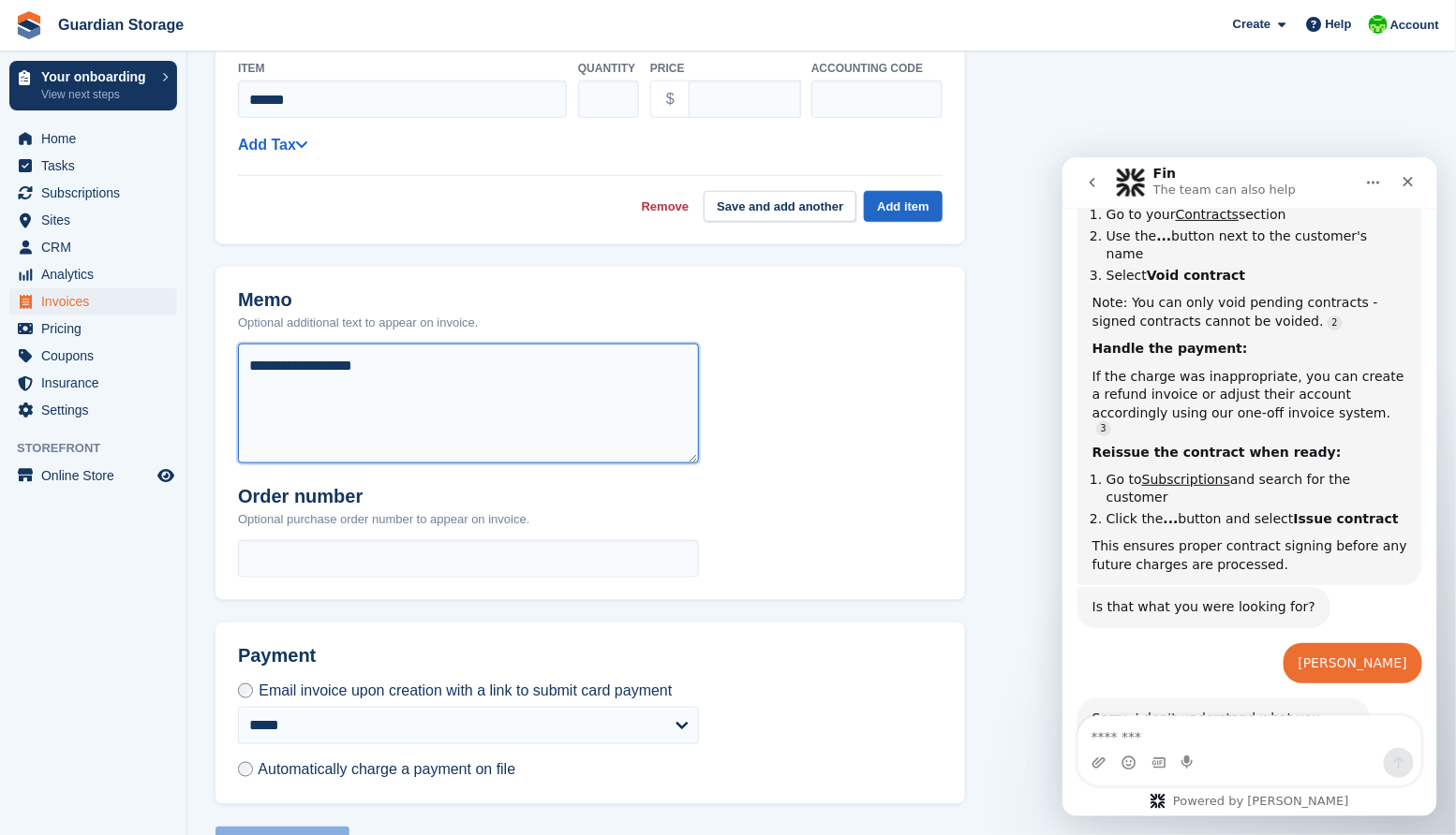
scroll to position [598, 0]
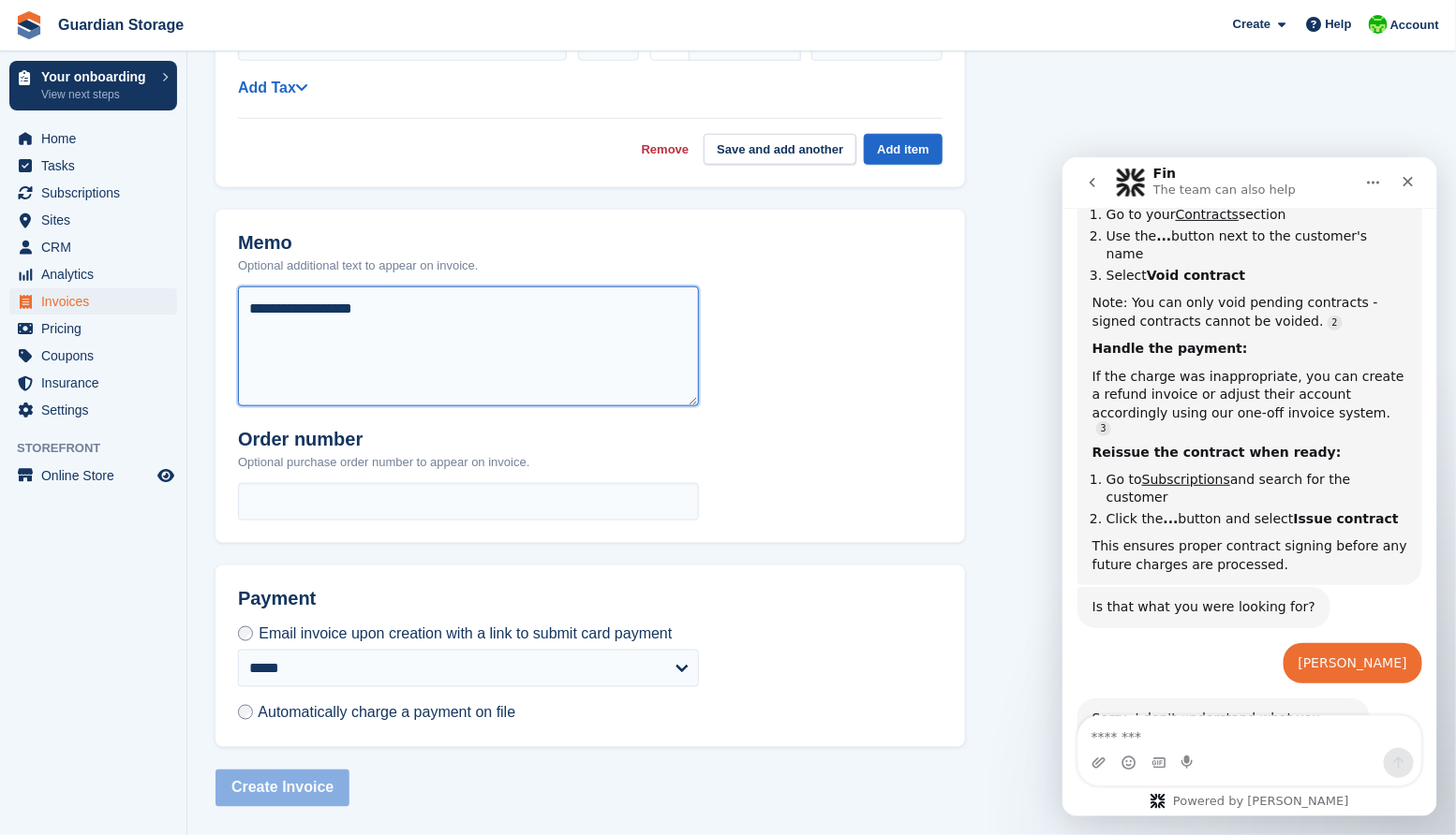
type textarea "**********"
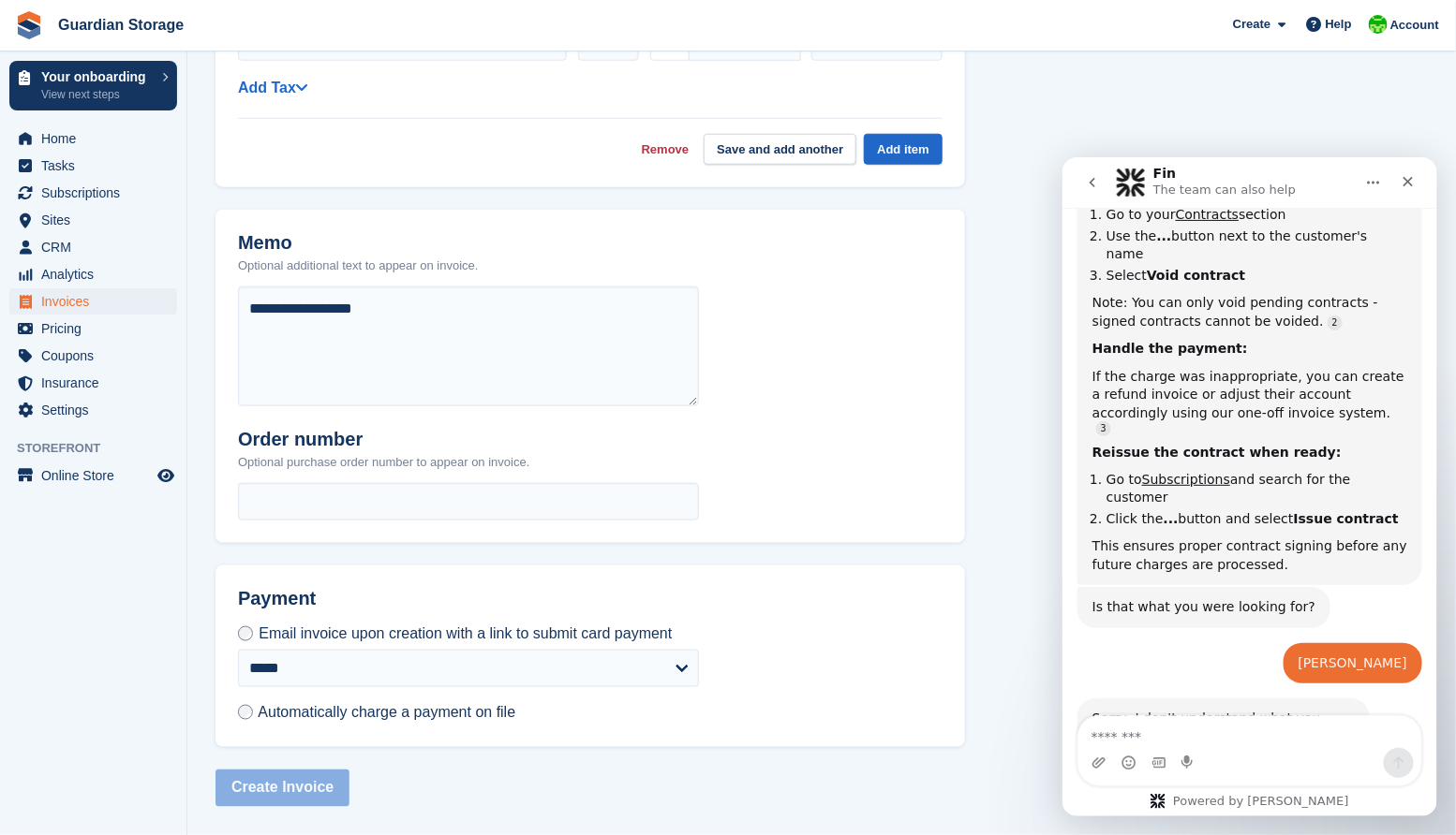
click at [263, 714] on span "Automatically charge a payment on file" at bounding box center [386, 713] width 257 height 15
type input "****"
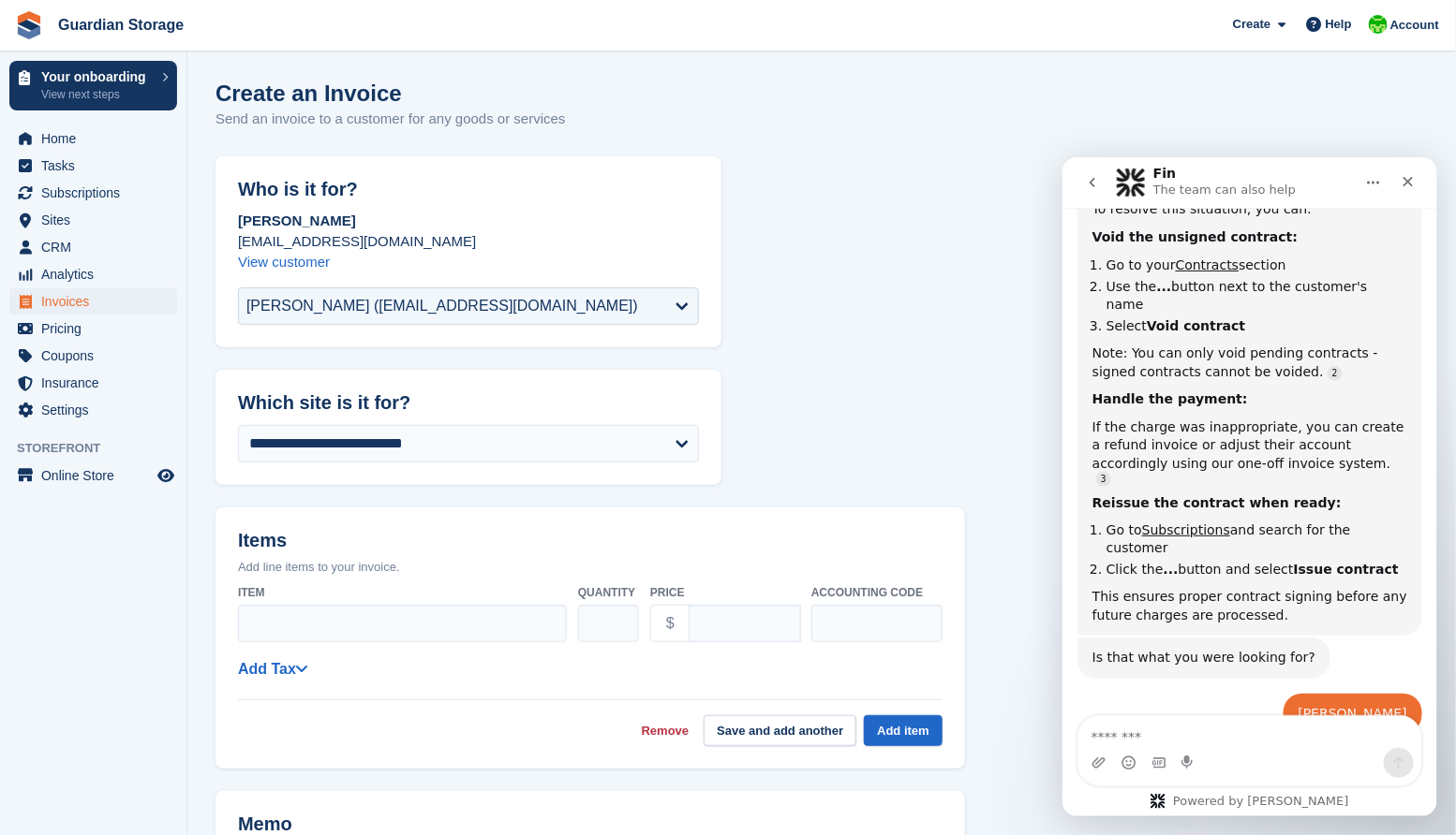
scroll to position [616, 0]
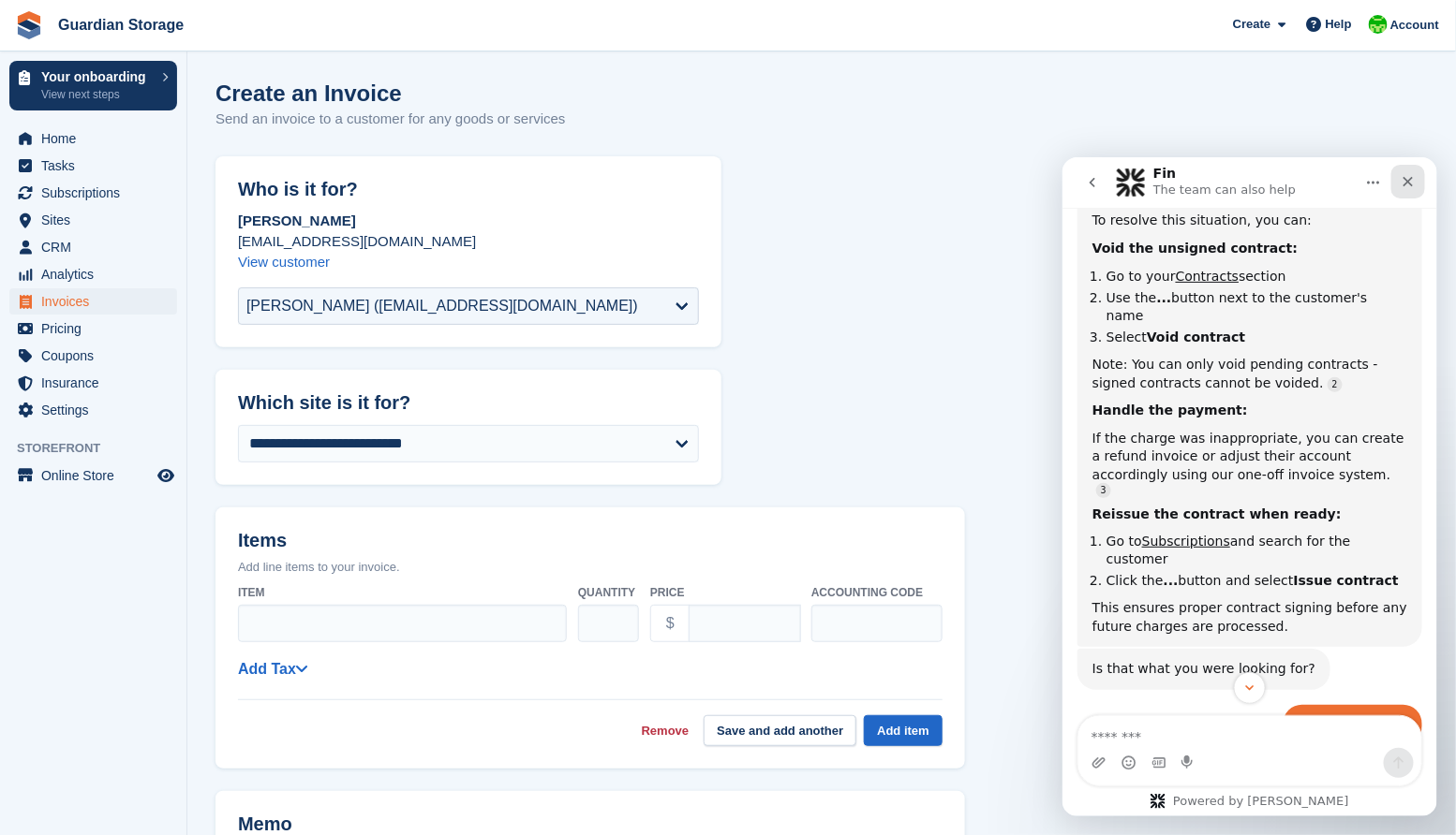
click at [1409, 174] on icon "Close" at bounding box center [1407, 181] width 15 height 15
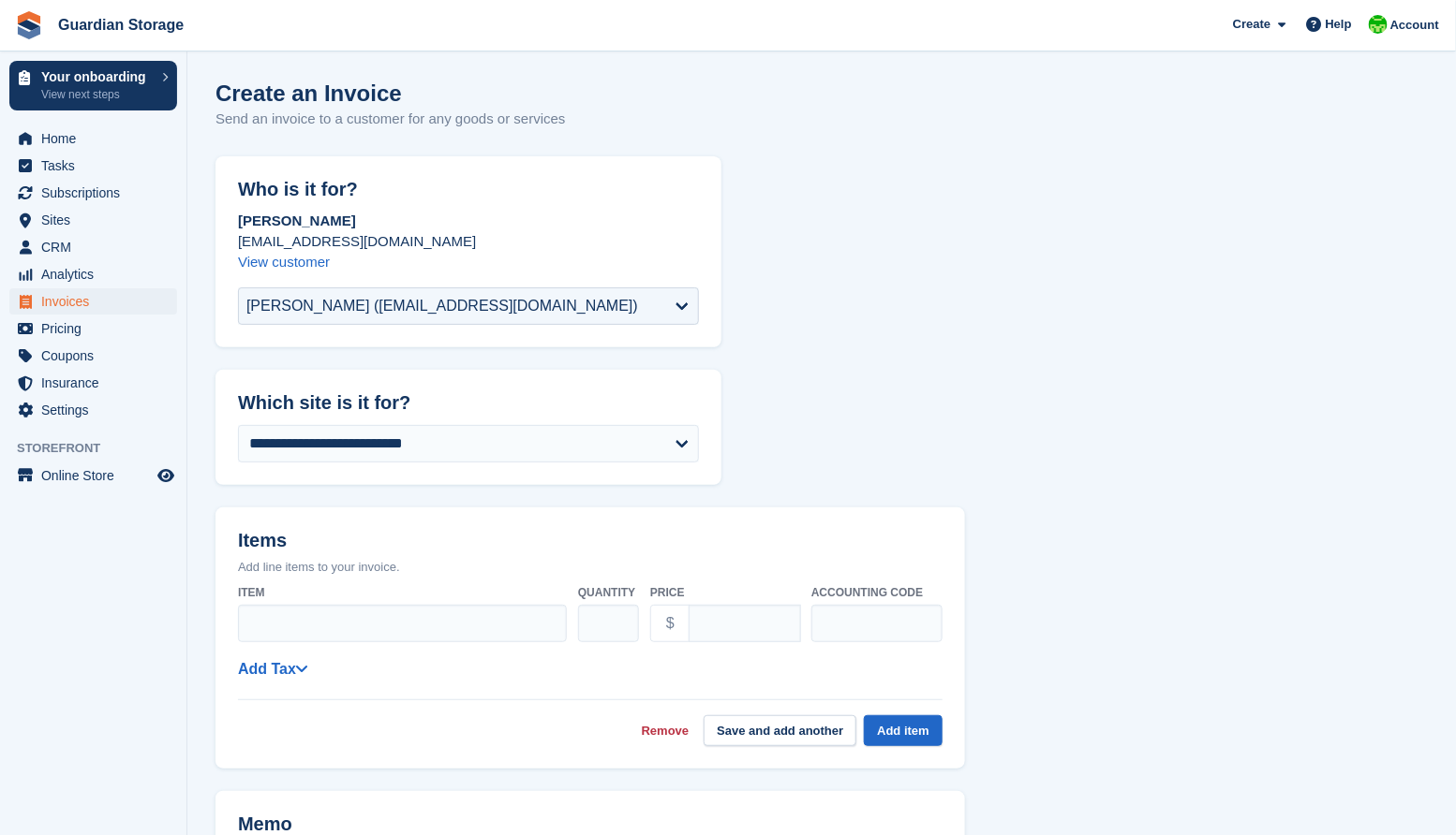
scroll to position [0, 0]
click at [989, 174] on form "**********" at bounding box center [822, 773] width 1212 height 1233
click at [46, 127] on span "Home" at bounding box center [98, 138] width 112 height 26
